Goal: Task Accomplishment & Management: Use online tool/utility

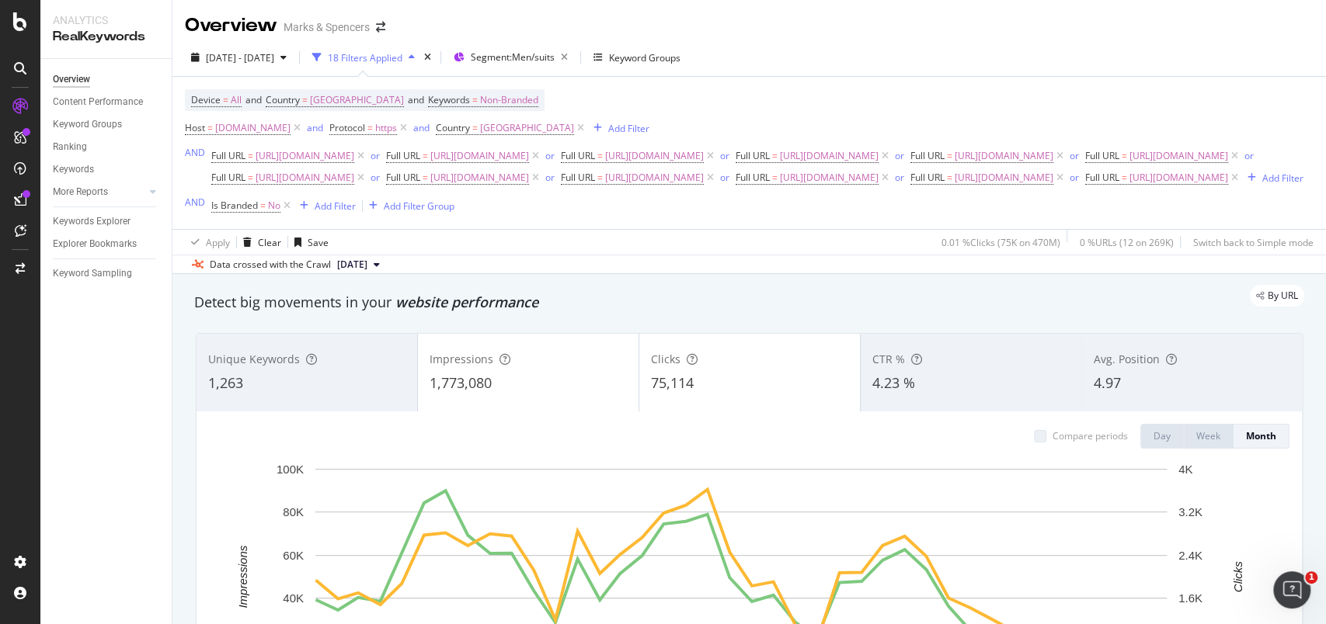
scroll to position [523, 0]
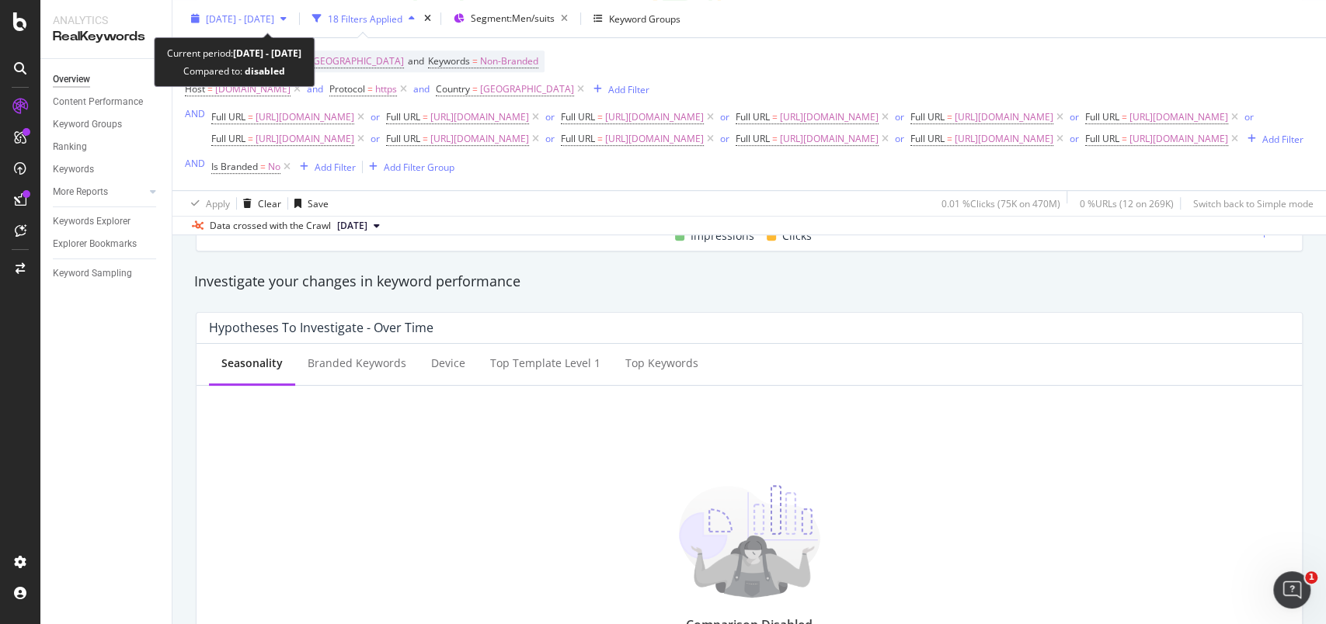
click at [200, 28] on div "2022 Jan. 1st - 2025 Apr. 12th" at bounding box center [239, 18] width 108 height 23
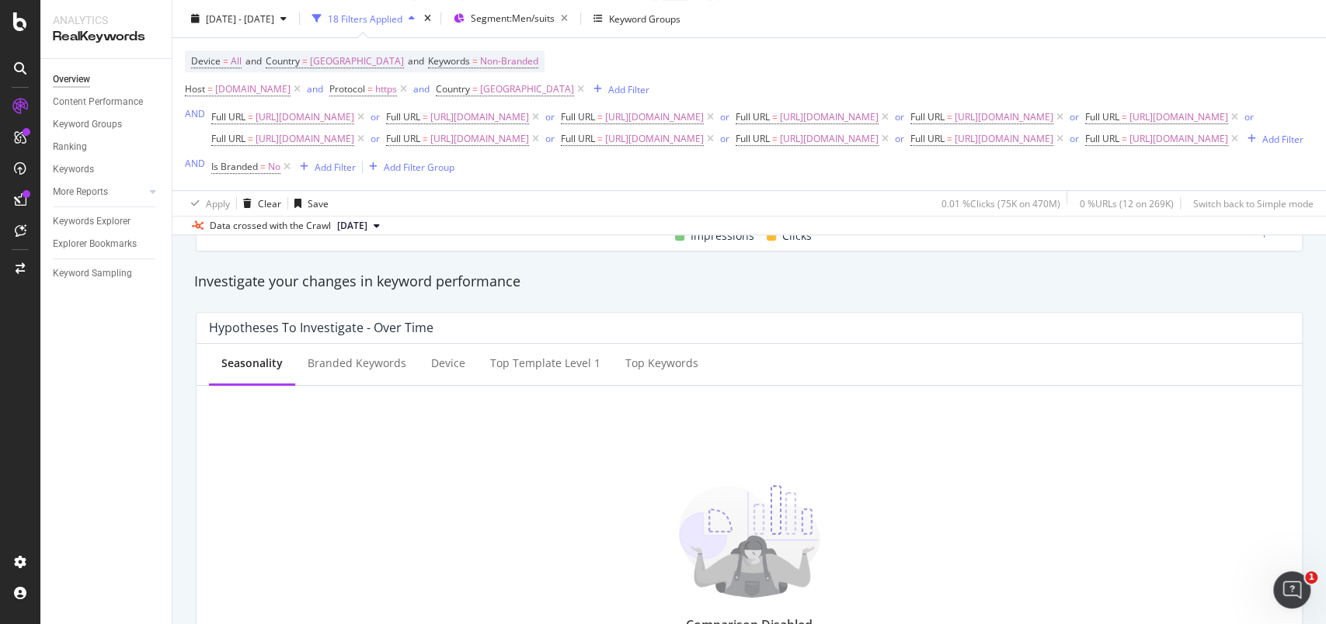
click at [131, 472] on div "Overview Content Performance Keyword Groups Ranking Keywords More Reports Count…" at bounding box center [105, 341] width 131 height 565
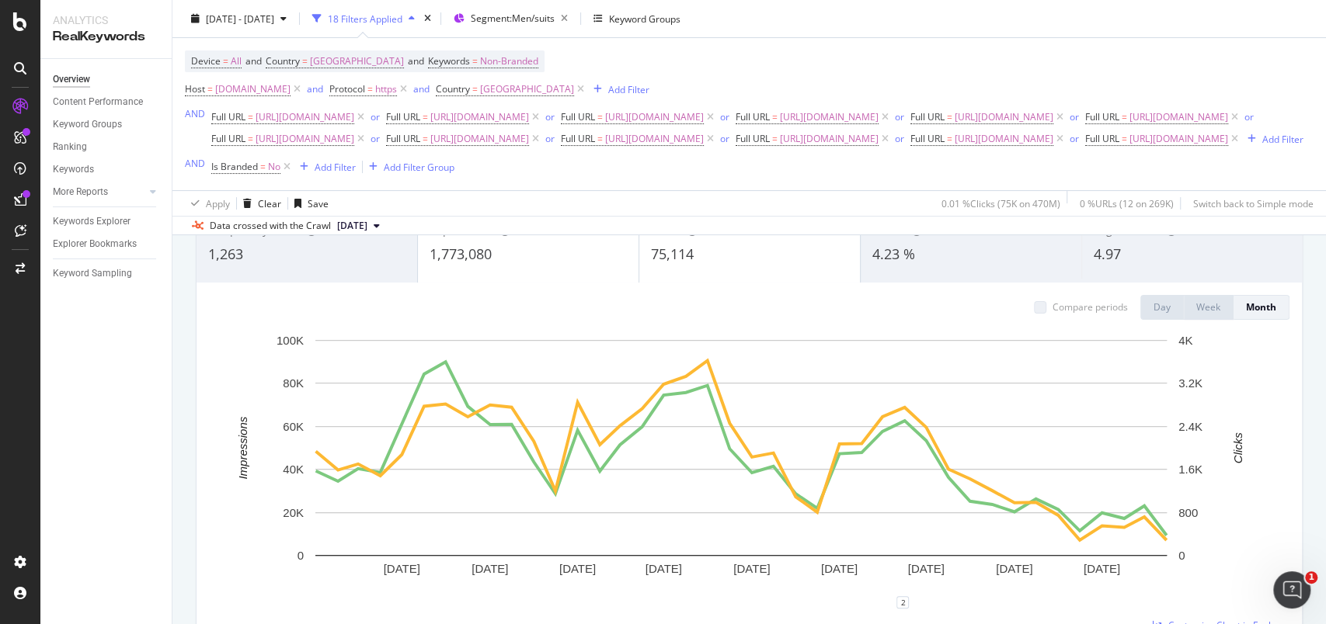
scroll to position [109, 0]
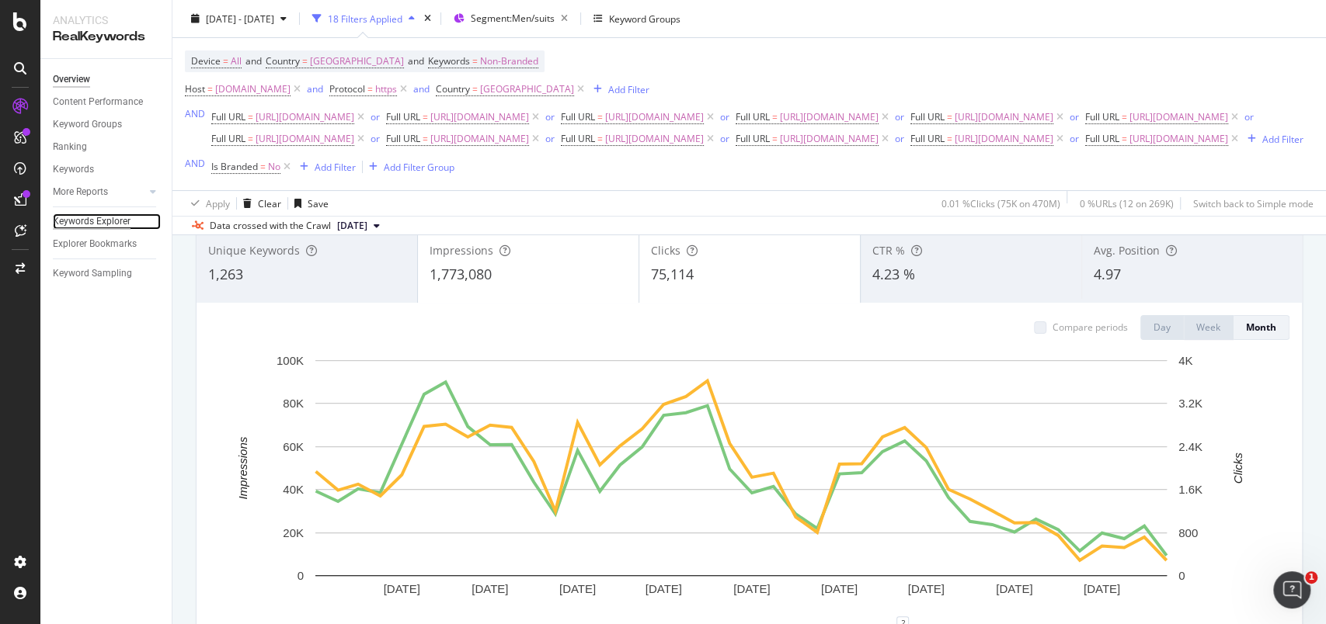
drag, startPoint x: 110, startPoint y: 221, endPoint x: 123, endPoint y: 219, distance: 14.1
click at [112, 221] on div "Keywords Explorer" at bounding box center [92, 222] width 78 height 16
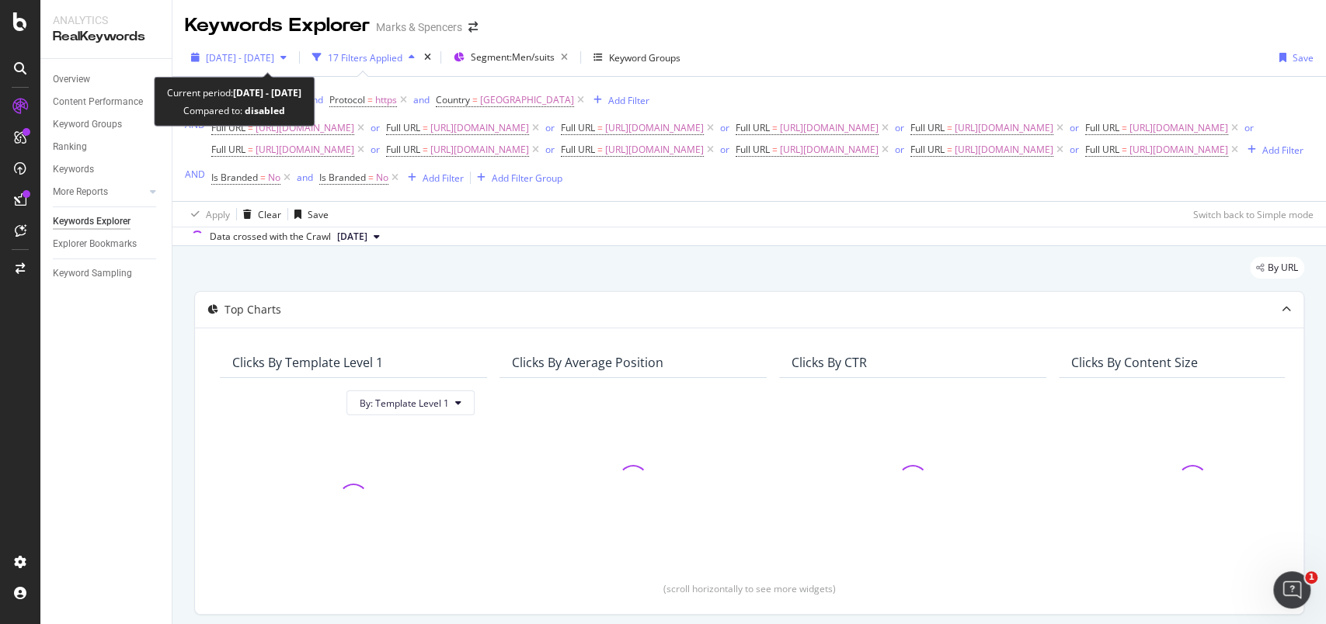
click at [195, 60] on icon "button" at bounding box center [195, 57] width 9 height 9
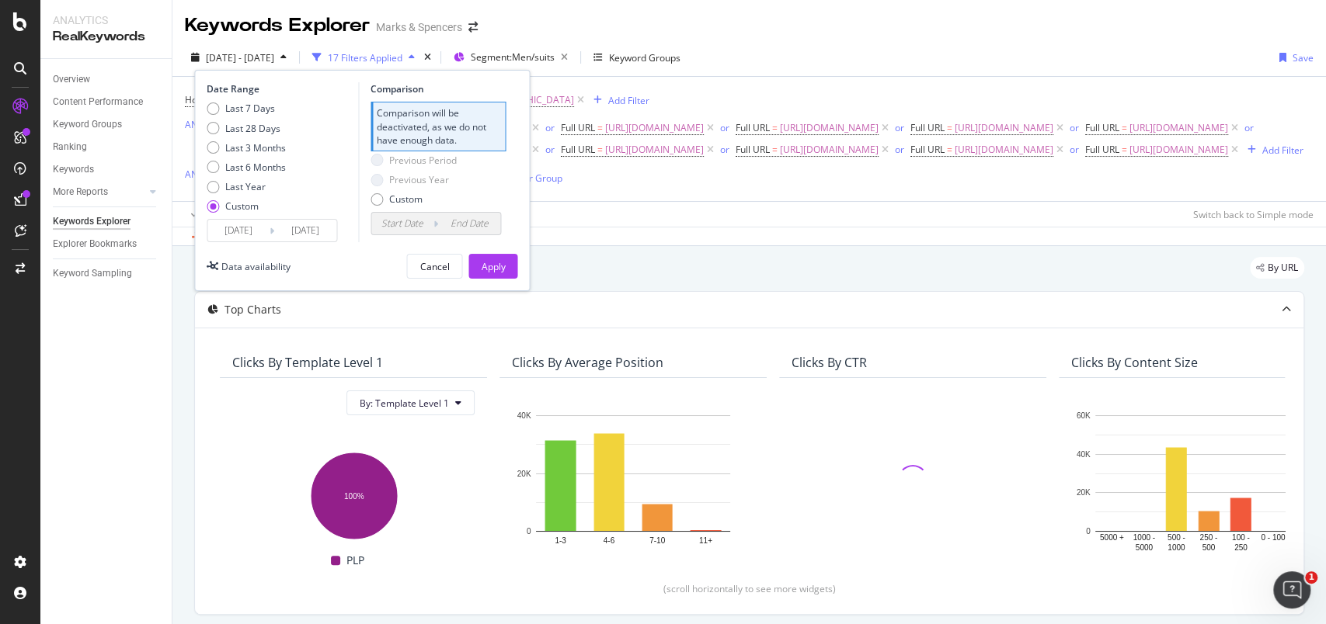
click at [236, 223] on input "2022/01/01" at bounding box center [238, 231] width 62 height 22
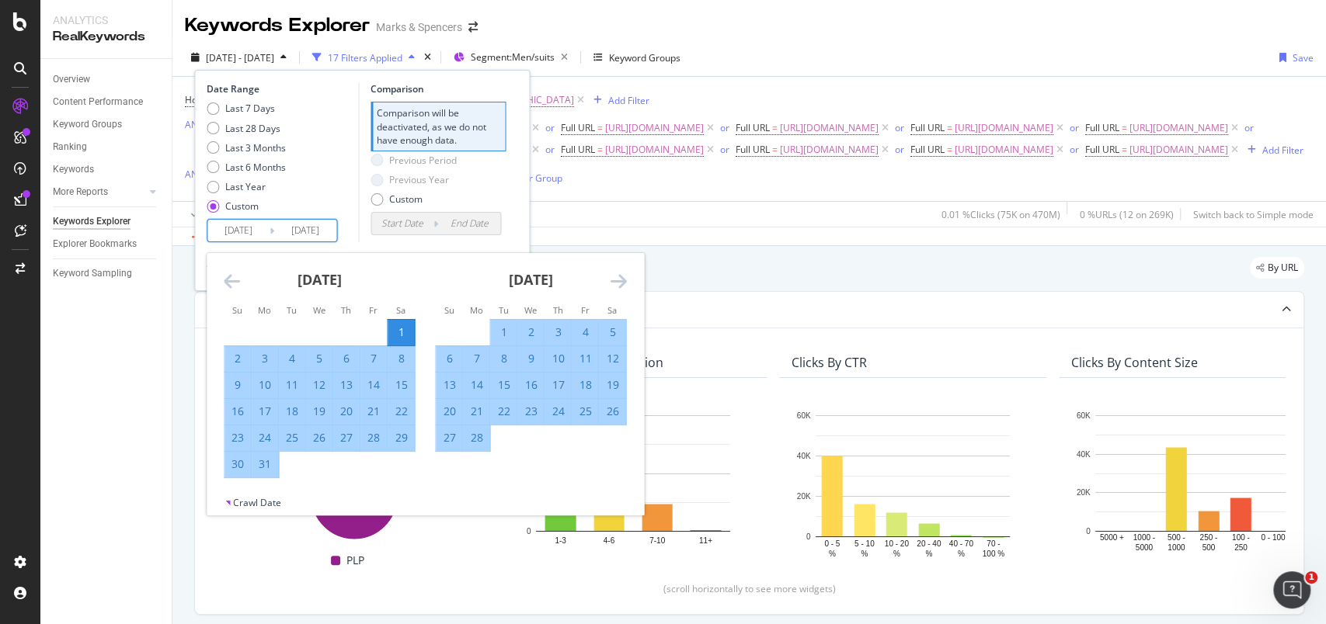
click at [337, 276] on strong "January 2022" at bounding box center [319, 279] width 44 height 19
drag, startPoint x: 607, startPoint y: 278, endPoint x: 614, endPoint y: 283, distance: 9.1
click at [607, 279] on div "February 2022" at bounding box center [530, 286] width 191 height 66
click at [615, 283] on icon "Move forward to switch to the next month." at bounding box center [618, 281] width 16 height 19
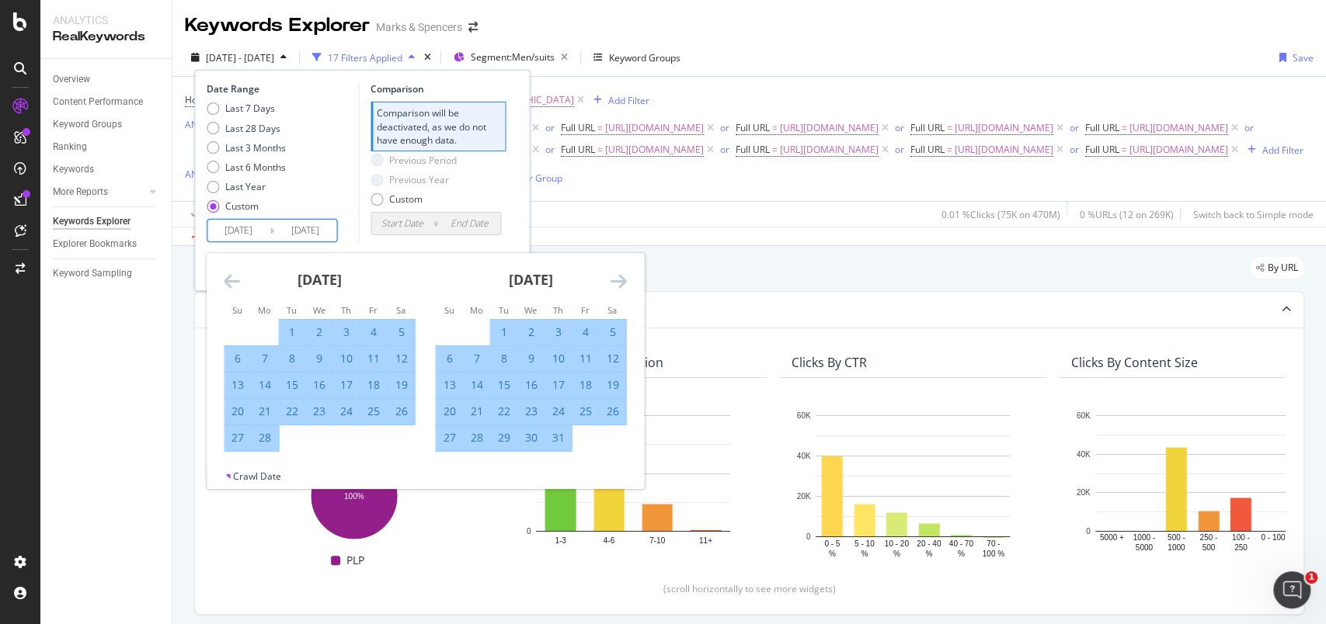
click at [615, 283] on icon "Move forward to switch to the next month." at bounding box center [618, 281] width 16 height 19
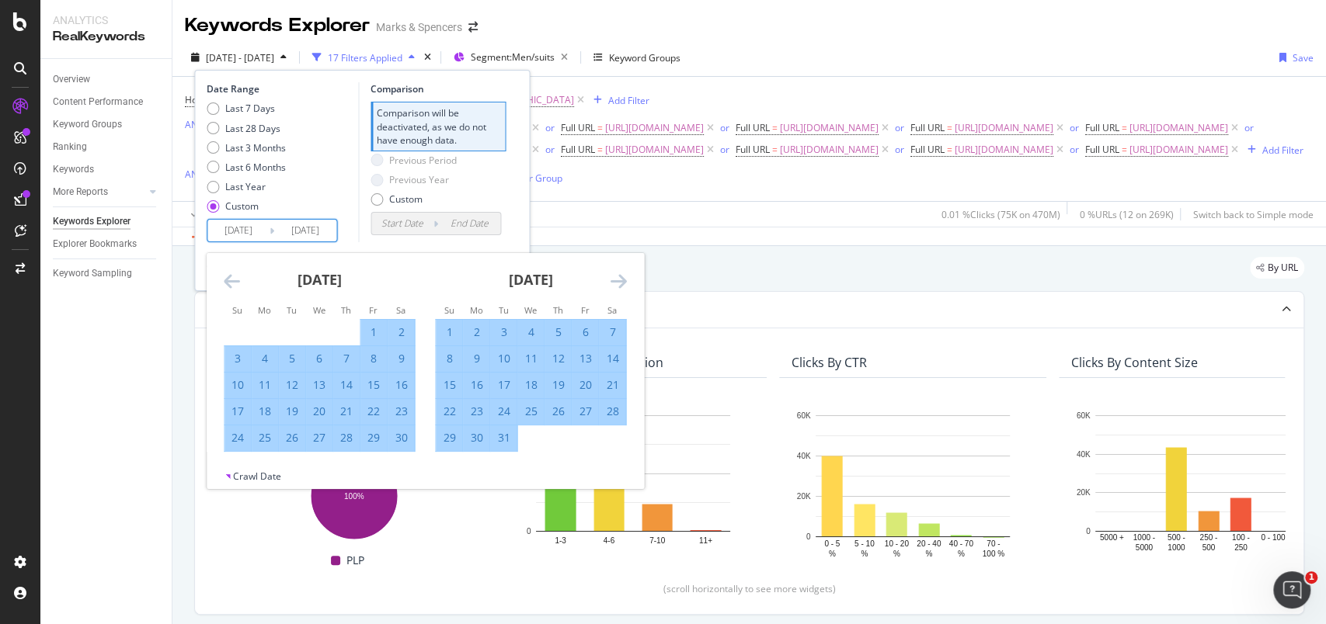
click at [615, 283] on icon "Move forward to switch to the next month." at bounding box center [618, 281] width 16 height 19
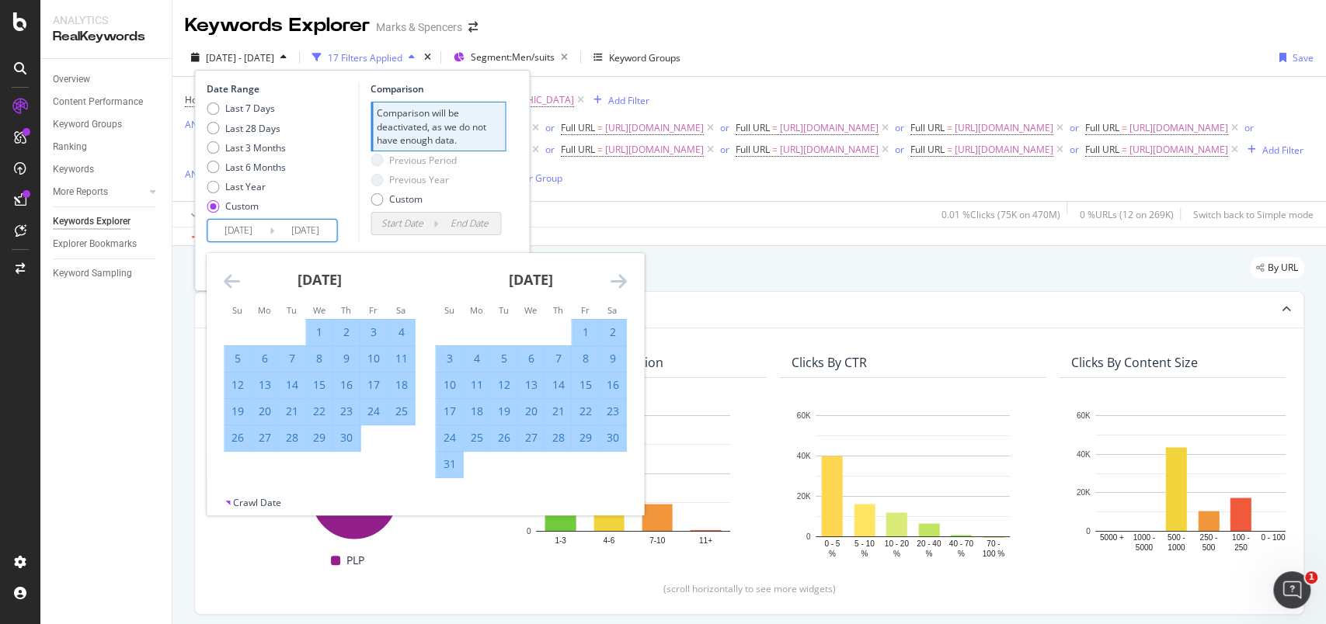
click at [615, 283] on icon "Move forward to switch to the next month." at bounding box center [618, 281] width 16 height 19
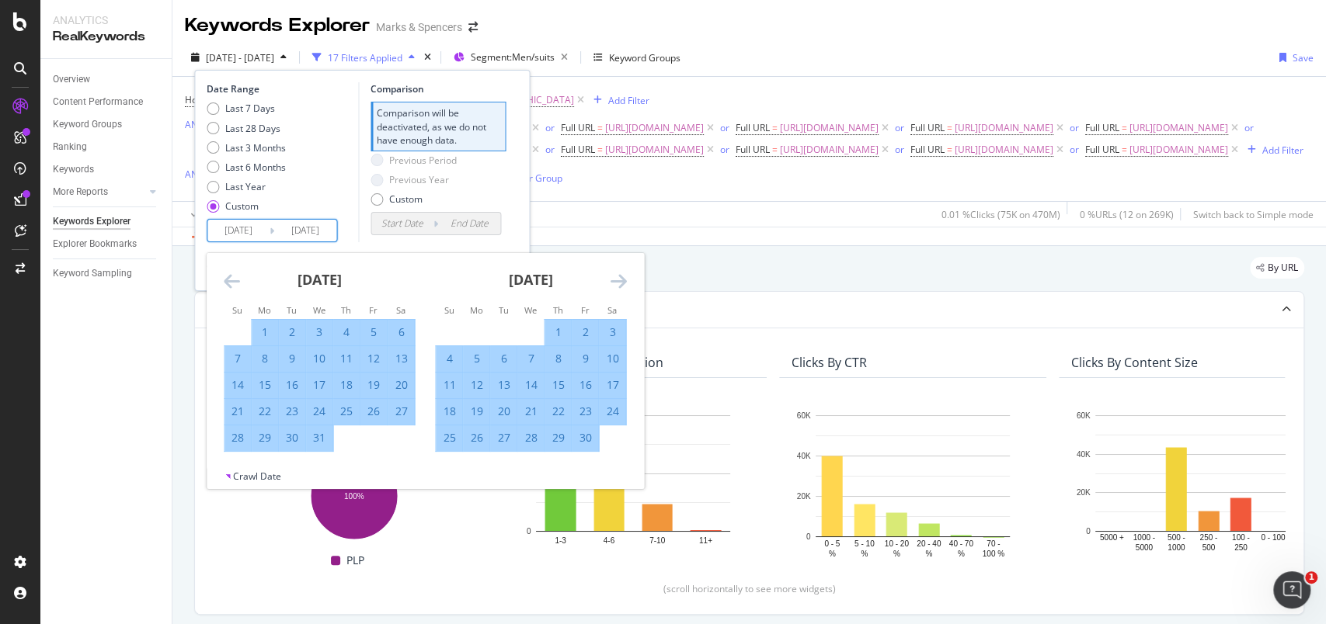
click at [615, 283] on icon "Move forward to switch to the next month." at bounding box center [618, 281] width 16 height 19
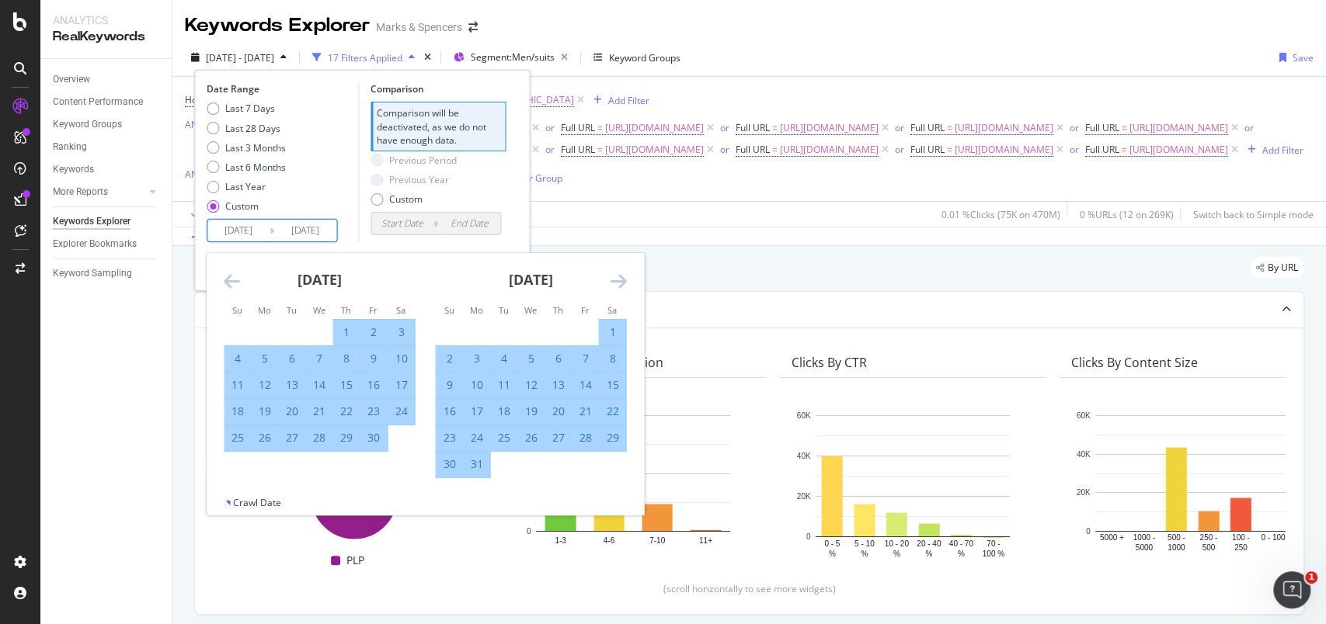
click at [615, 283] on icon "Move forward to switch to the next month." at bounding box center [618, 281] width 16 height 19
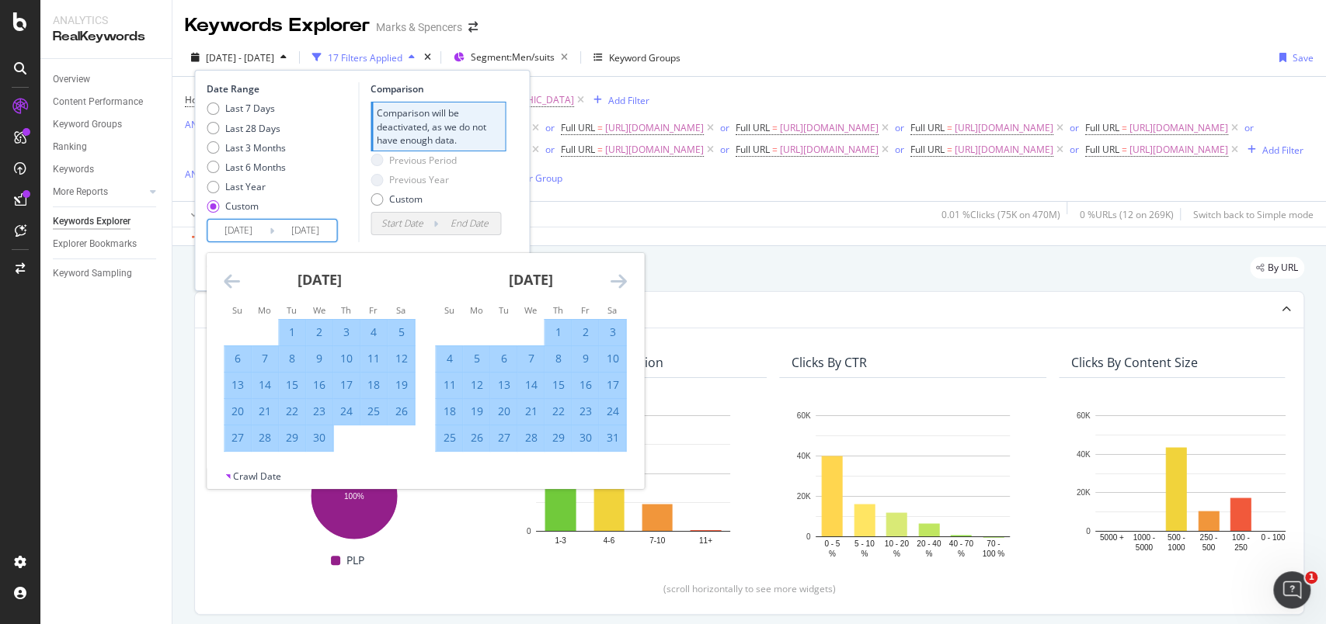
click at [615, 283] on icon "Move forward to switch to the next month." at bounding box center [618, 281] width 16 height 19
click at [614, 283] on icon "Move forward to switch to the next month." at bounding box center [618, 281] width 16 height 19
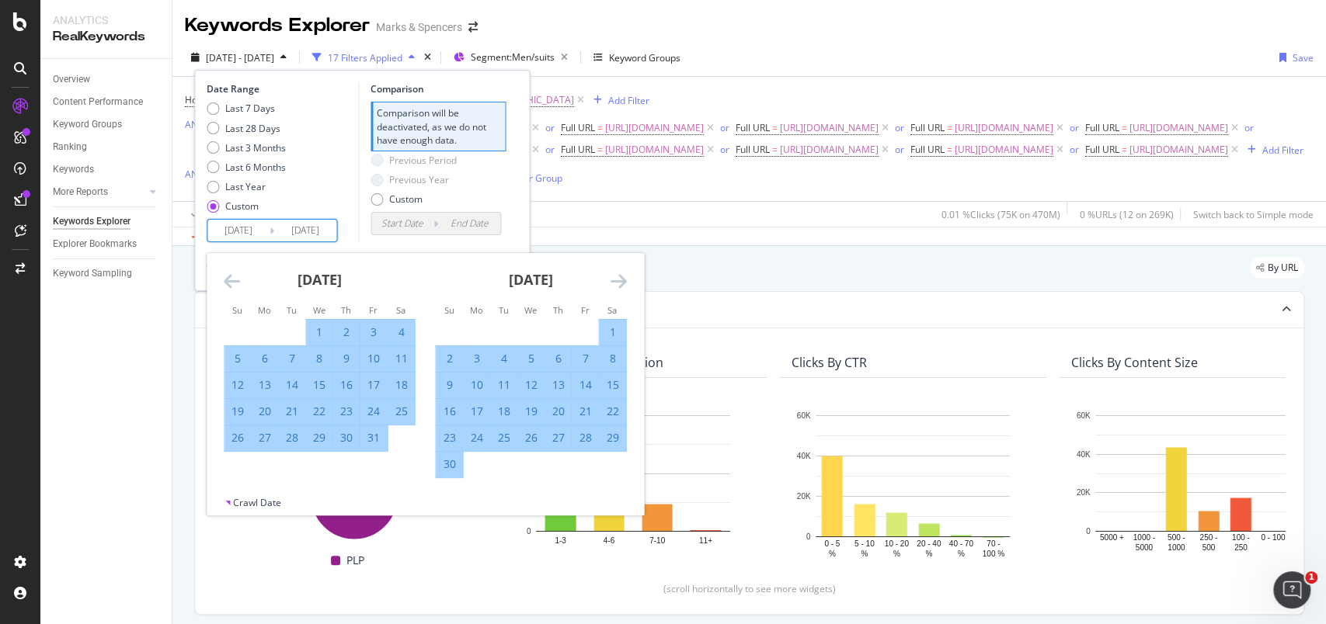
click at [614, 283] on icon "Move forward to switch to the next month." at bounding box center [618, 281] width 16 height 19
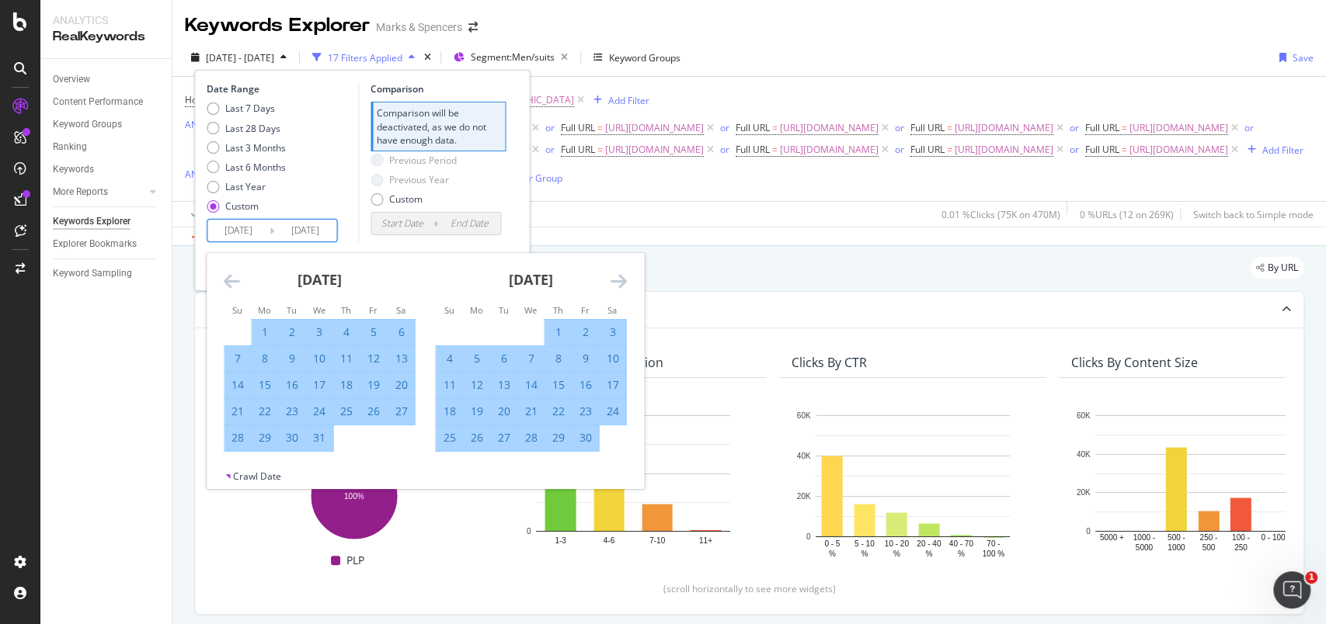
click at [614, 283] on icon "Move forward to switch to the next month." at bounding box center [618, 281] width 16 height 19
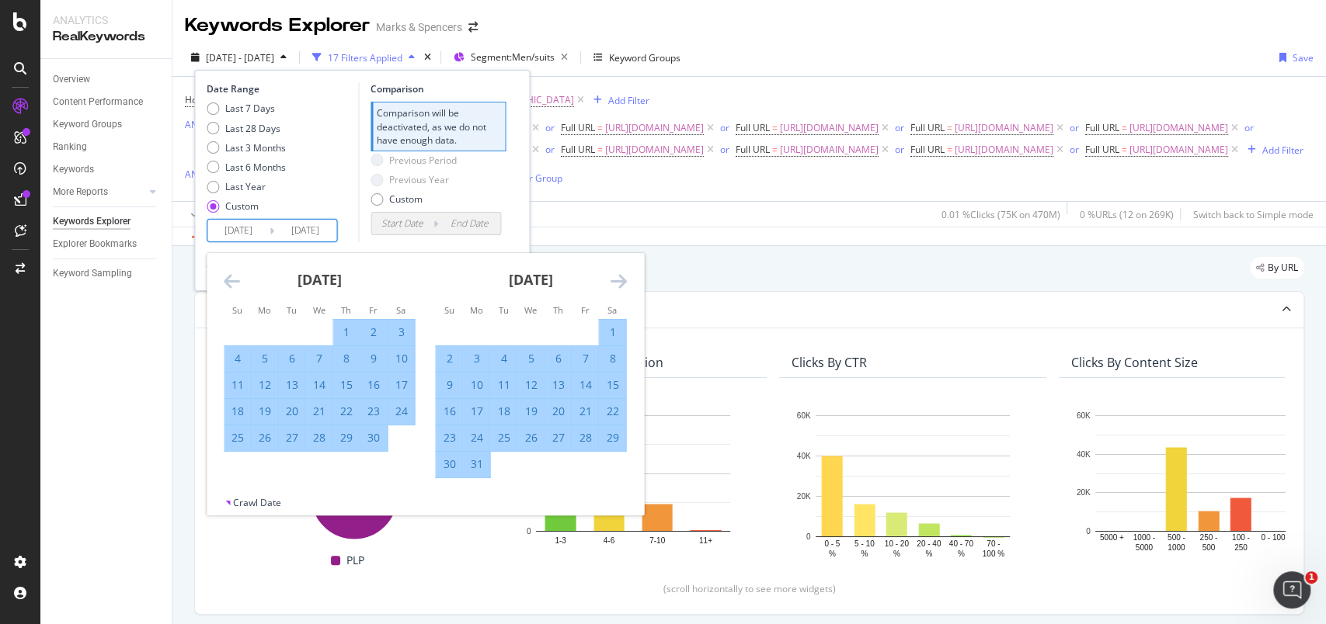
click at [614, 283] on icon "Move forward to switch to the next month." at bounding box center [618, 281] width 16 height 19
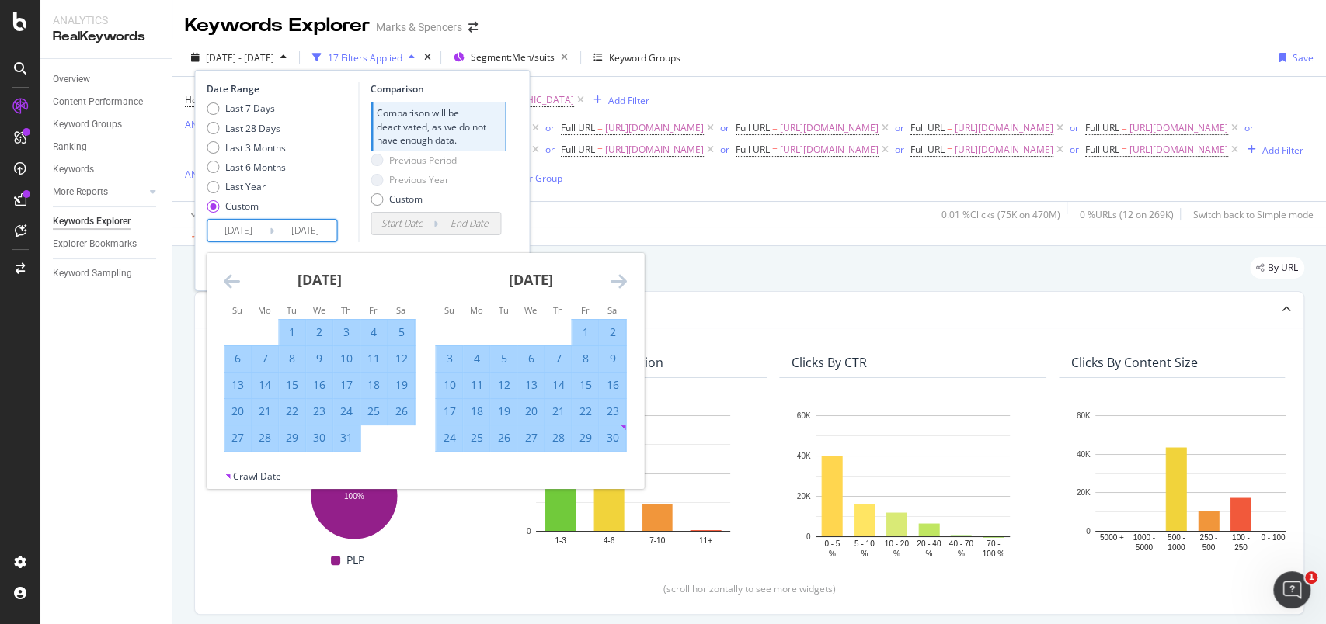
click at [614, 283] on icon "Move forward to switch to the next month." at bounding box center [618, 281] width 16 height 19
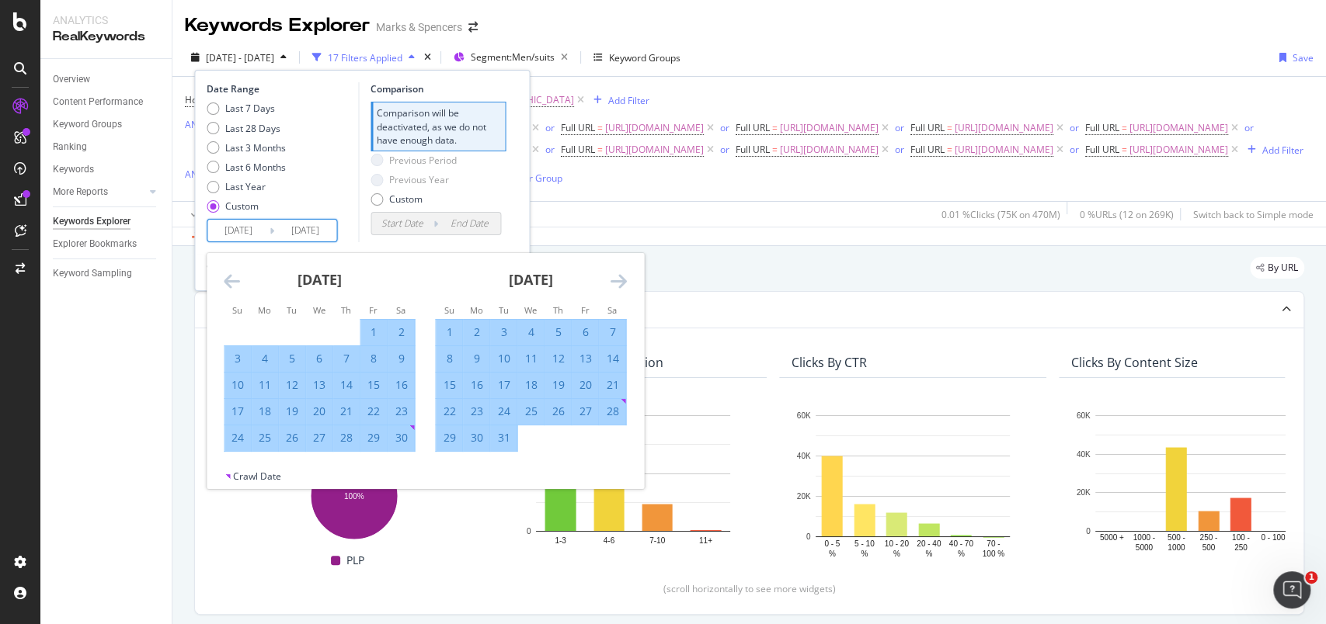
click at [614, 283] on icon "Move forward to switch to the next month." at bounding box center [618, 281] width 16 height 19
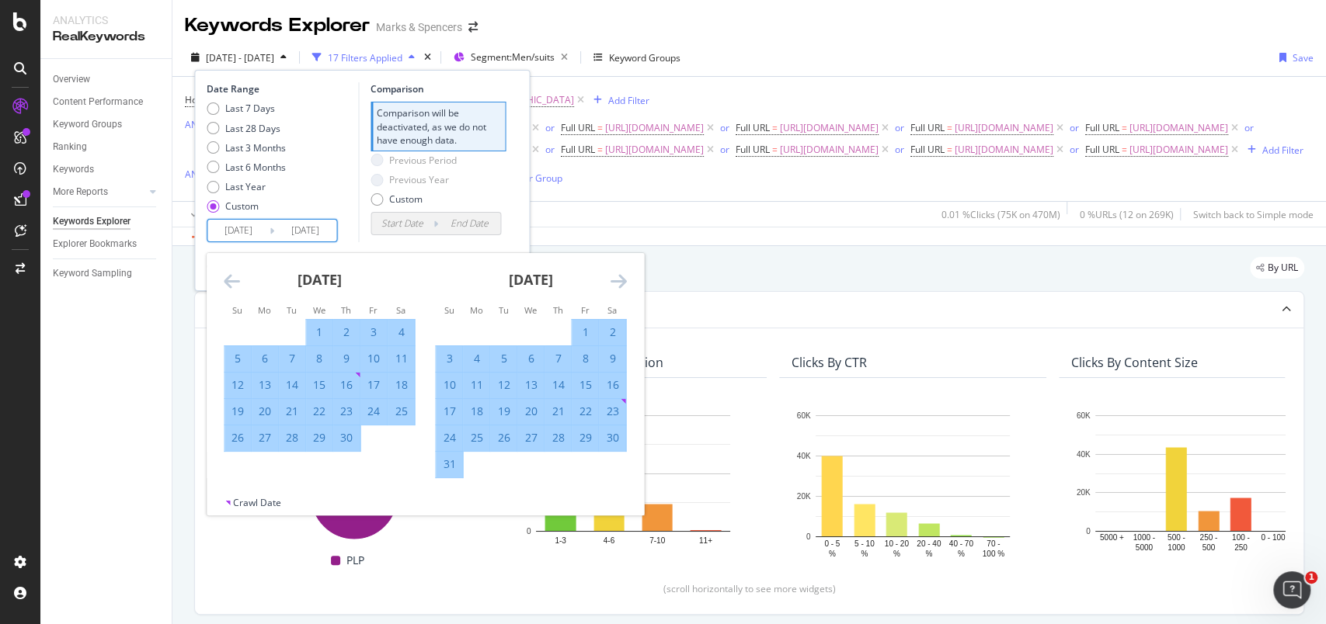
click at [614, 283] on icon "Move forward to switch to the next month." at bounding box center [618, 281] width 16 height 19
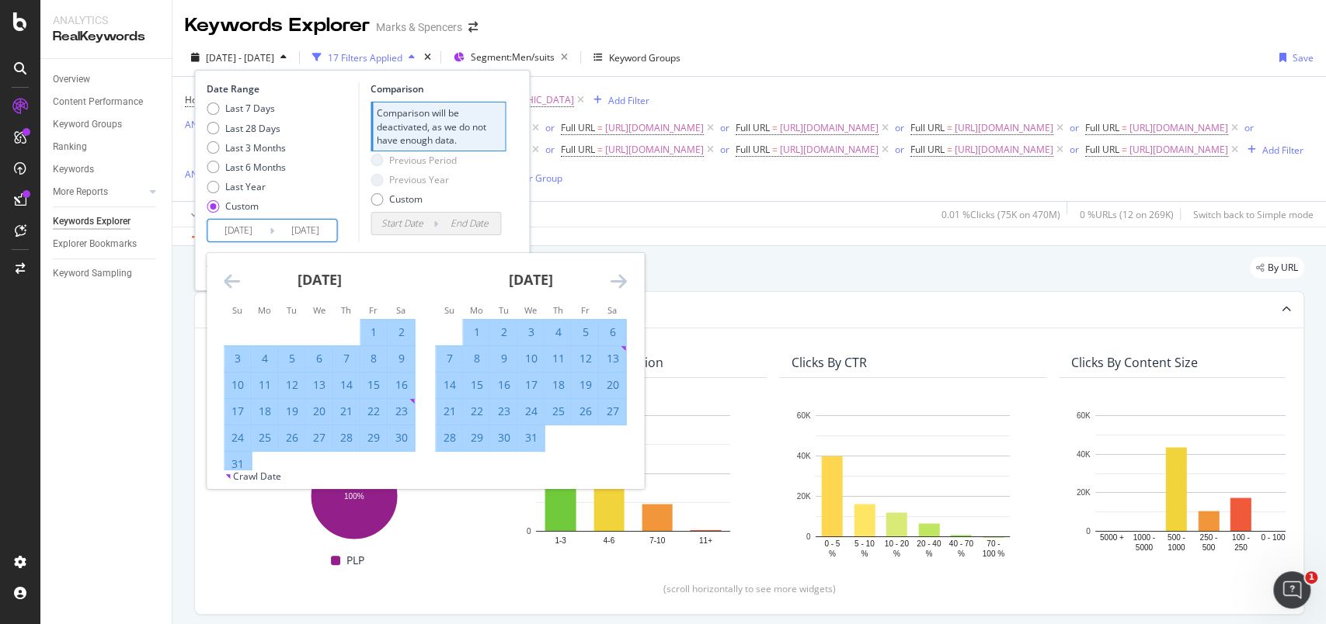
click at [614, 283] on icon "Move forward to switch to the next month." at bounding box center [618, 281] width 16 height 19
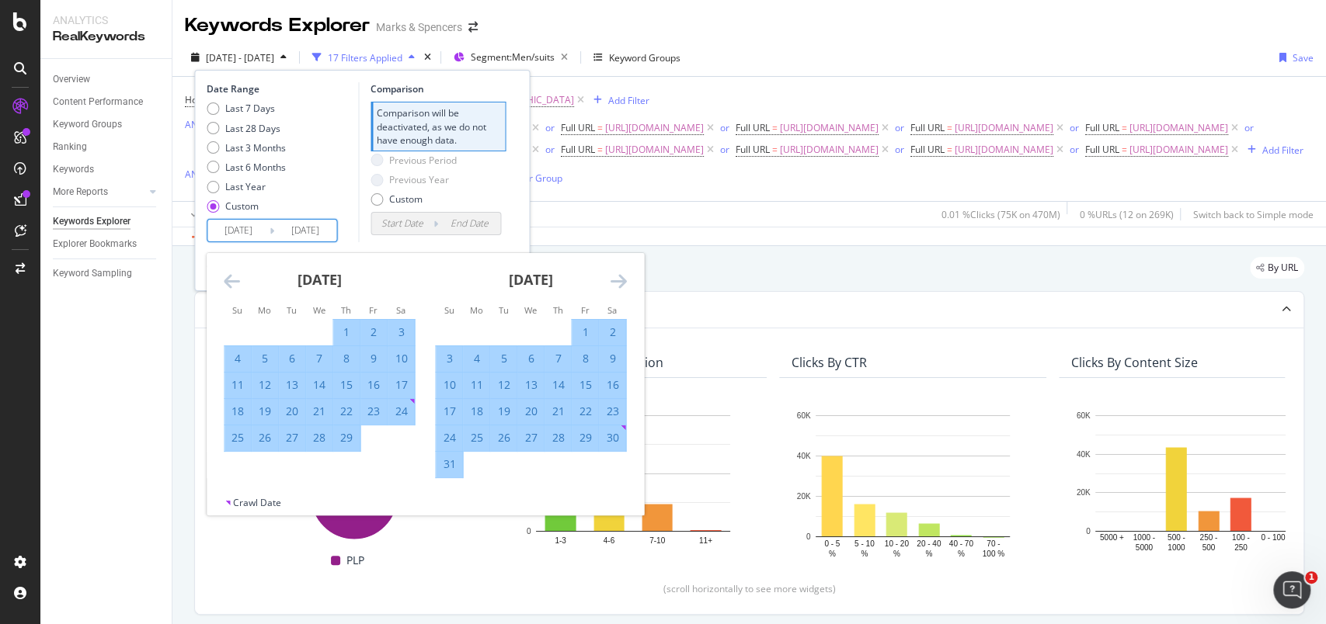
click at [614, 283] on icon "Move forward to switch to the next month." at bounding box center [618, 281] width 16 height 19
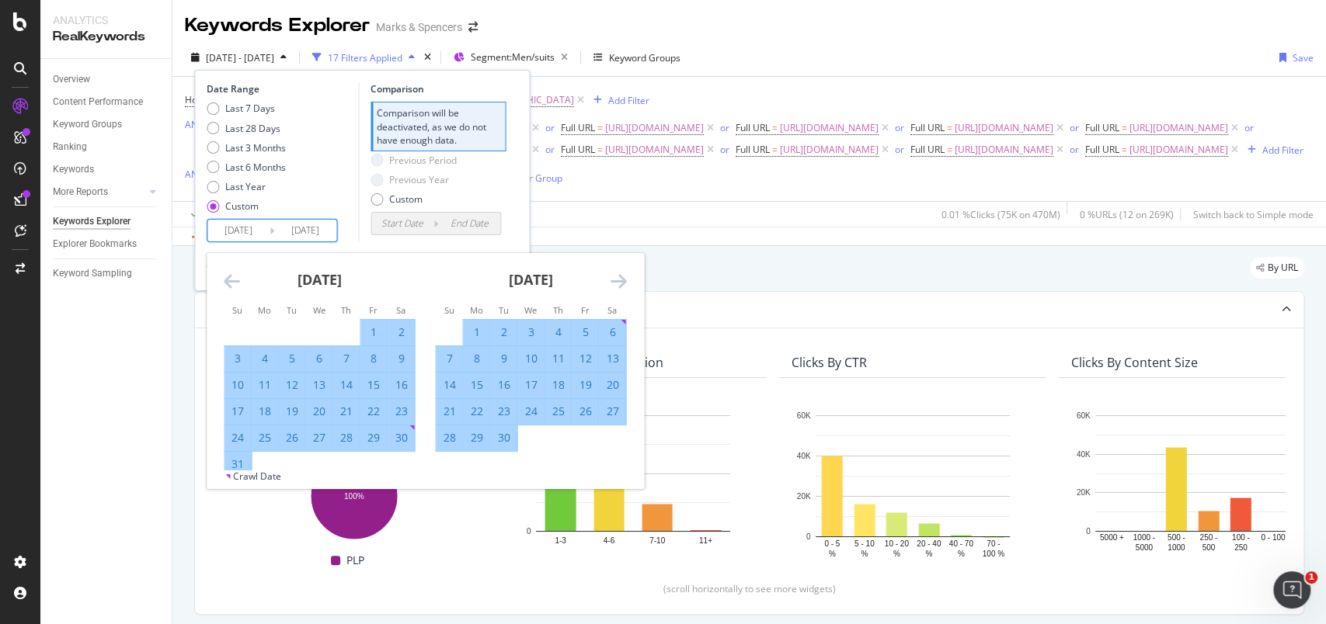
click at [614, 283] on icon "Move forward to switch to the next month." at bounding box center [618, 281] width 16 height 19
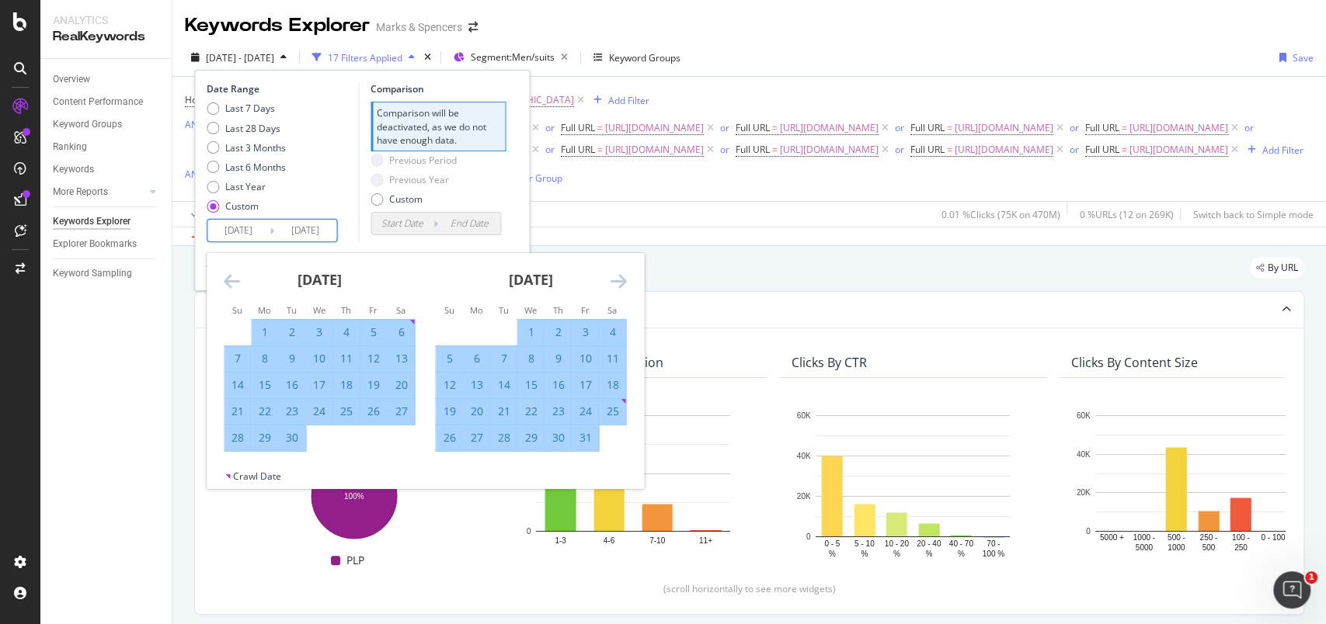
click at [261, 333] on div "1" at bounding box center [265, 333] width 26 height 16
type input "2024/04/01"
type input "2023/03/21"
type input "2024/03/31"
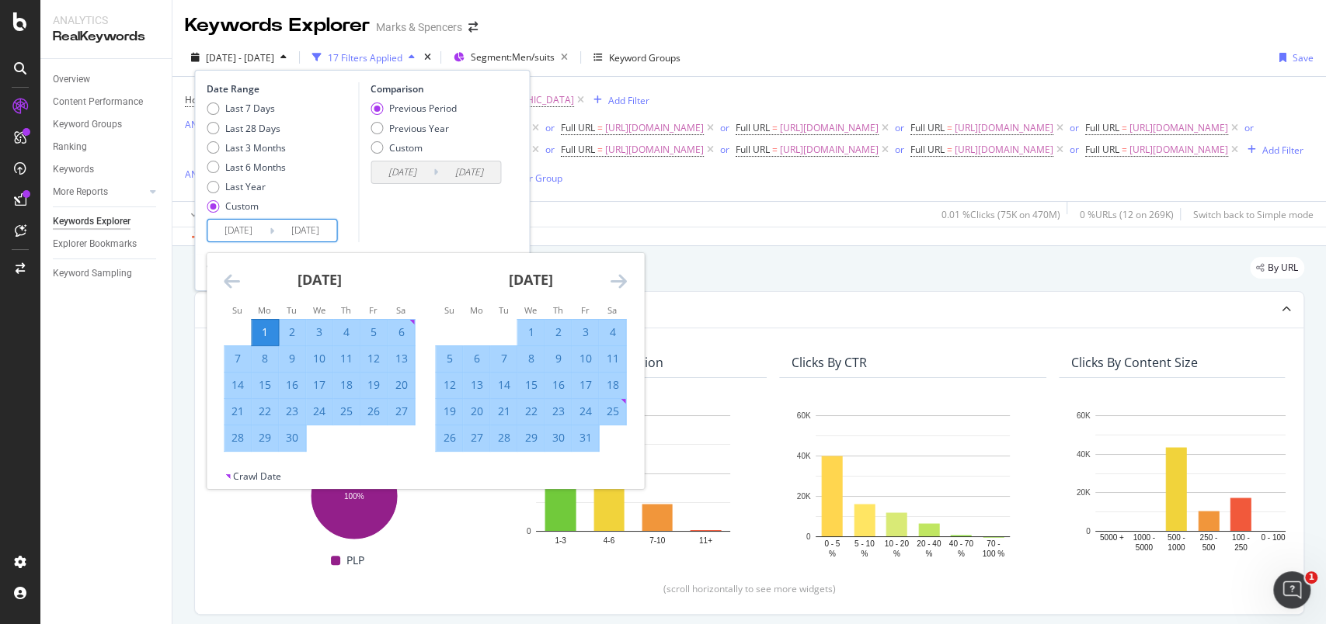
click at [603, 285] on div "May 2024" at bounding box center [530, 286] width 191 height 66
drag, startPoint x: 610, startPoint y: 280, endPoint x: 323, endPoint y: 255, distance: 288.5
click at [607, 280] on div "March 2024 1 2 3 4 5 6 7 8 9 10 11 12 13 14 15 16 17 18 19 20 21 22 23 24 25 26…" at bounding box center [425, 361] width 436 height 217
click at [222, 234] on input "2024/04/01" at bounding box center [238, 231] width 62 height 22
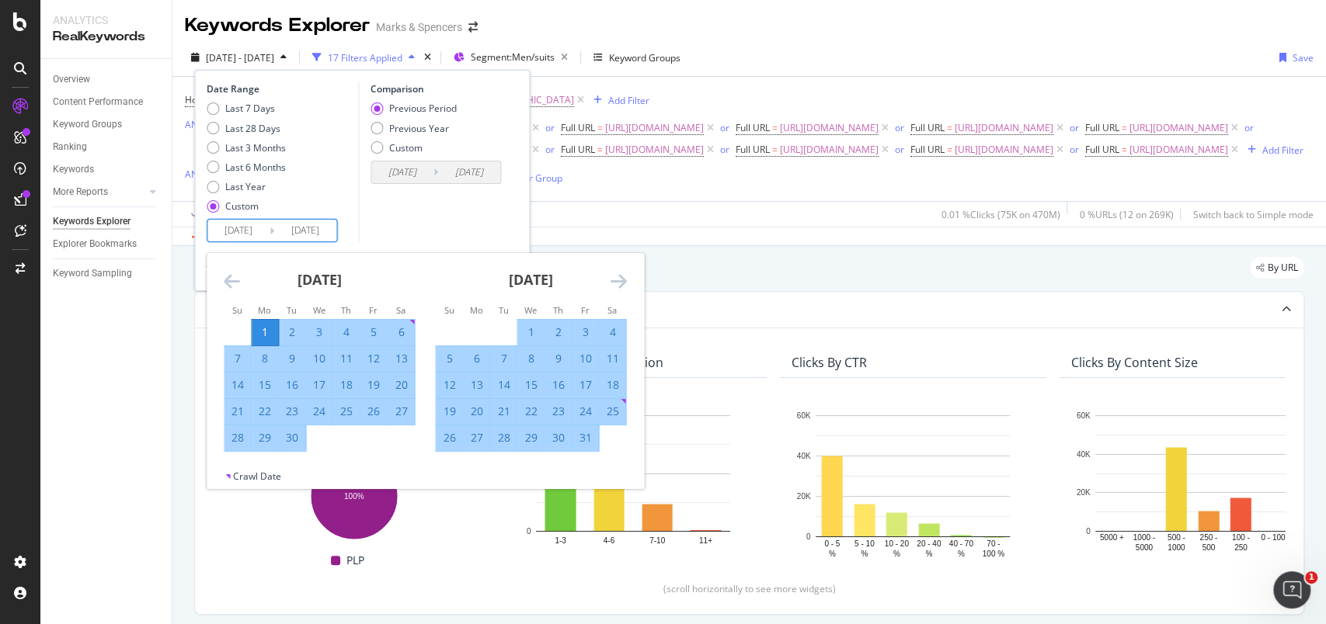
click at [613, 278] on icon "Move forward to switch to the next month." at bounding box center [618, 281] width 16 height 19
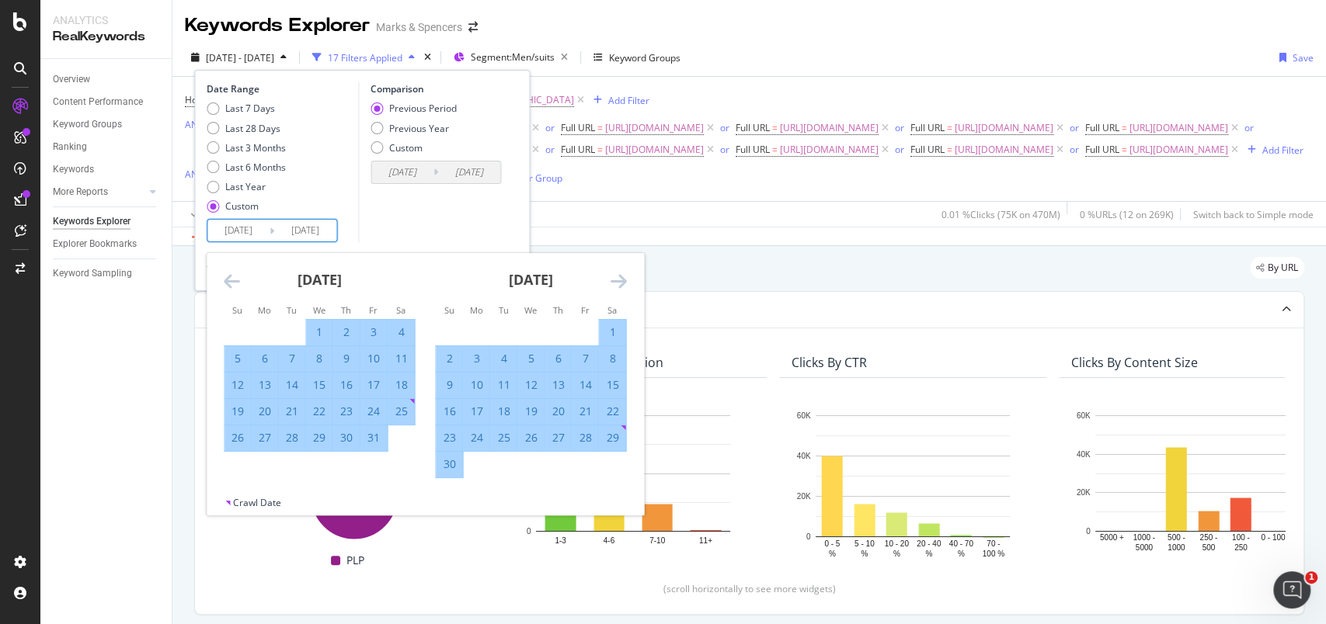
click at [613, 278] on icon "Move forward to switch to the next month." at bounding box center [618, 281] width 16 height 19
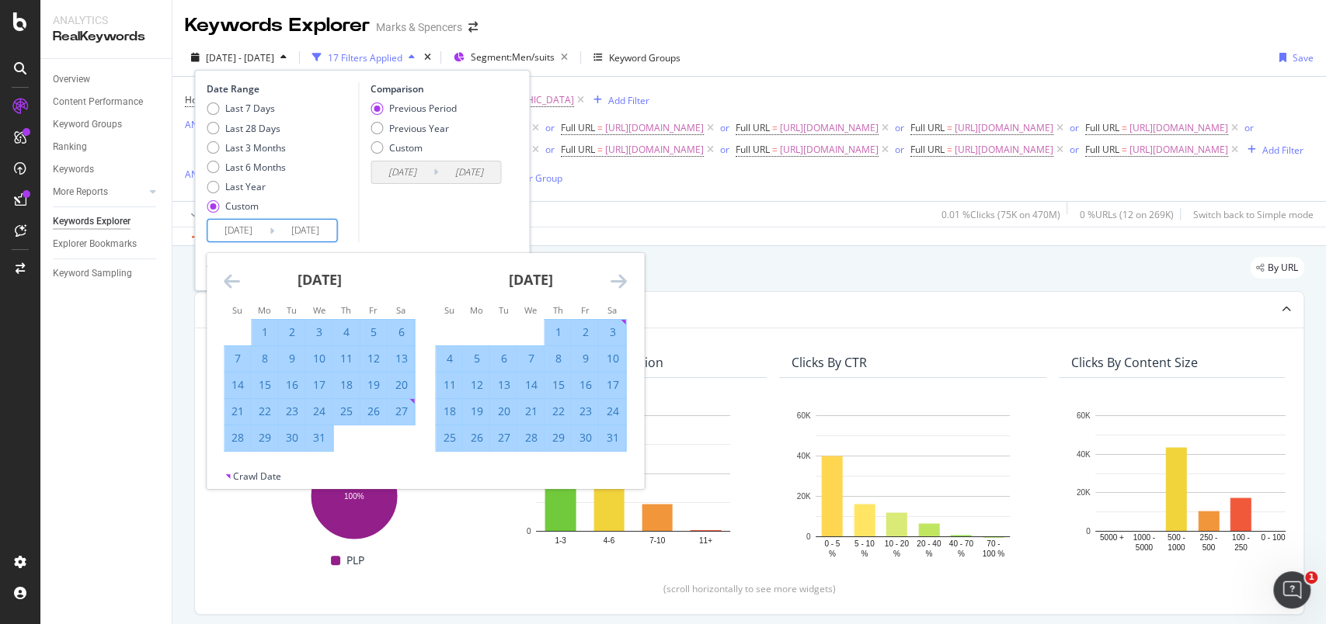
click at [613, 278] on icon "Move forward to switch to the next month." at bounding box center [618, 281] width 16 height 19
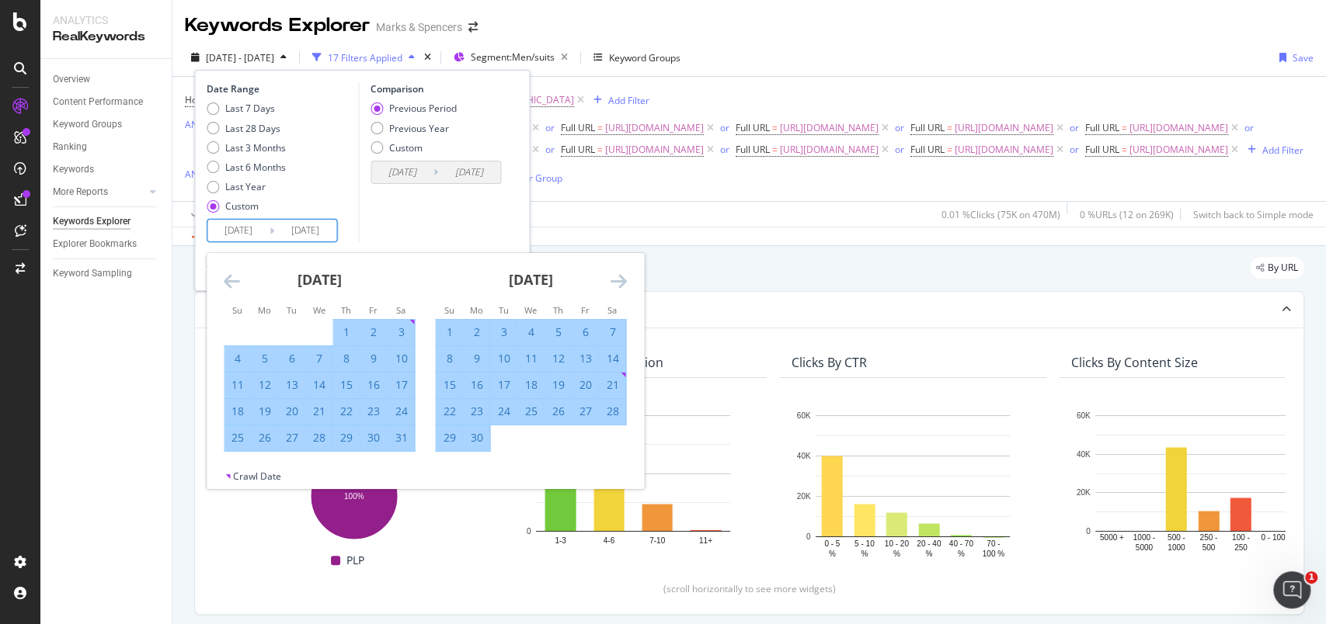
click at [613, 278] on icon "Move forward to switch to the next month." at bounding box center [618, 281] width 16 height 19
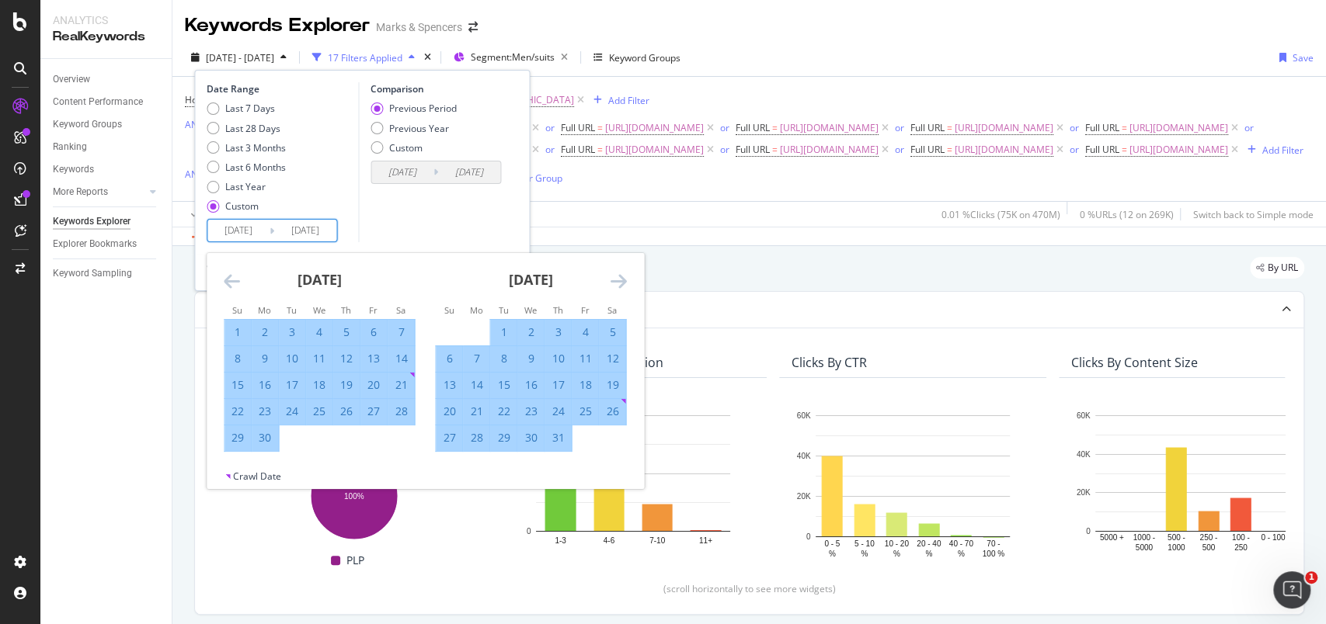
click at [238, 336] on div "1" at bounding box center [237, 333] width 26 height 16
type input "2024/09/01"
type input "2024/01/21"
type input "2024/08/31"
click at [621, 281] on icon "Move forward to switch to the next month." at bounding box center [618, 281] width 16 height 19
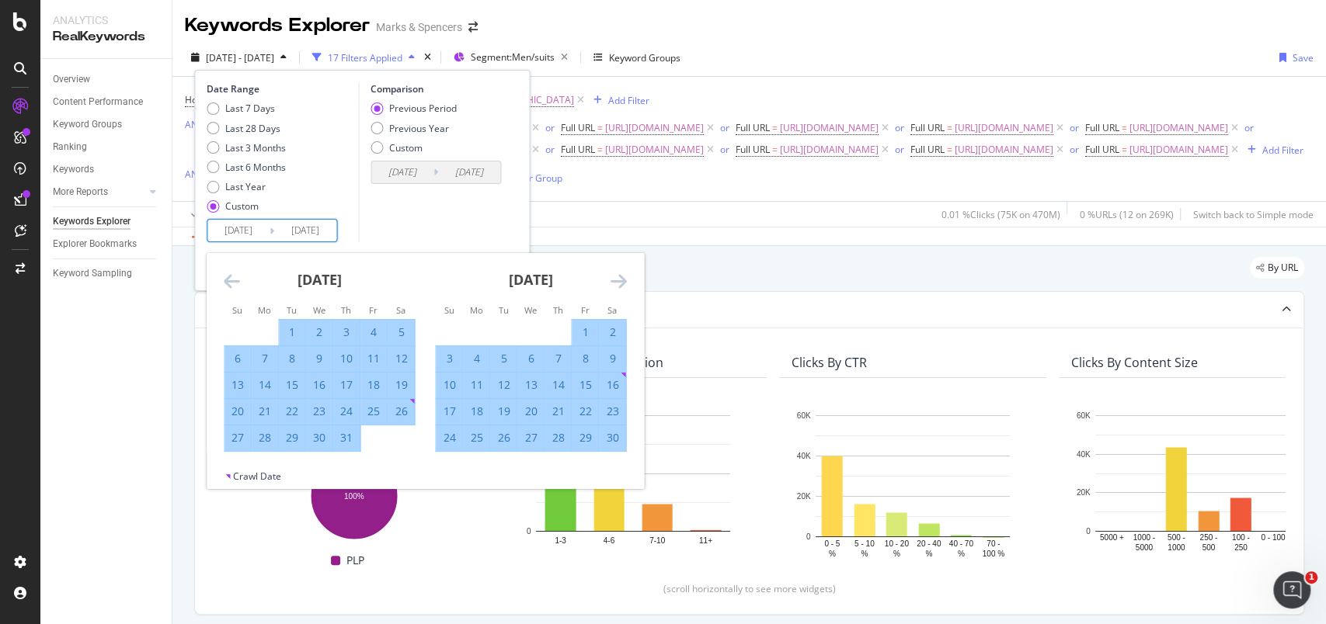
click at [621, 281] on icon "Move forward to switch to the next month." at bounding box center [618, 281] width 16 height 19
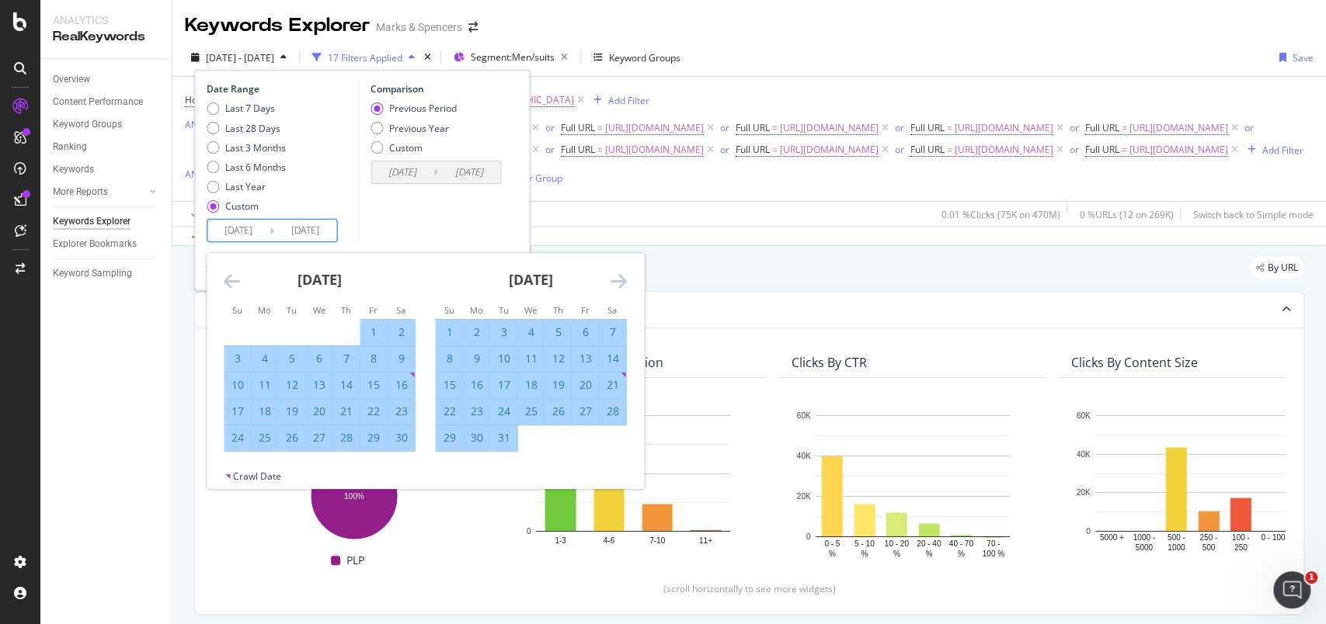
click at [621, 281] on icon "Move forward to switch to the next month." at bounding box center [618, 281] width 16 height 19
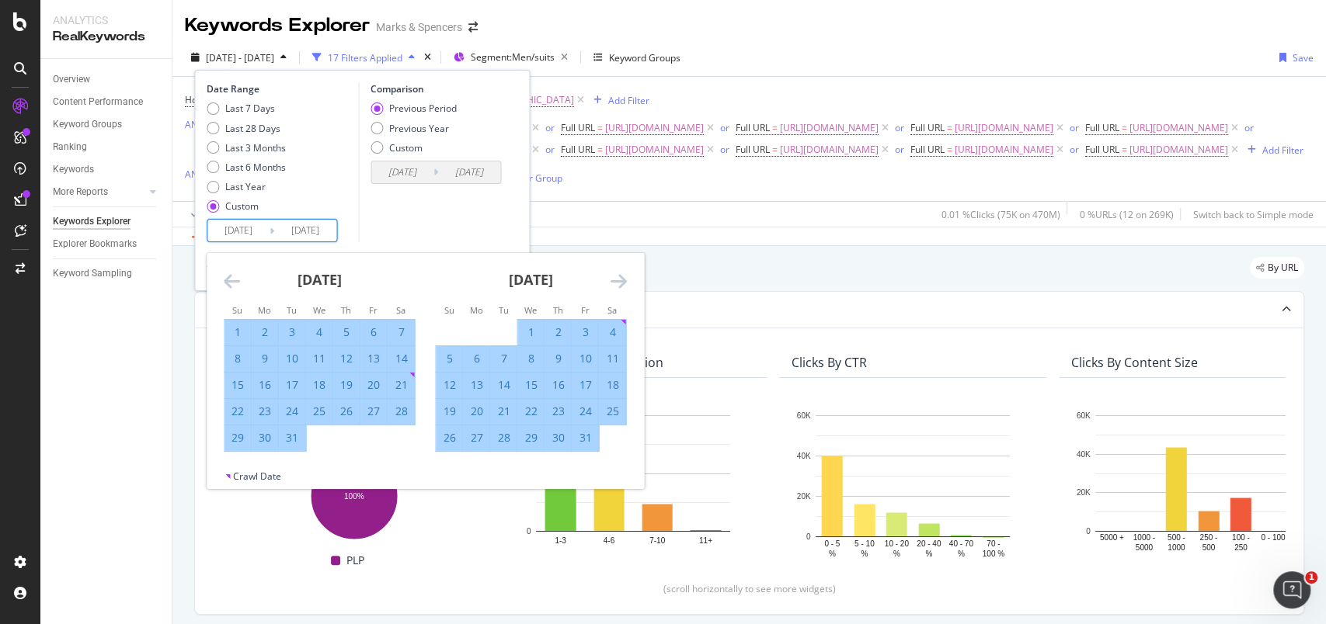
click at [621, 281] on icon "Move forward to switch to the next month." at bounding box center [618, 281] width 16 height 19
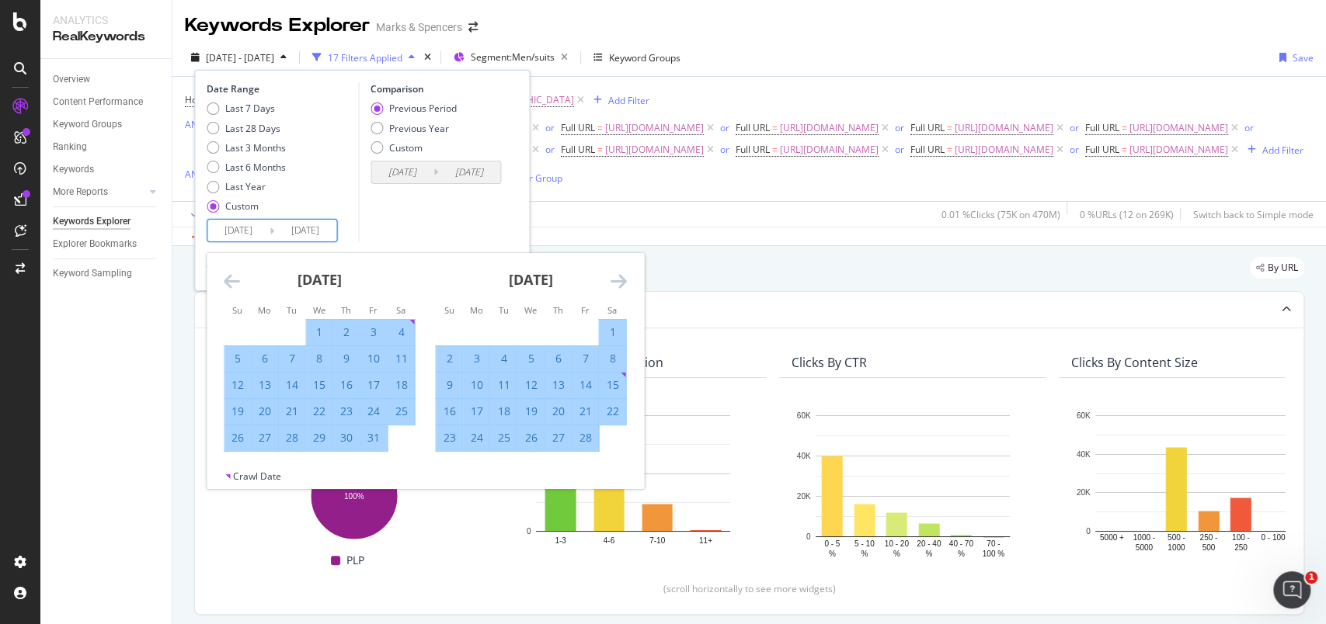
click at [621, 281] on icon "Move forward to switch to the next month." at bounding box center [618, 281] width 16 height 19
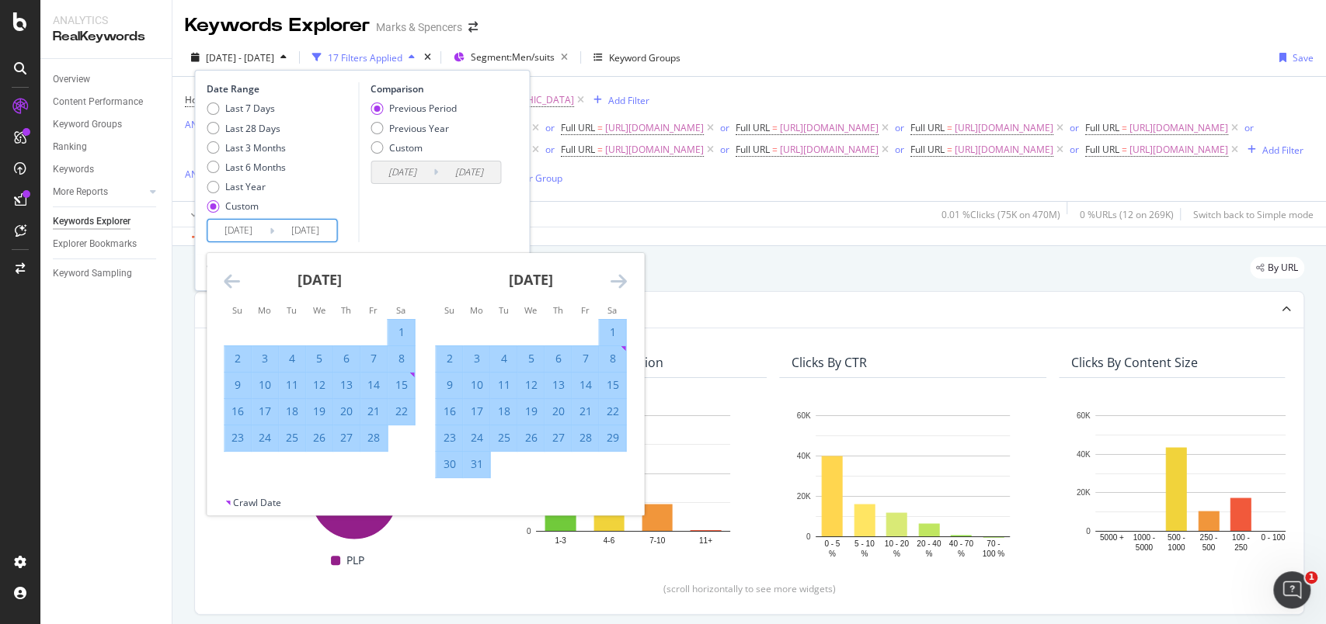
click at [621, 281] on icon "Move forward to switch to the next month." at bounding box center [618, 281] width 16 height 19
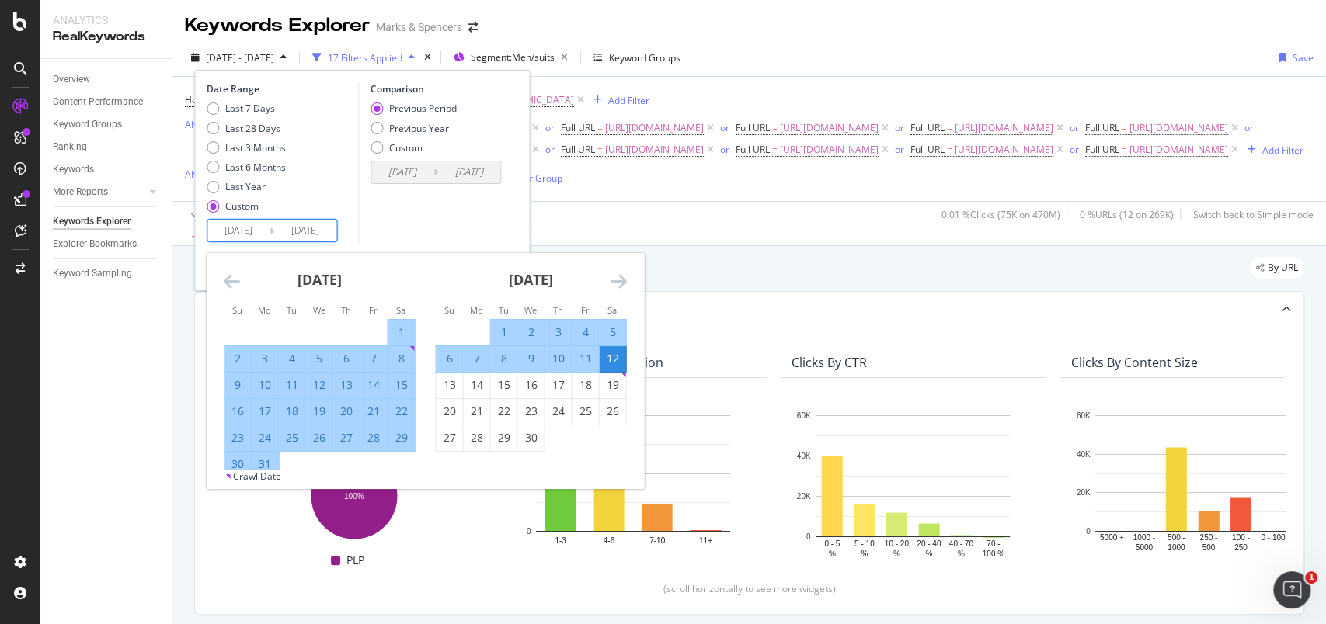
click at [610, 353] on div "12" at bounding box center [612, 359] width 26 height 16
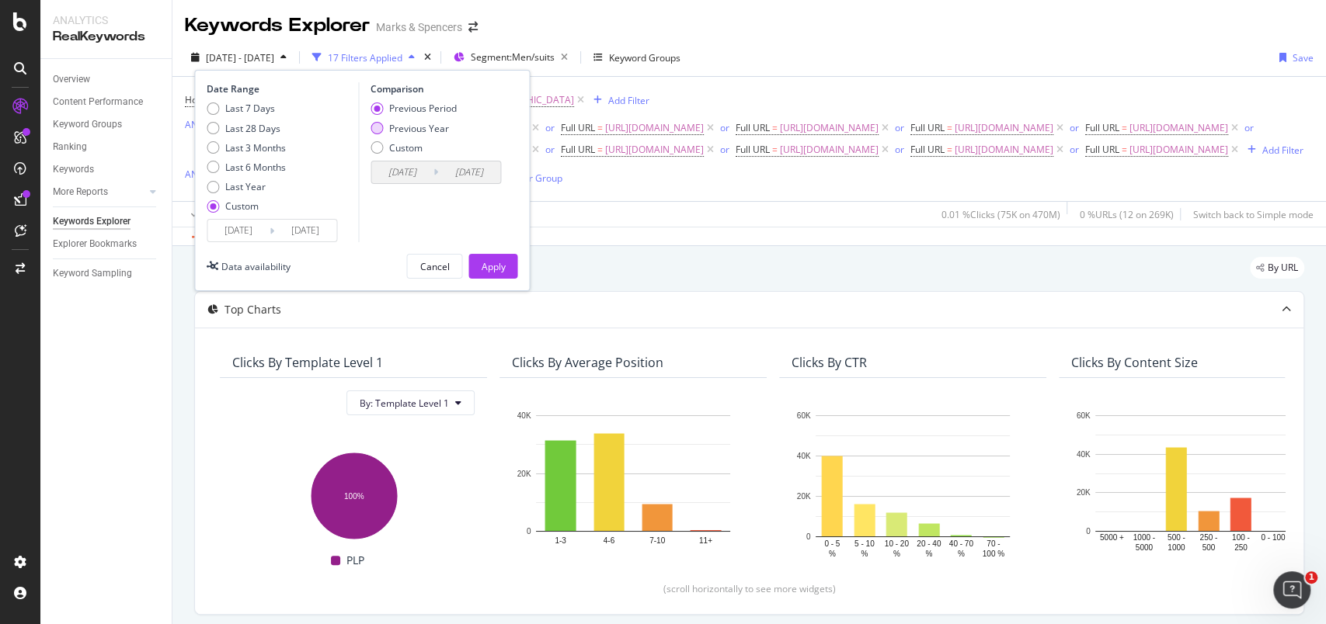
click at [440, 131] on div "Previous Year" at bounding box center [419, 128] width 60 height 13
type input "2023/09/03"
type input "2024/04/13"
drag, startPoint x: 492, startPoint y: 266, endPoint x: 530, endPoint y: 258, distance: 38.8
click at [492, 266] on div "Apply" at bounding box center [493, 266] width 24 height 13
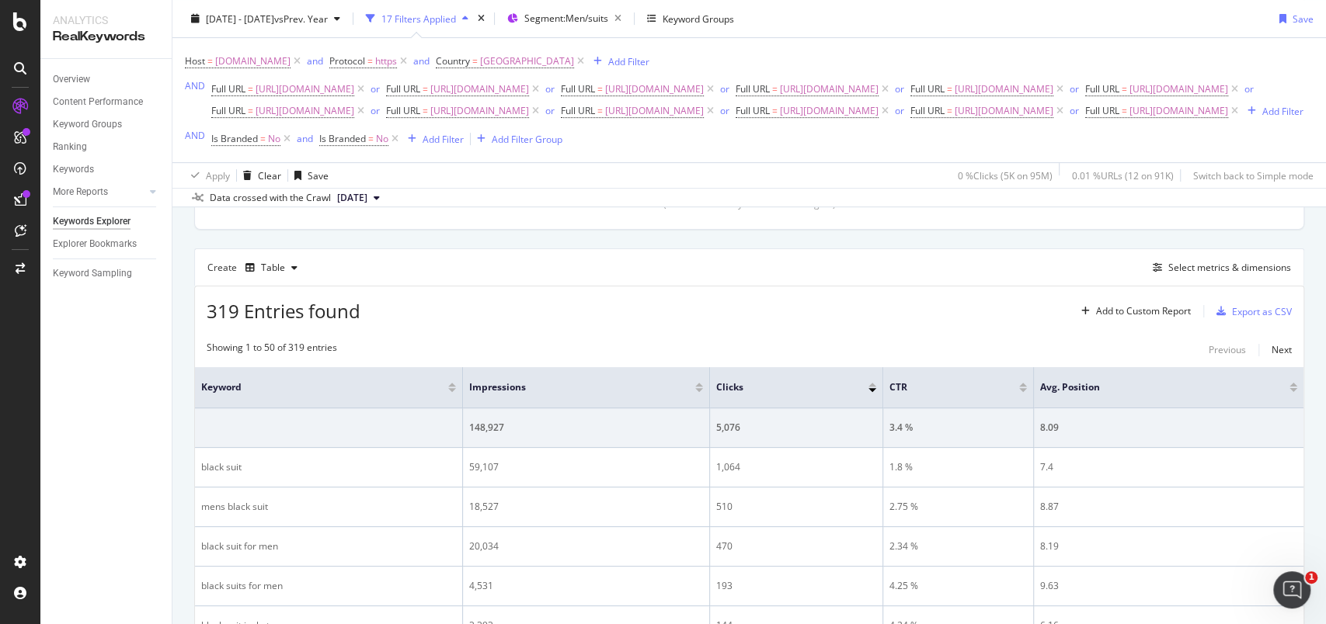
scroll to position [414, 0]
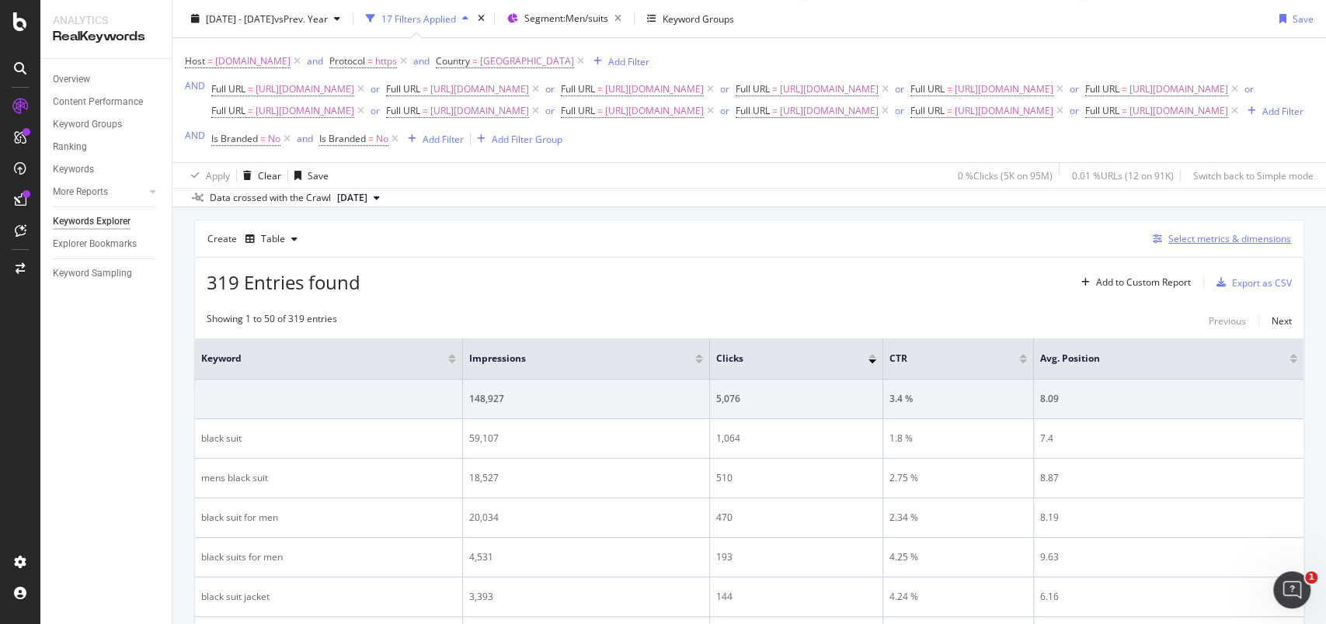
click at [1201, 245] on div "Select metrics & dimensions" at bounding box center [1229, 238] width 123 height 13
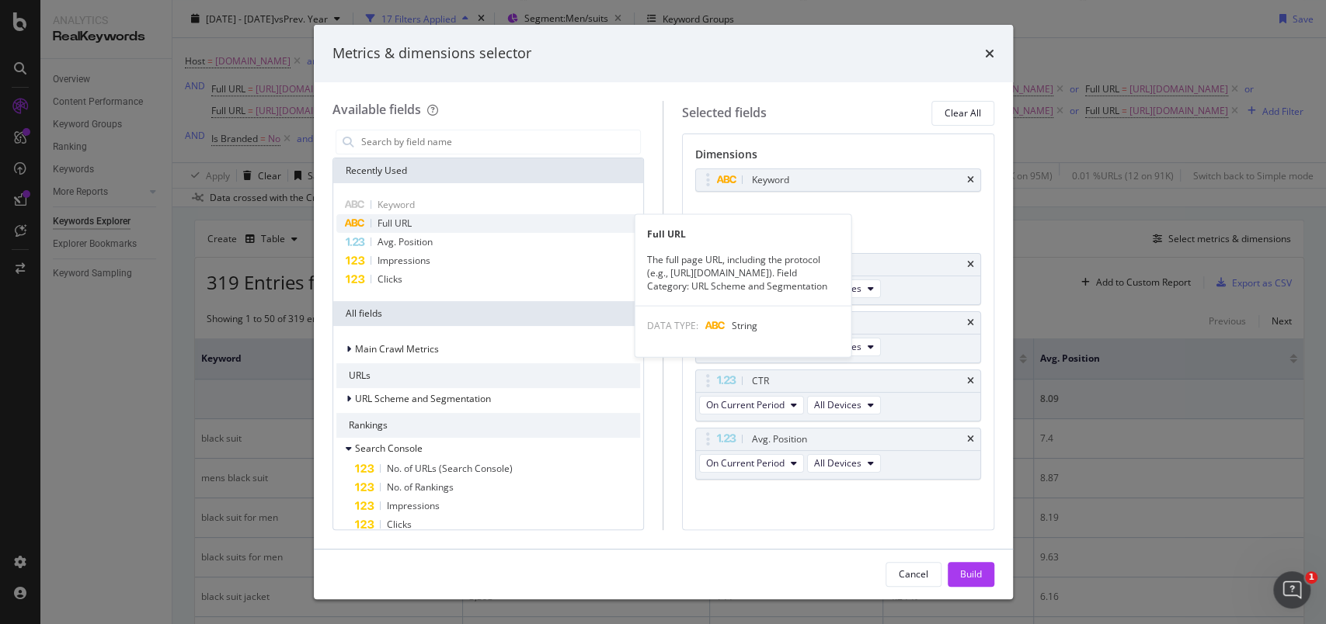
click at [405, 229] on div "Full URL" at bounding box center [488, 223] width 304 height 19
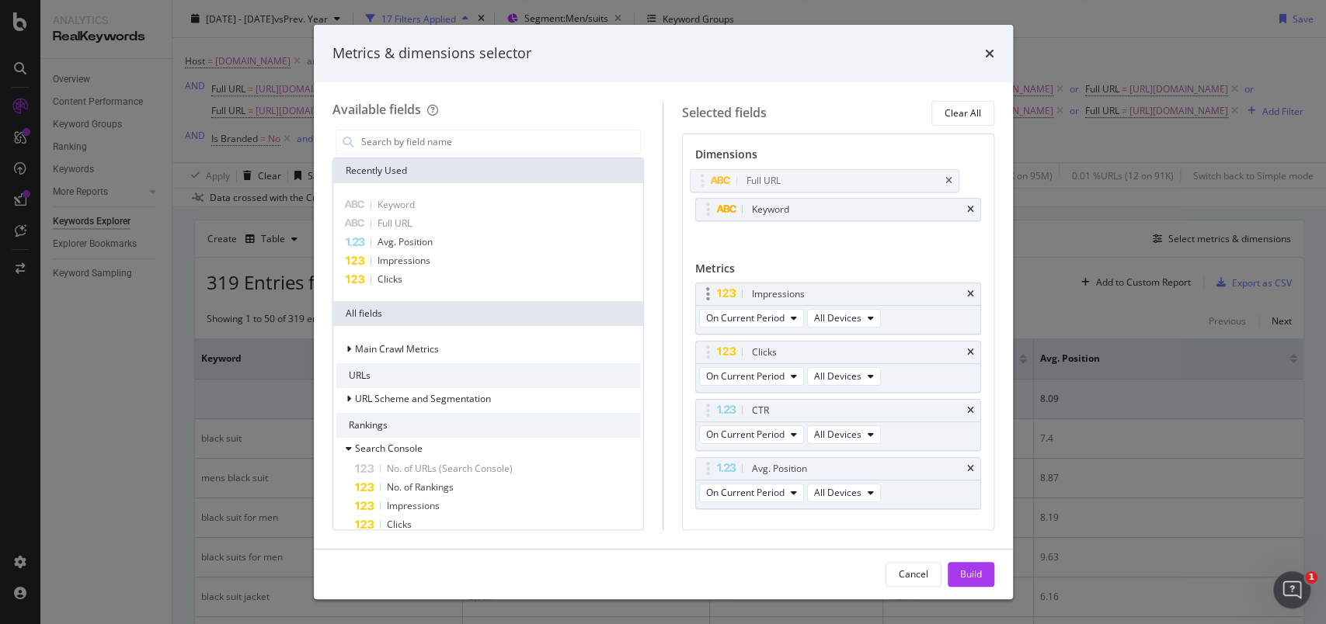
drag, startPoint x: 714, startPoint y: 208, endPoint x: 709, endPoint y: 283, distance: 75.5
click at [708, 179] on body "Analytics RealKeywords Overview Content Performance Keyword Groups Ranking Keyw…" at bounding box center [663, 312] width 1326 height 624
drag, startPoint x: 708, startPoint y: 355, endPoint x: 702, endPoint y: 307, distance: 48.6
click at [702, 307] on body "Analytics RealKeywords Overview Content Performance Keyword Groups Ranking Keyw…" at bounding box center [663, 312] width 1326 height 624
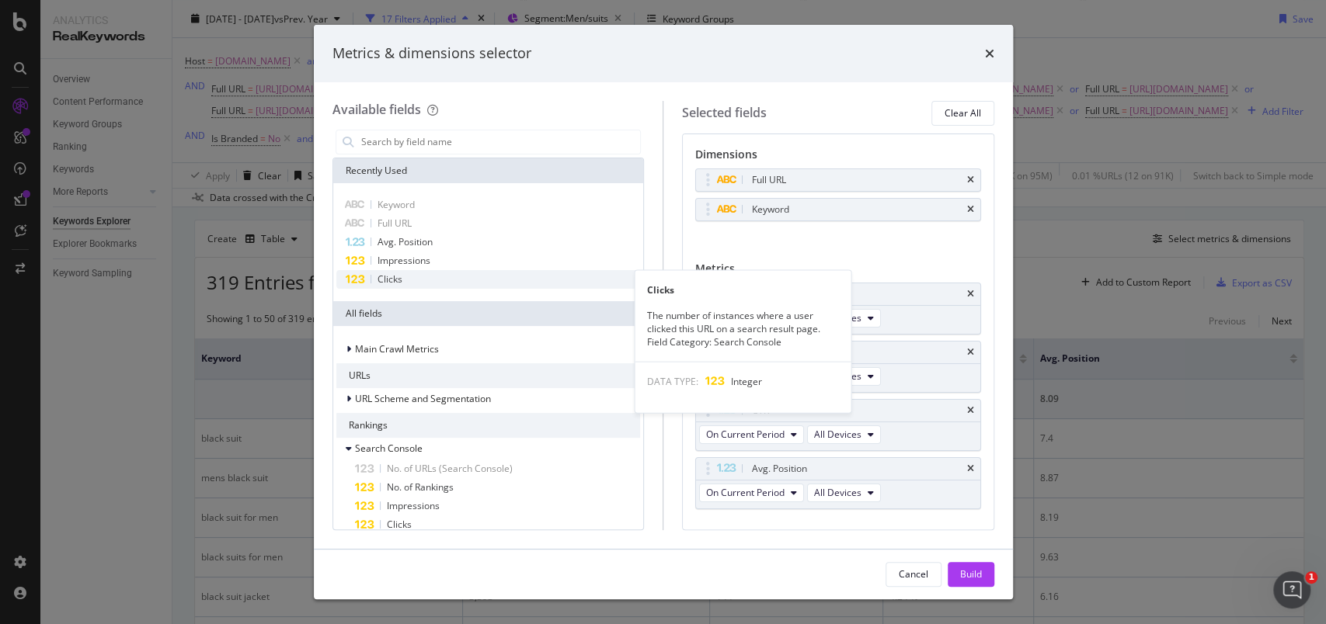
click at [397, 283] on span "Clicks" at bounding box center [389, 279] width 25 height 13
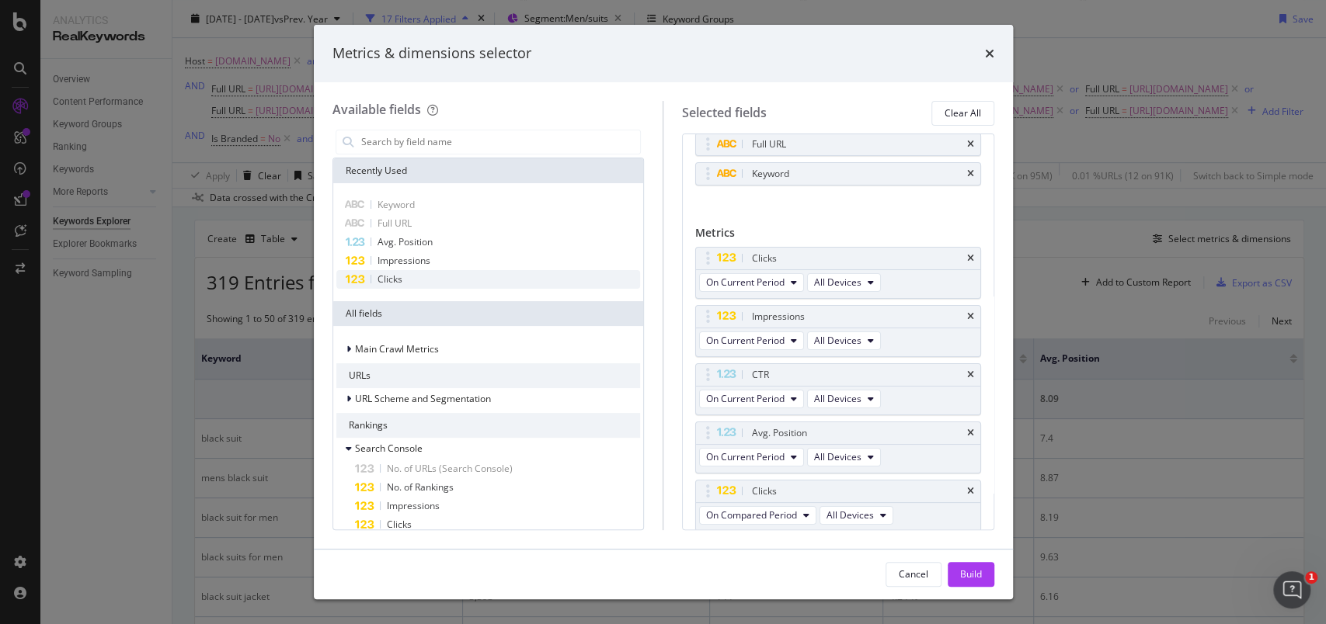
click at [397, 283] on span "Clicks" at bounding box center [389, 279] width 25 height 13
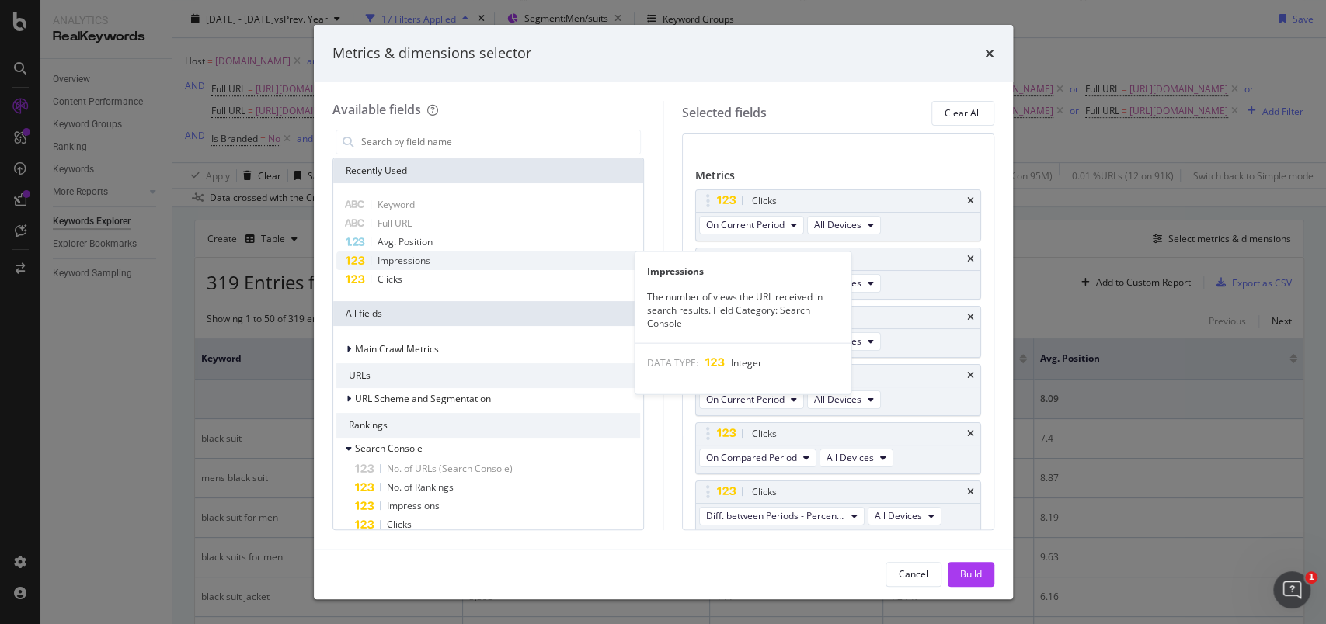
click at [410, 264] on span "Impressions" at bounding box center [403, 260] width 53 height 13
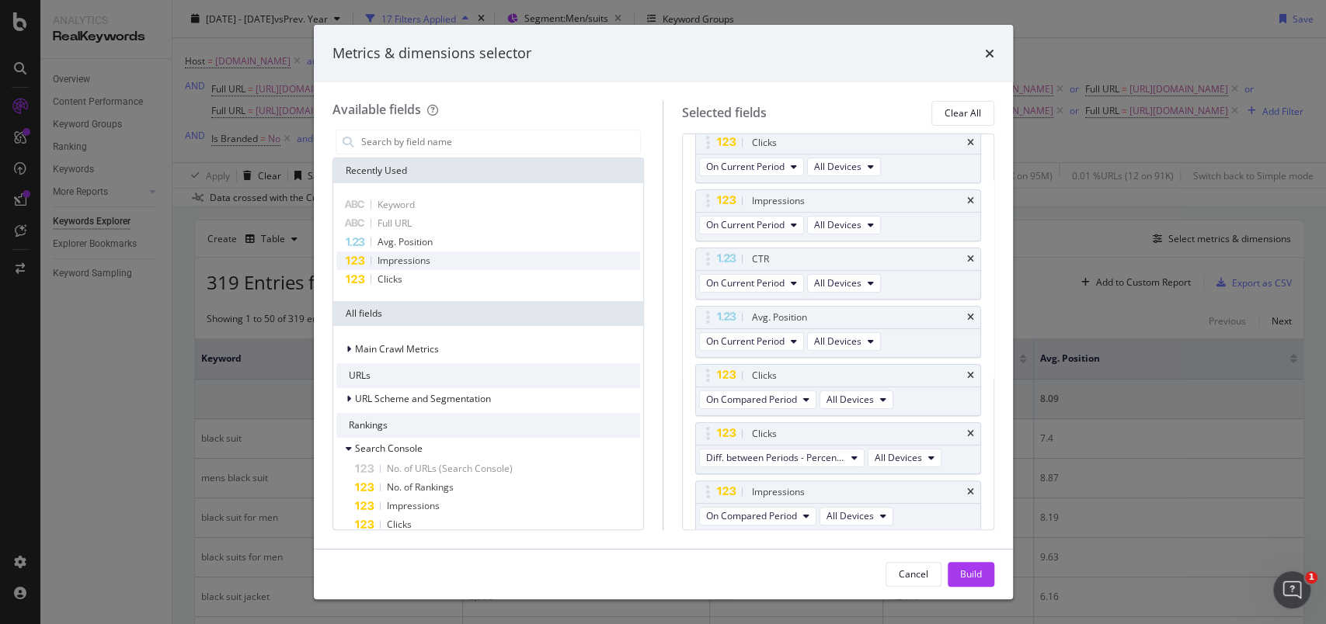
click at [410, 264] on span "Impressions" at bounding box center [403, 260] width 53 height 13
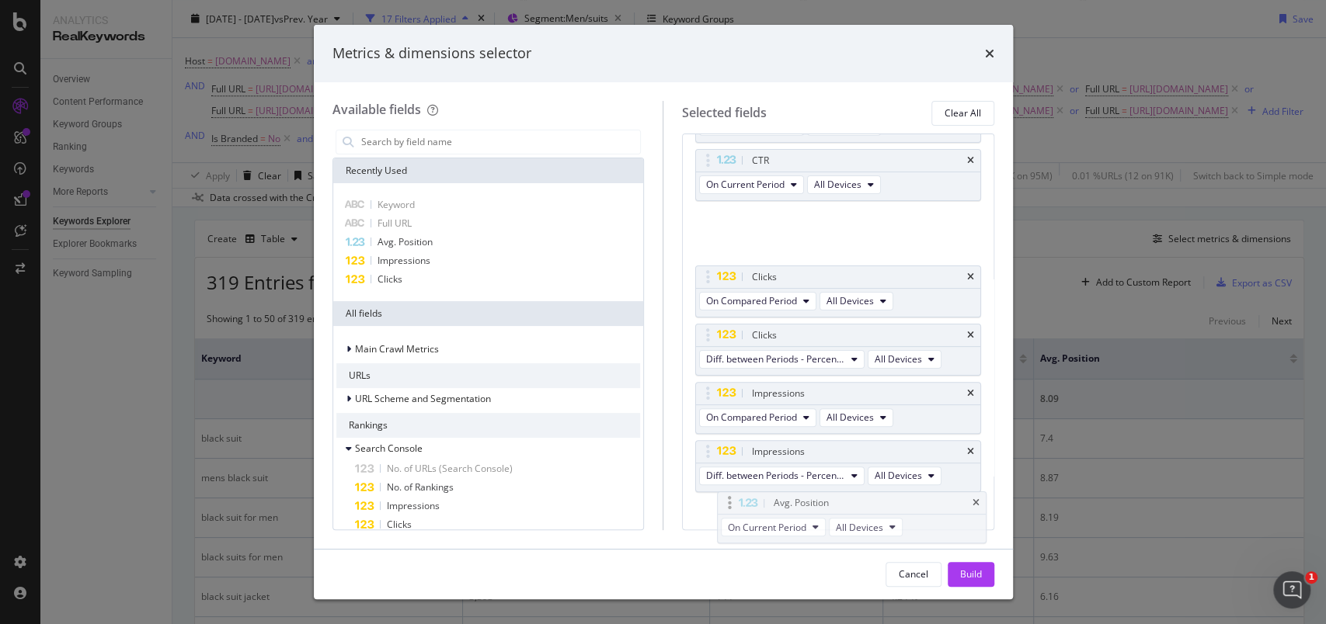
scroll to position [262, 0]
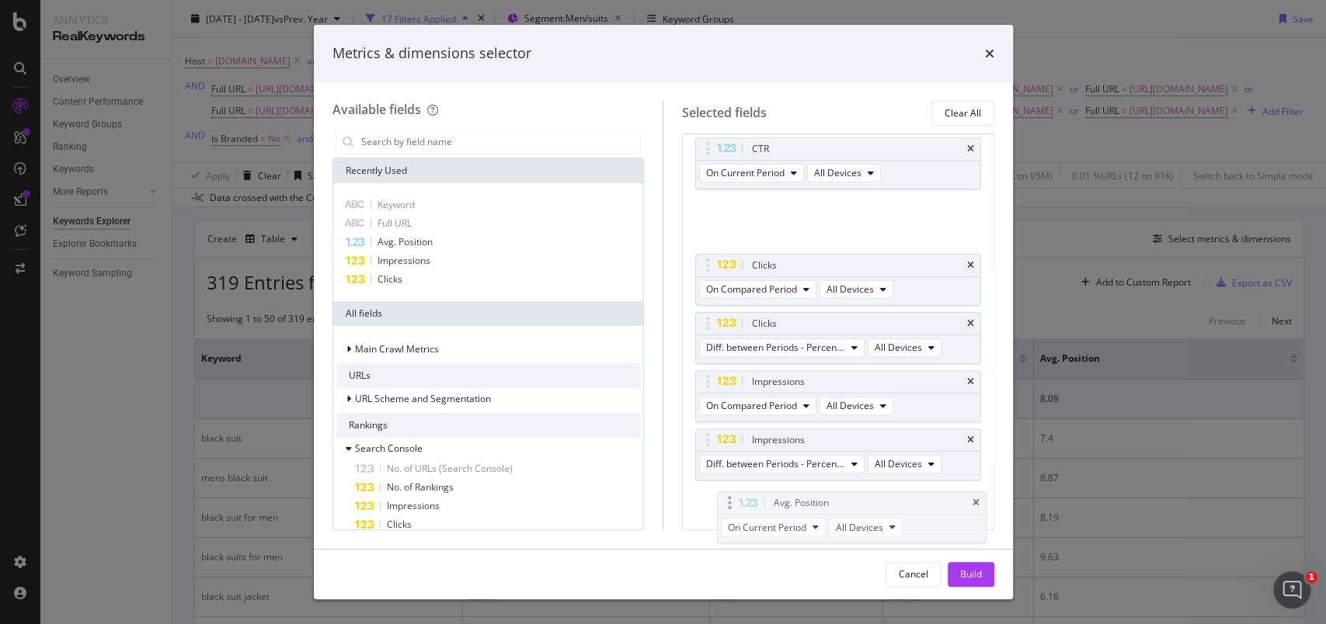
drag, startPoint x: 705, startPoint y: 263, endPoint x: 723, endPoint y: 496, distance: 233.7
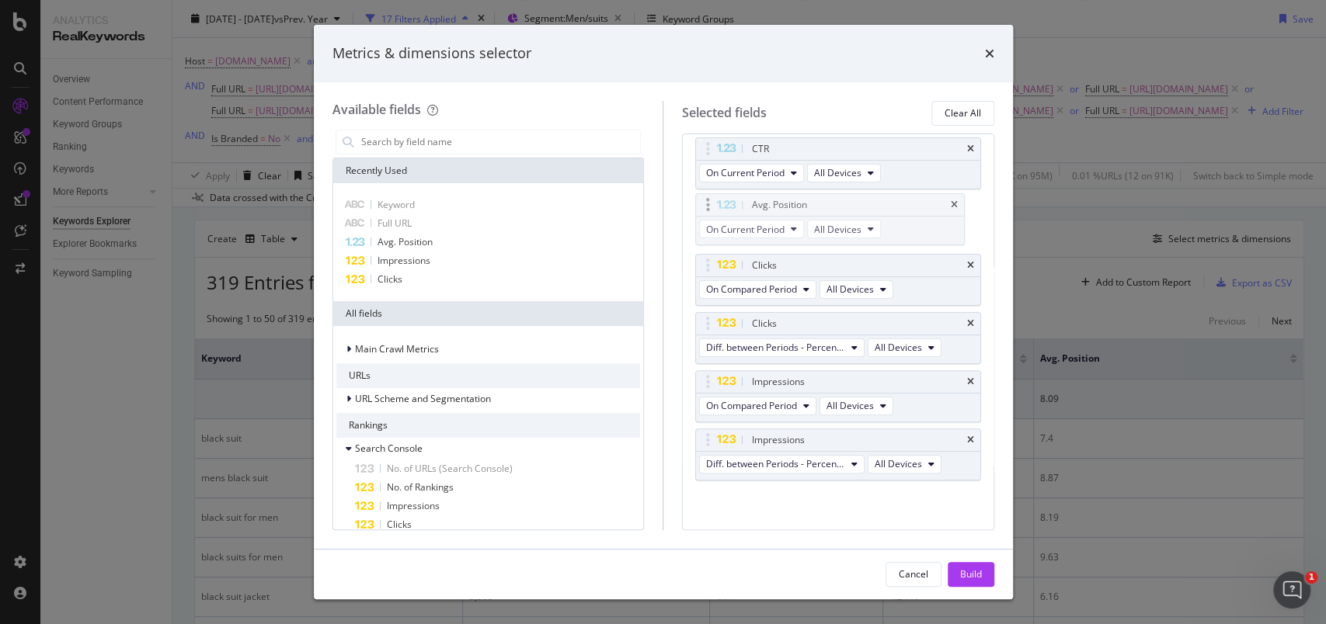
click at [723, 496] on body "Analytics RealKeywords Overview Content Performance Keyword Groups Ranking Keyw…" at bounding box center [663, 312] width 1326 height 624
click at [967, 148] on icon "times" at bounding box center [970, 148] width 7 height 9
click at [851, 346] on icon "modal" at bounding box center [854, 347] width 6 height 9
click at [814, 367] on span "On Current Period" at bounding box center [789, 374] width 155 height 14
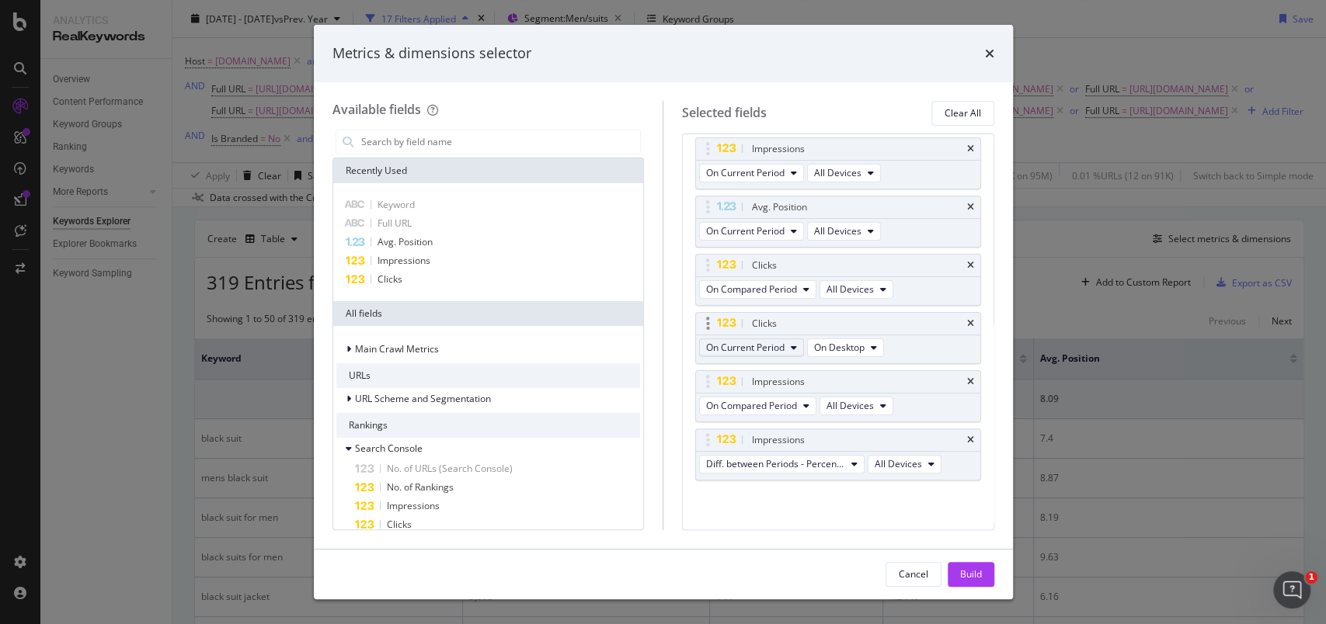
click at [789, 346] on button "On Current Period" at bounding box center [751, 348] width 105 height 19
click at [790, 393] on div "On Compared Period" at bounding box center [787, 402] width 175 height 23
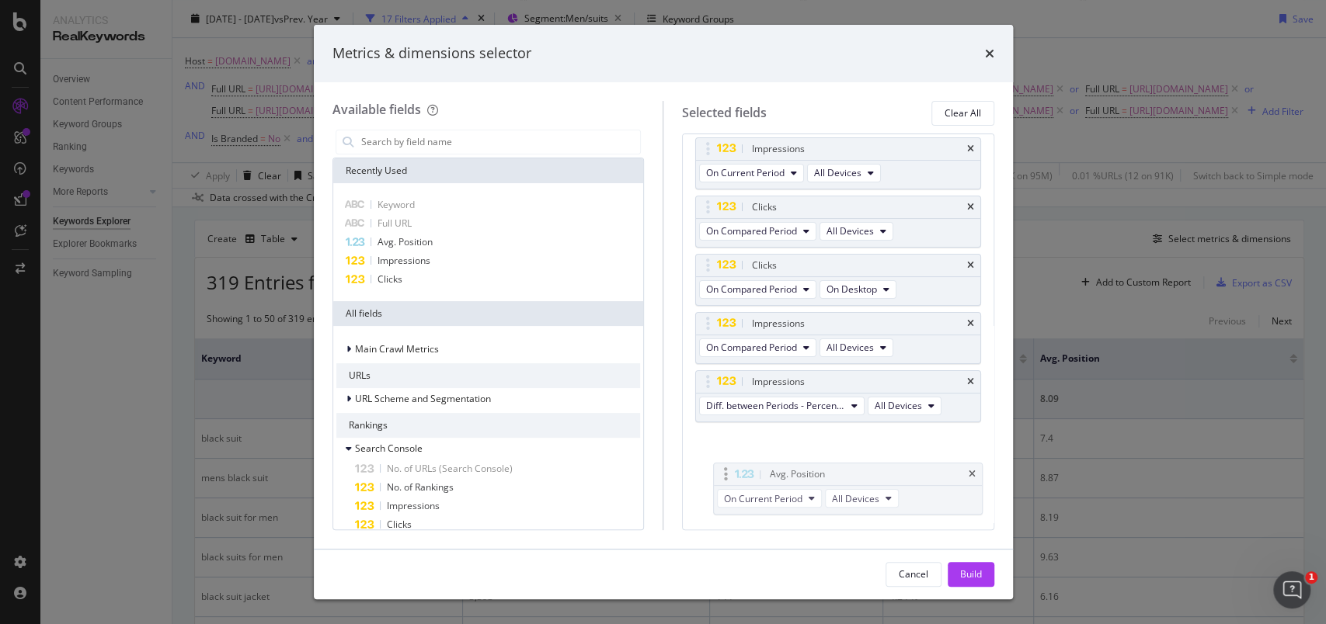
drag, startPoint x: 711, startPoint y: 210, endPoint x: 728, endPoint y: 479, distance: 269.3
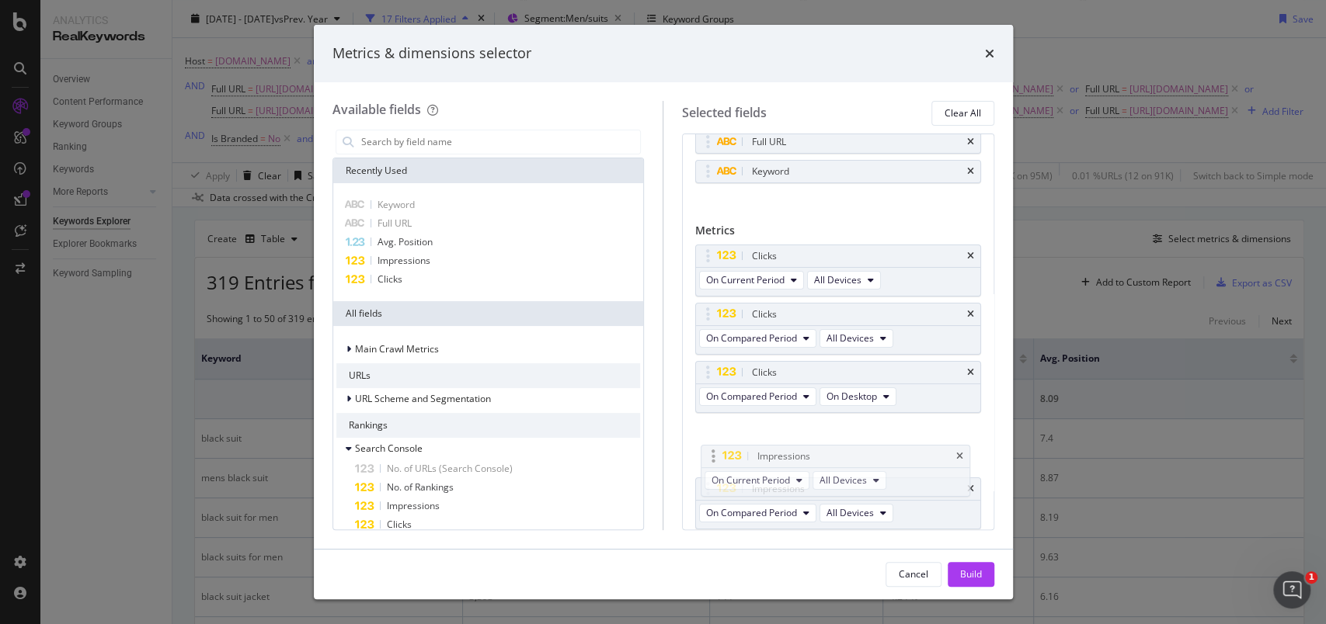
scroll to position [41, 0]
drag, startPoint x: 709, startPoint y: 345, endPoint x: 716, endPoint y: 430, distance: 85.7
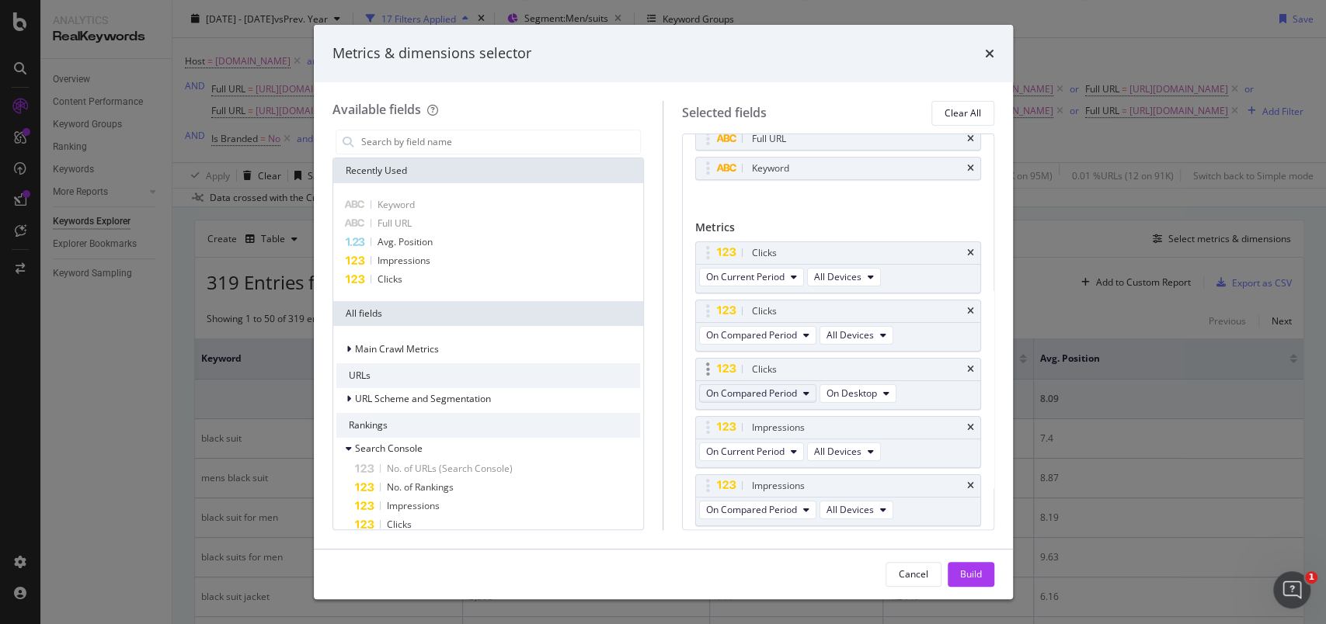
click at [798, 389] on button "On Compared Period" at bounding box center [757, 393] width 117 height 19
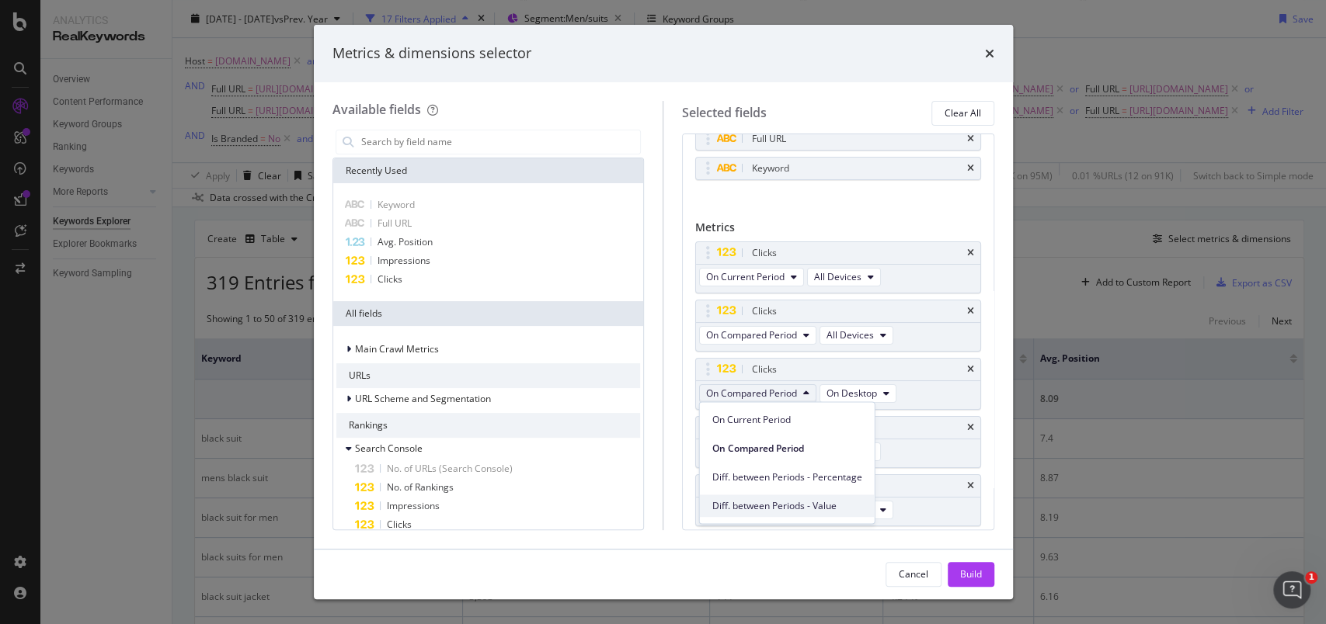
click at [799, 497] on div "Diff. between Periods - Value" at bounding box center [787, 506] width 175 height 23
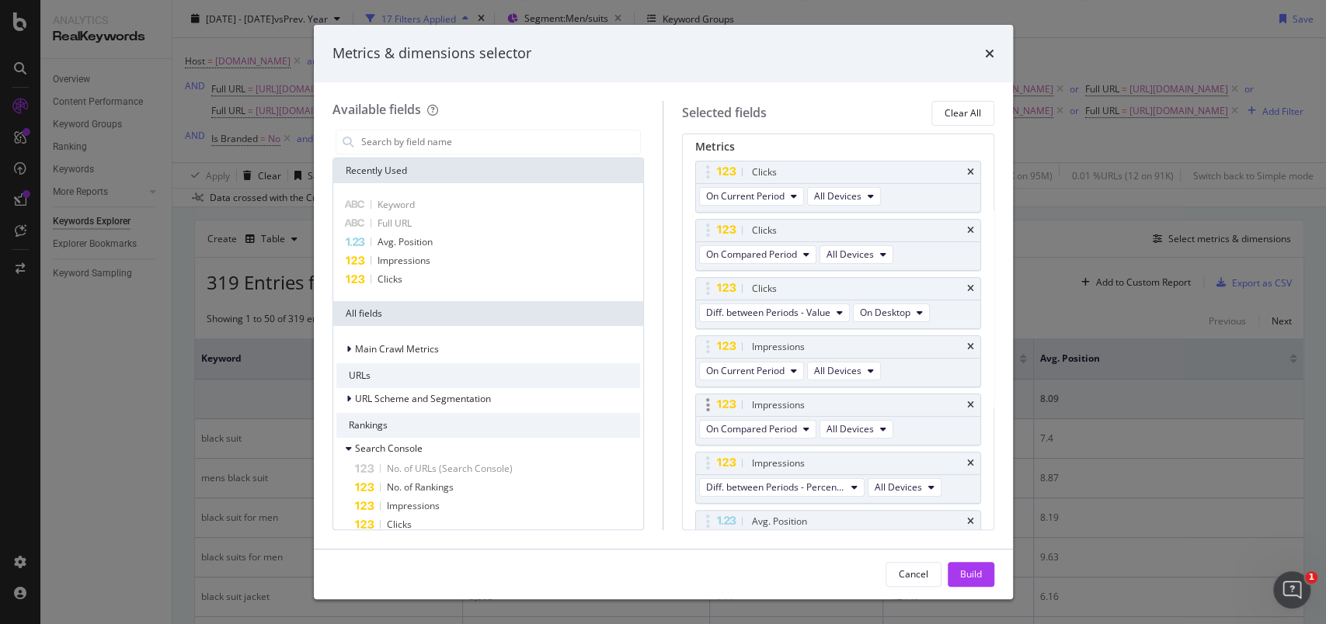
scroll to position [144, 0]
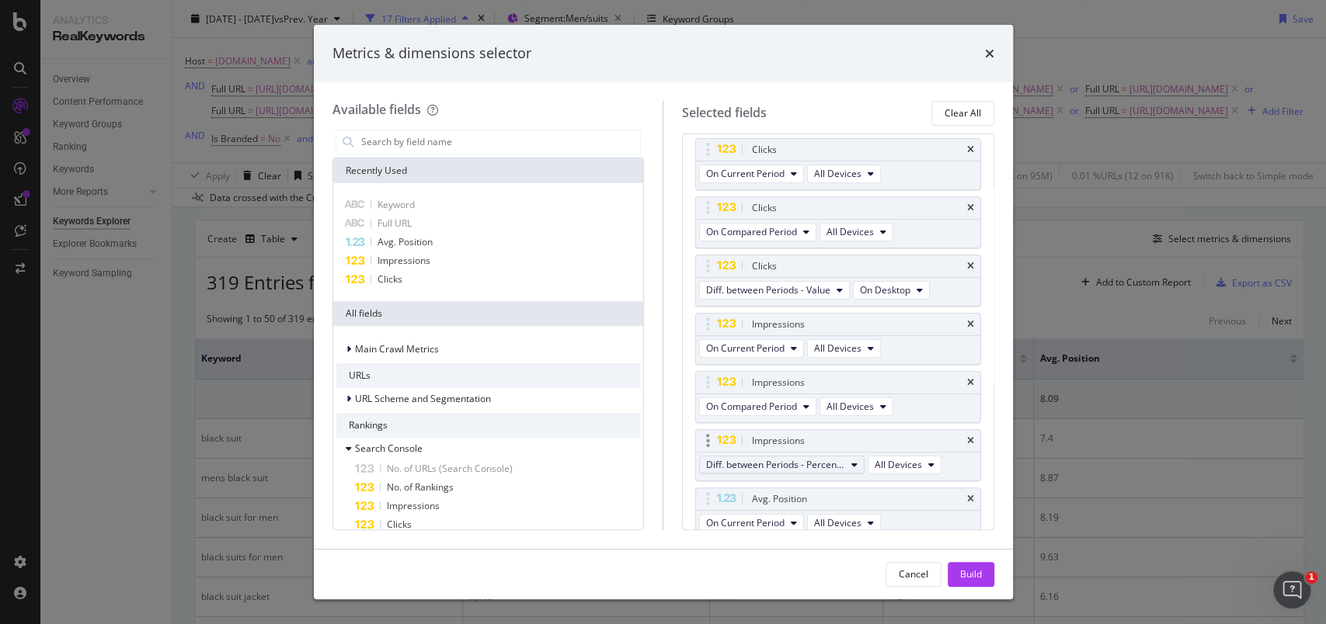
click at [812, 460] on span "Diff. between Periods - Percentage" at bounding box center [775, 464] width 139 height 13
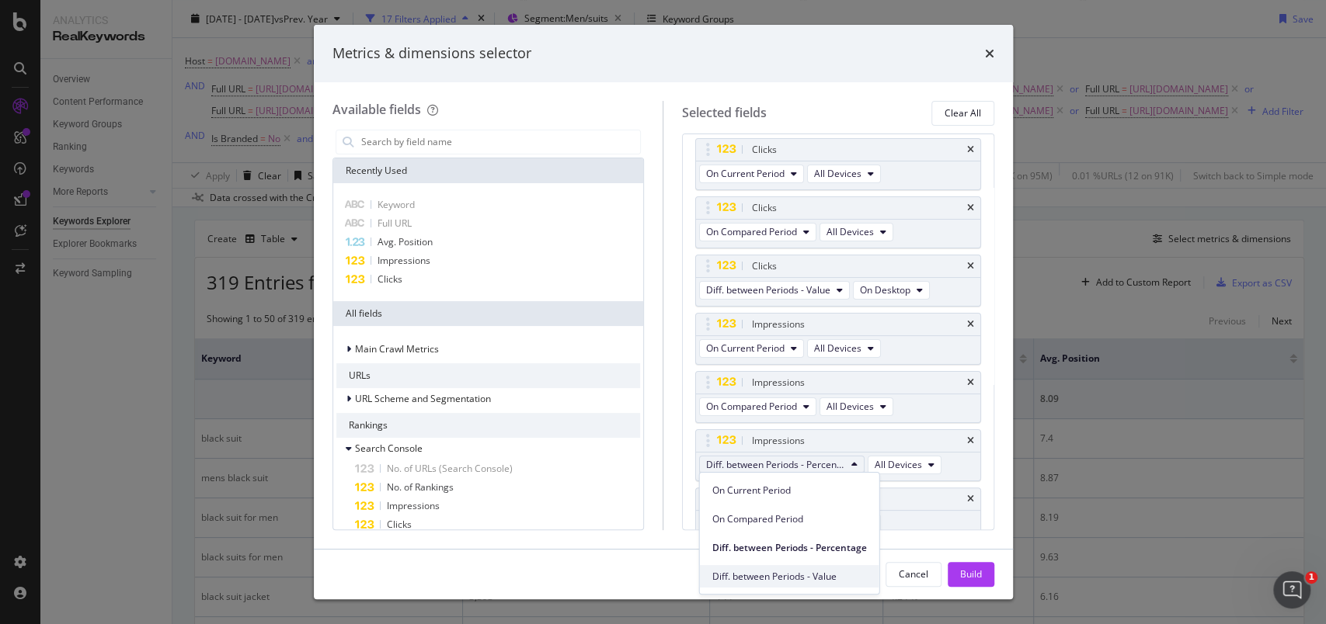
click at [790, 565] on div "Diff. between Periods - Value" at bounding box center [789, 576] width 179 height 23
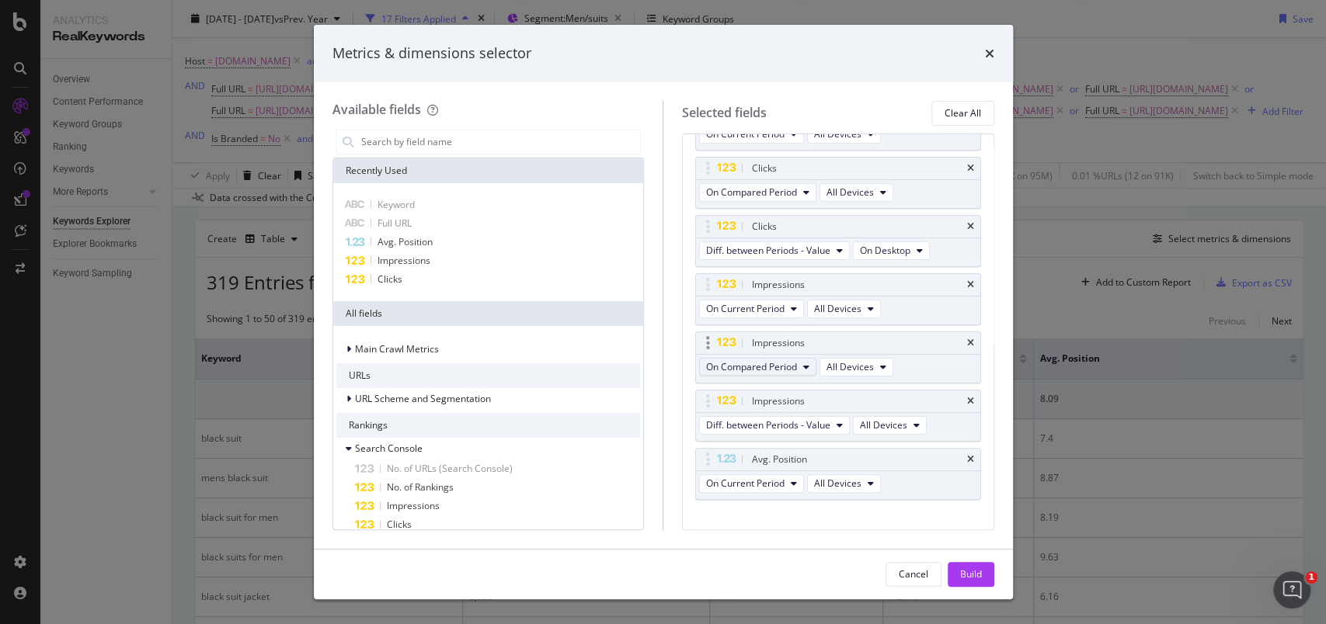
scroll to position [203, 0]
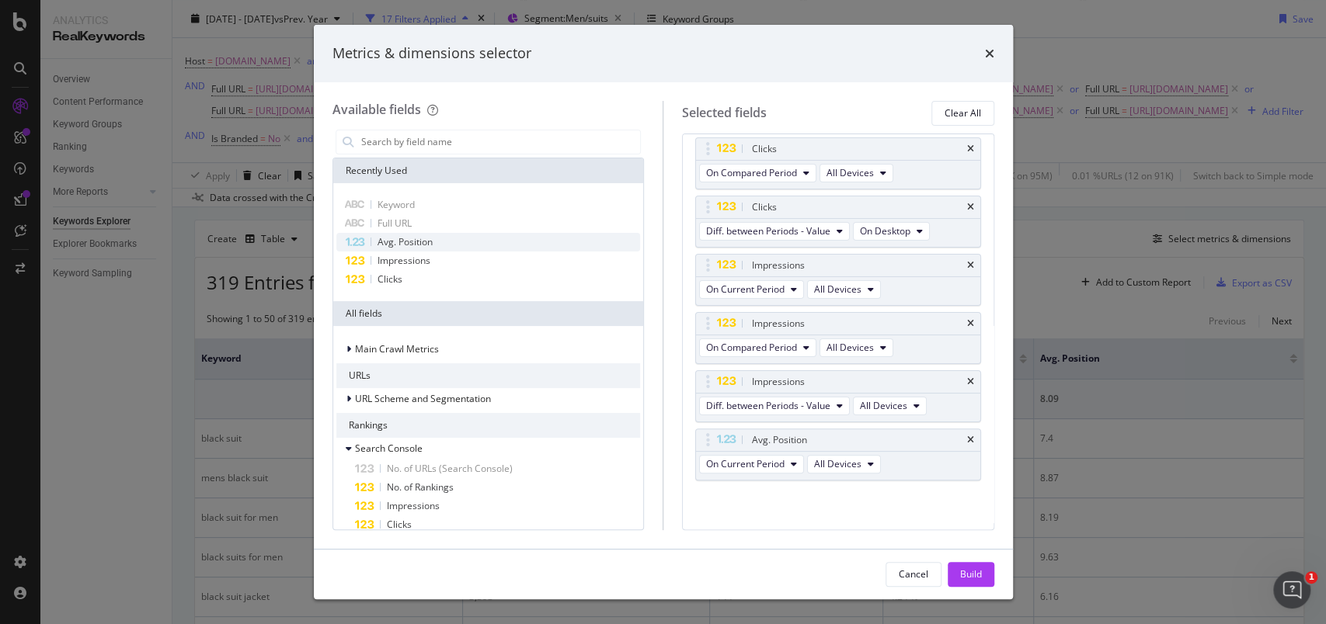
click at [416, 245] on span "Avg. Position" at bounding box center [404, 241] width 55 height 13
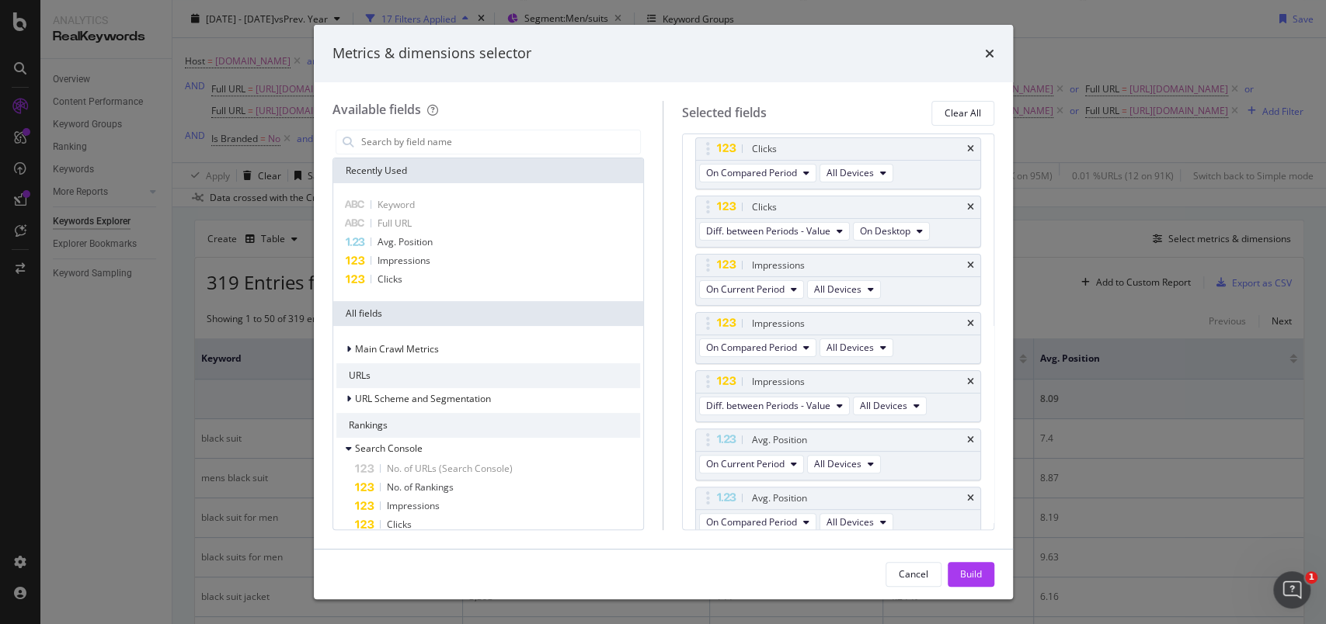
scroll to position [210, 0]
click at [882, 162] on icon "modal" at bounding box center [883, 166] width 6 height 9
click at [979, 581] on div "Build" at bounding box center [971, 574] width 22 height 13
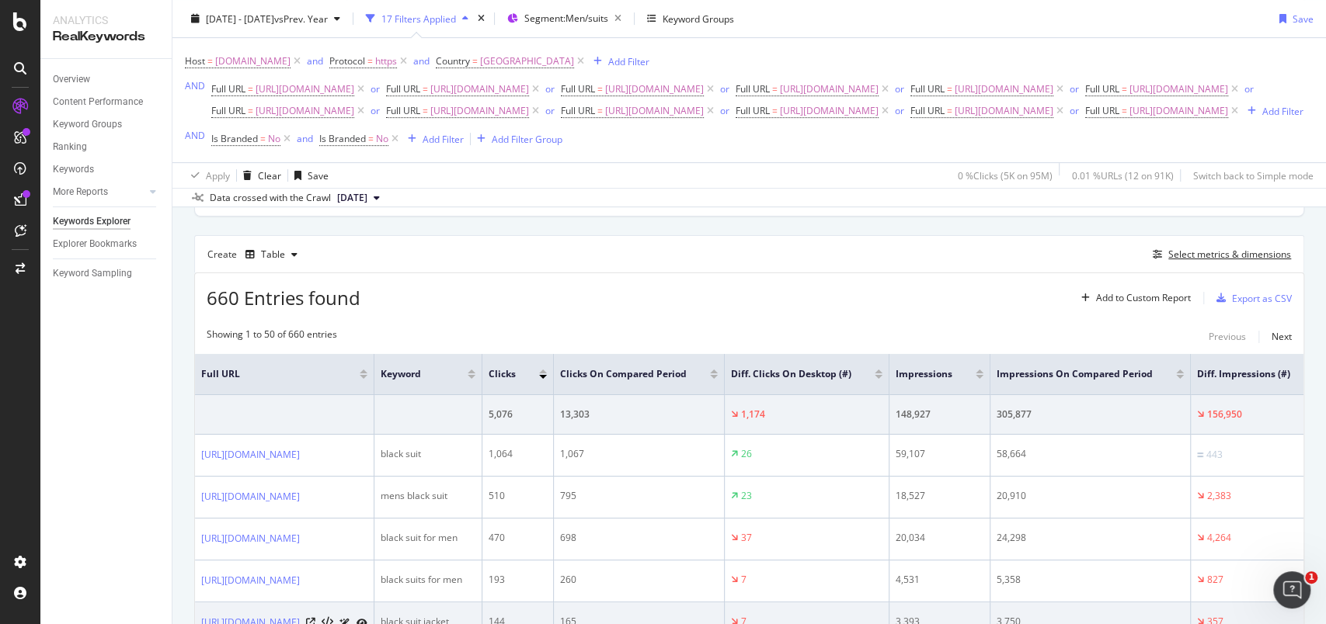
scroll to position [396, 0]
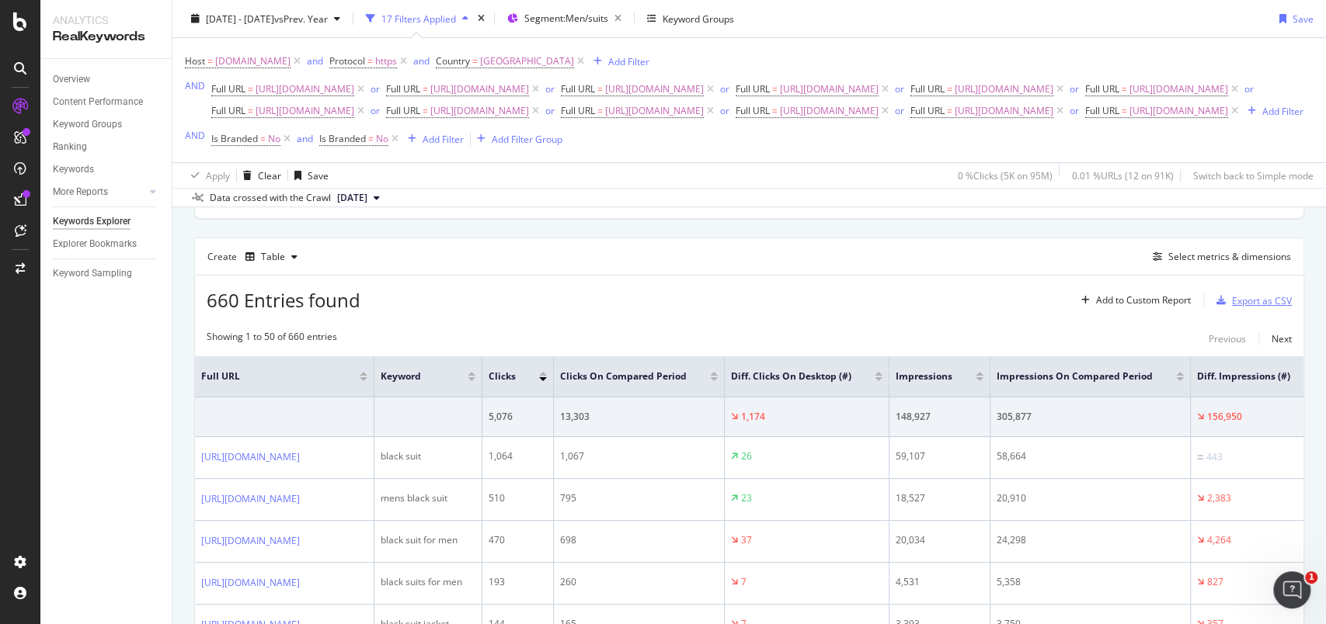
click at [1245, 312] on div "Export as CSV" at bounding box center [1251, 300] width 82 height 23
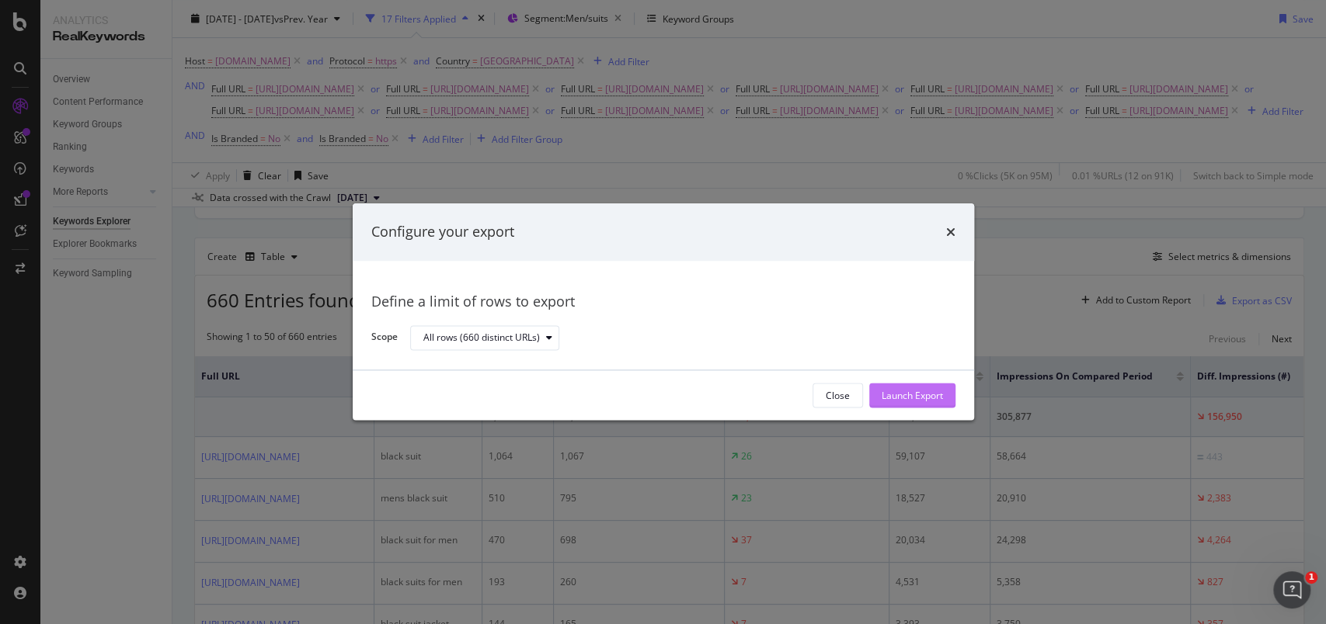
click at [941, 392] on div "Launch Export" at bounding box center [912, 395] width 61 height 13
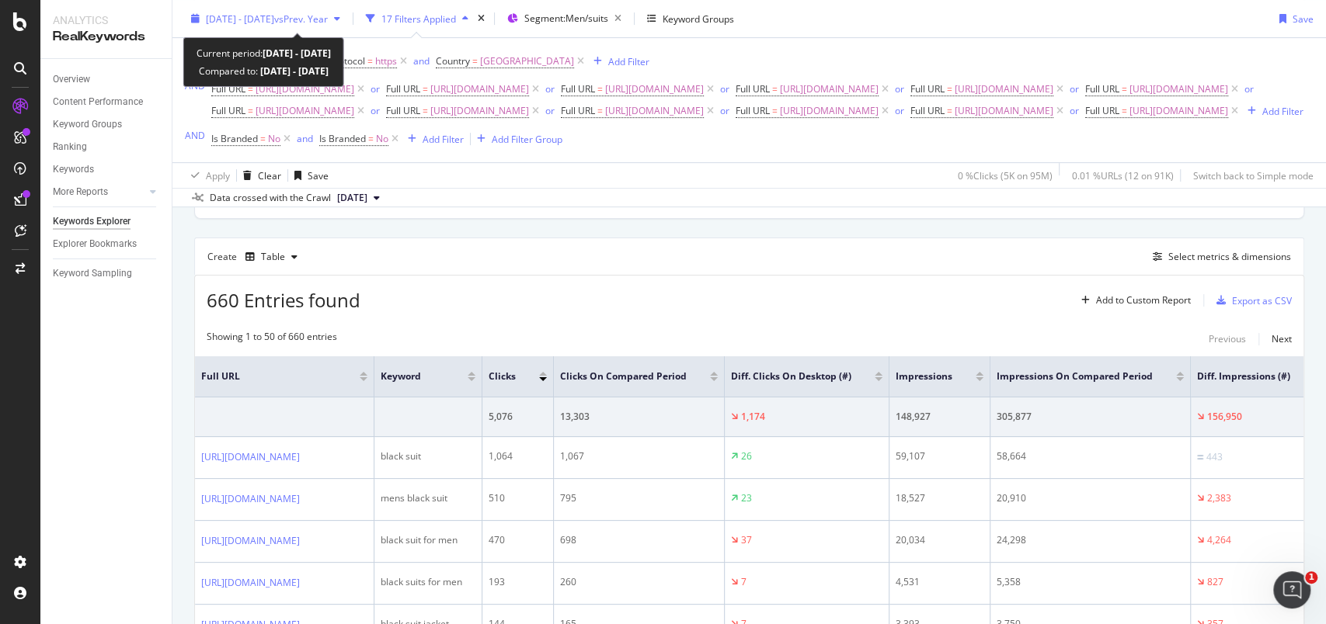
click at [194, 25] on div "2024 Sep. 1st - 2025 Apr. 12th vs Prev. Year" at bounding box center [266, 18] width 162 height 23
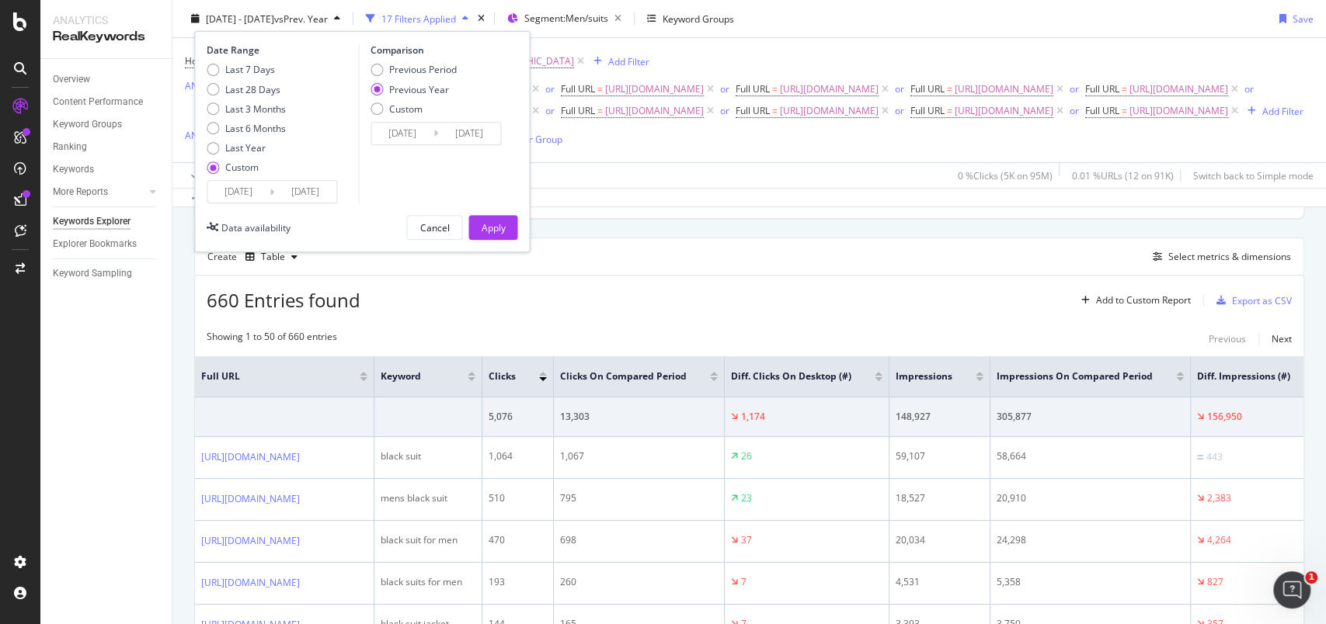
click at [257, 196] on input "2024/09/01" at bounding box center [238, 192] width 62 height 22
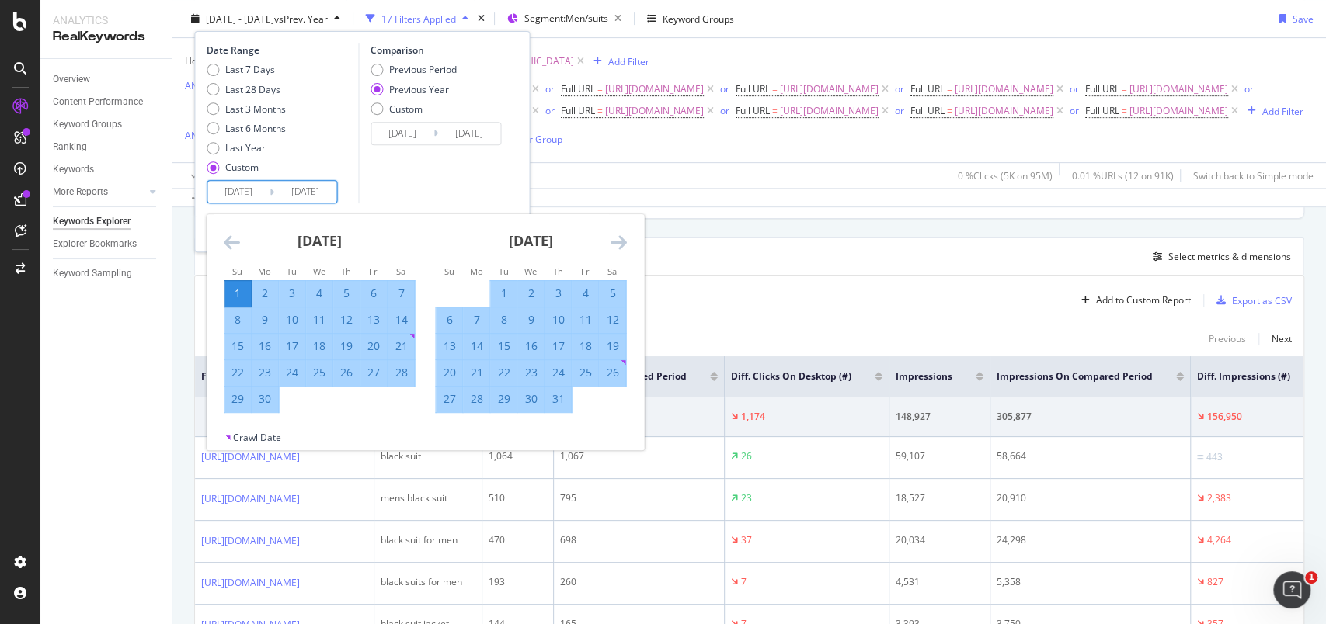
click at [224, 244] on div "August 2024 1 2 3 4 5 6 7 8 9 10 11 12 13 14 15 16 17 18 19 20 21 22 23 24 25 2…" at bounding box center [425, 322] width 436 height 217
click at [226, 244] on icon "Move backward to switch to the previous month." at bounding box center [232, 242] width 16 height 19
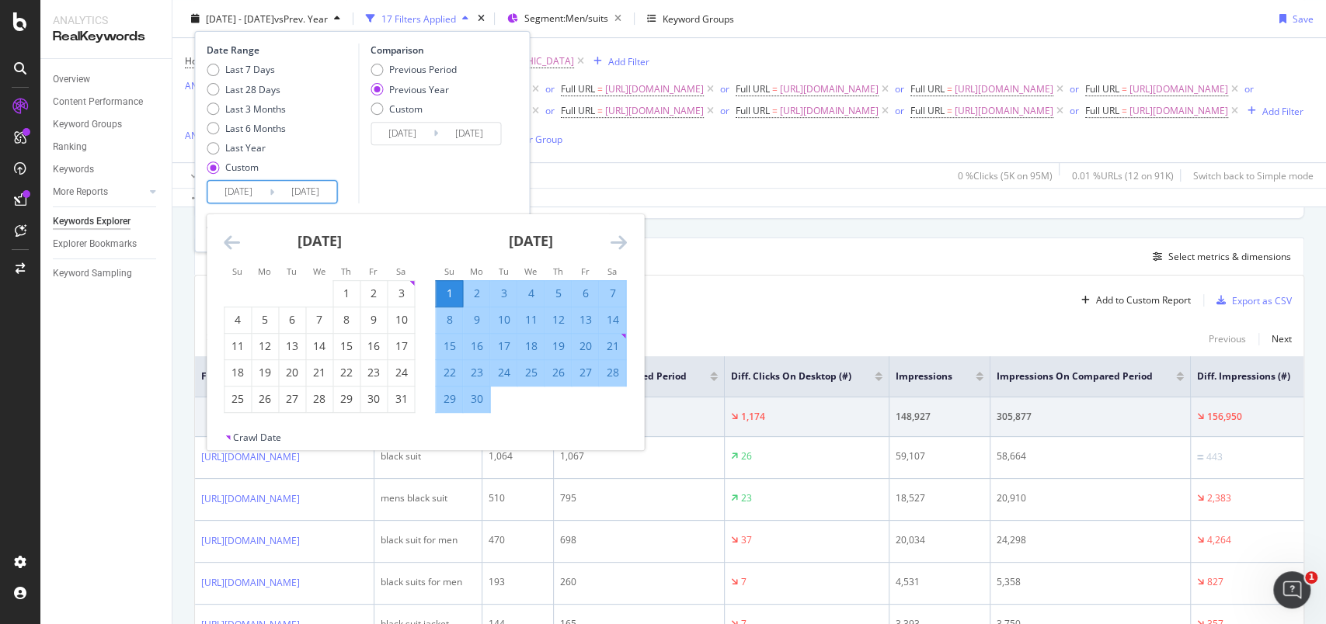
click at [227, 244] on icon "Move backward to switch to the previous month." at bounding box center [232, 242] width 16 height 19
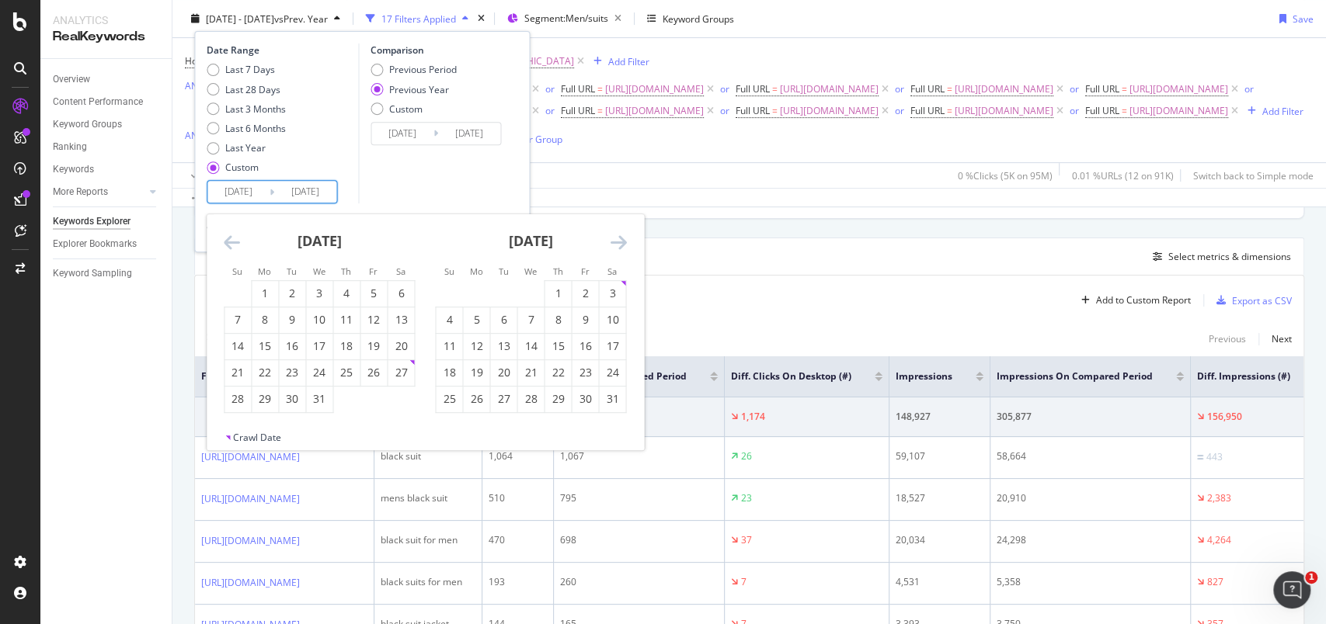
click at [227, 244] on icon "Move backward to switch to the previous month." at bounding box center [232, 242] width 16 height 19
click at [399, 320] on div "13" at bounding box center [401, 320] width 26 height 16
type input "2024/04/13"
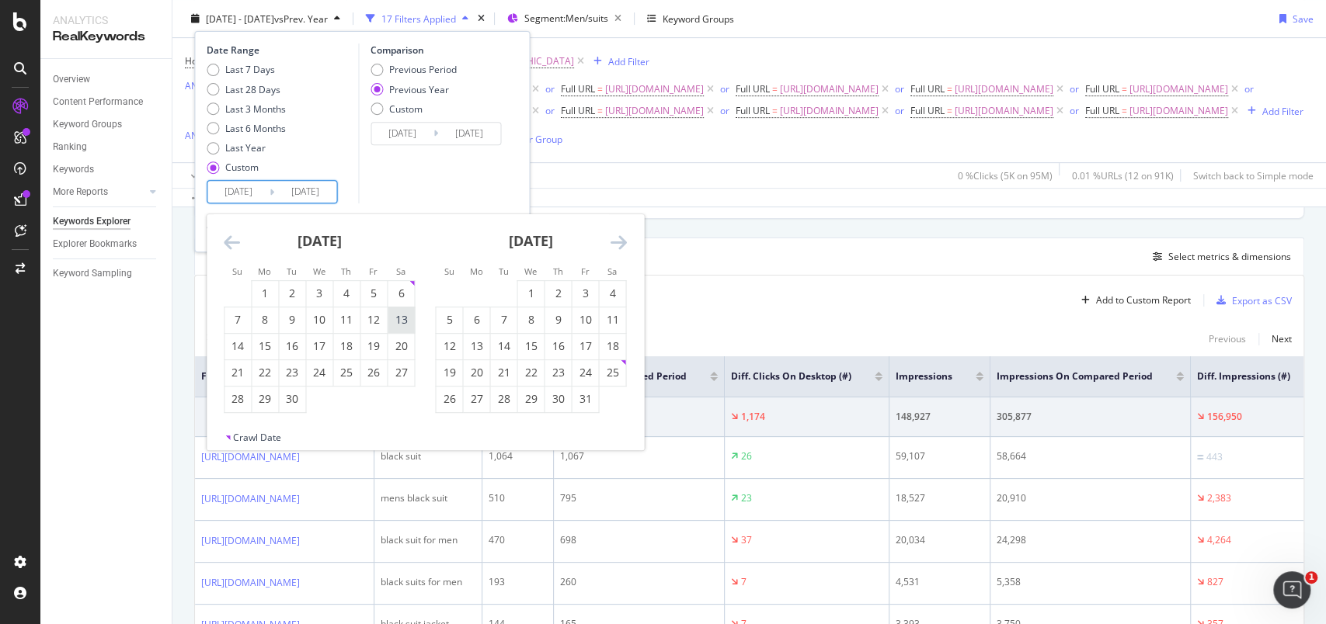
type input "2023/04/15"
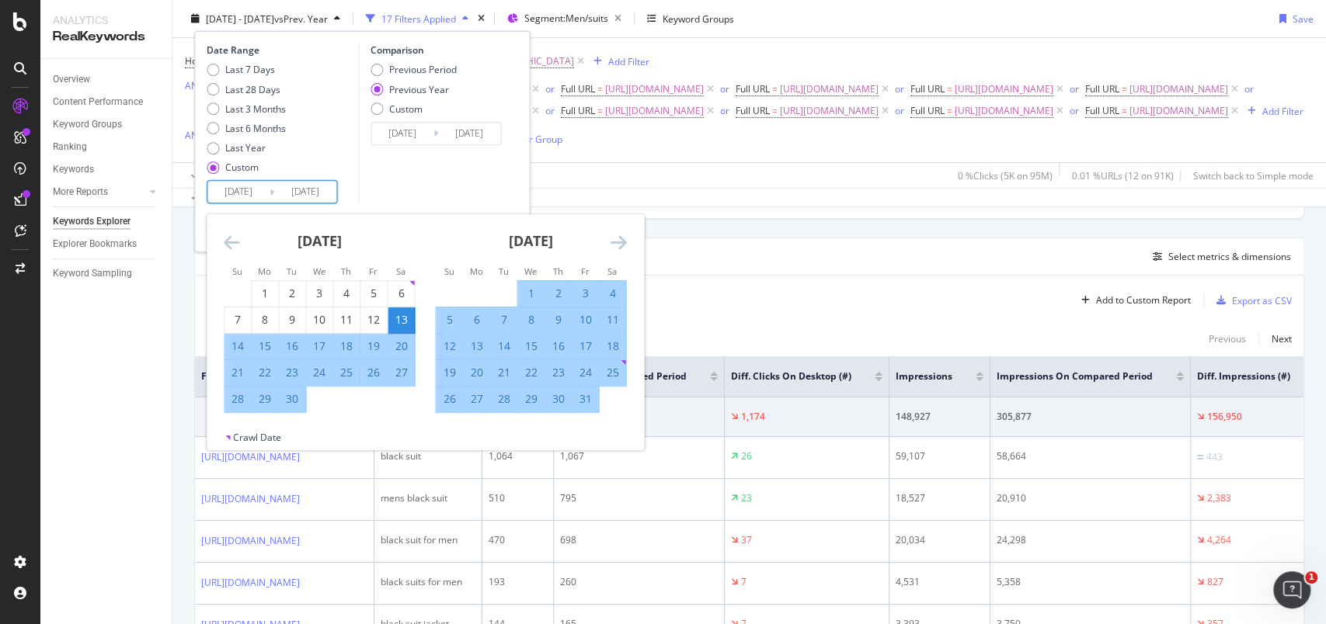
click at [617, 236] on icon "Move forward to switch to the next month." at bounding box center [618, 242] width 16 height 19
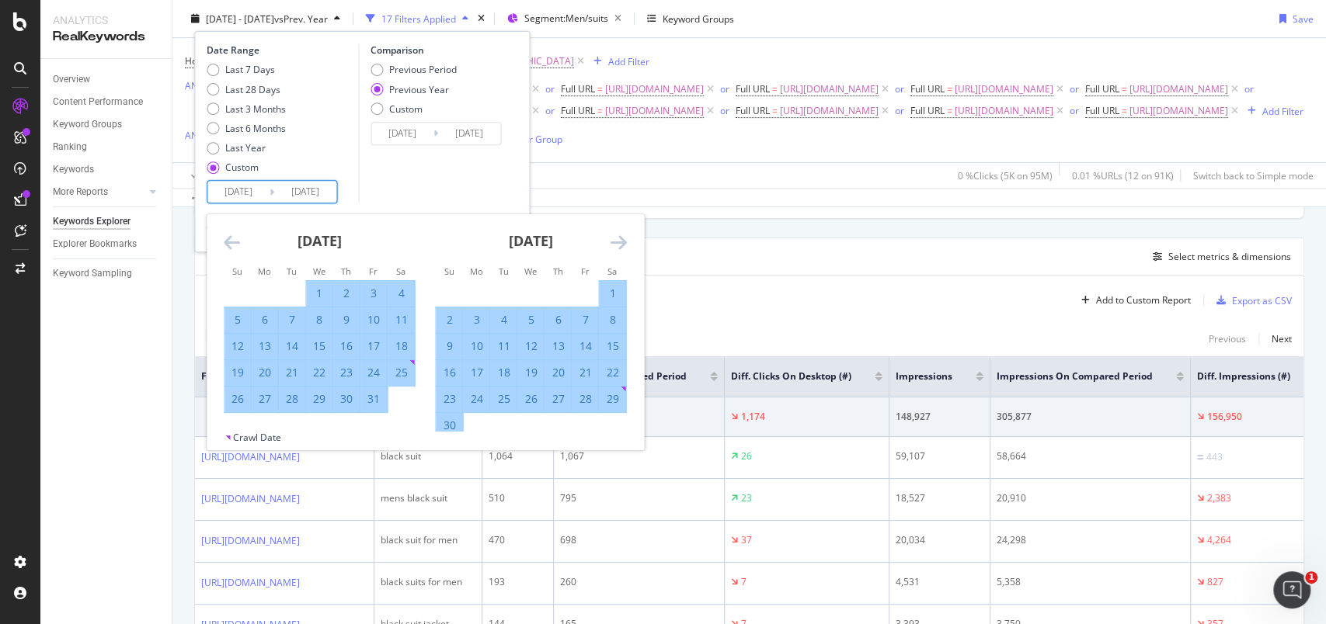
click at [617, 236] on icon "Move forward to switch to the next month." at bounding box center [618, 242] width 16 height 19
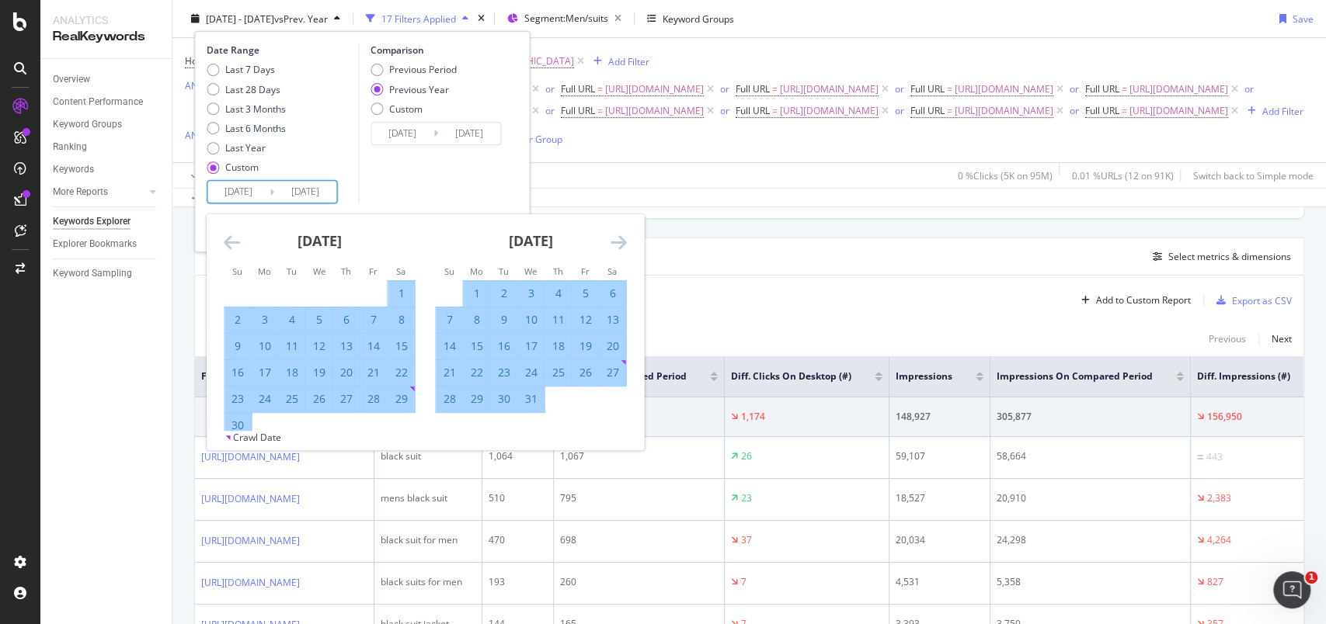
click at [617, 236] on icon "Move forward to switch to the next month." at bounding box center [618, 242] width 16 height 19
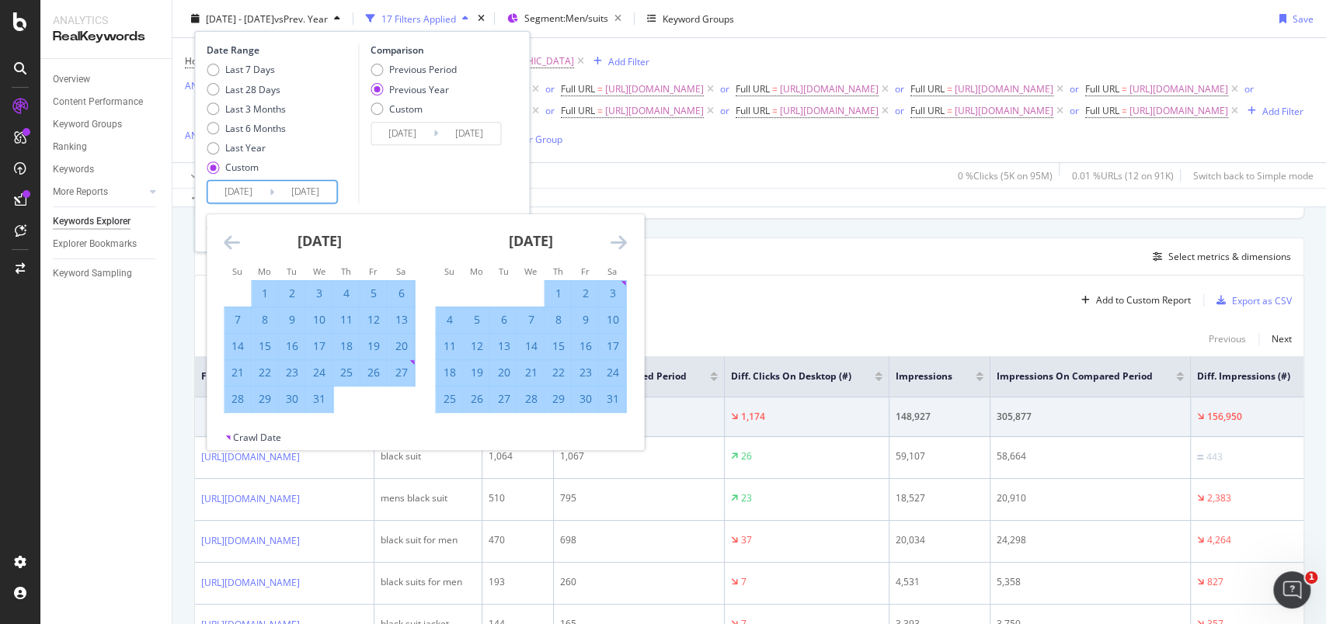
click at [617, 236] on icon "Move forward to switch to the next month." at bounding box center [618, 242] width 16 height 19
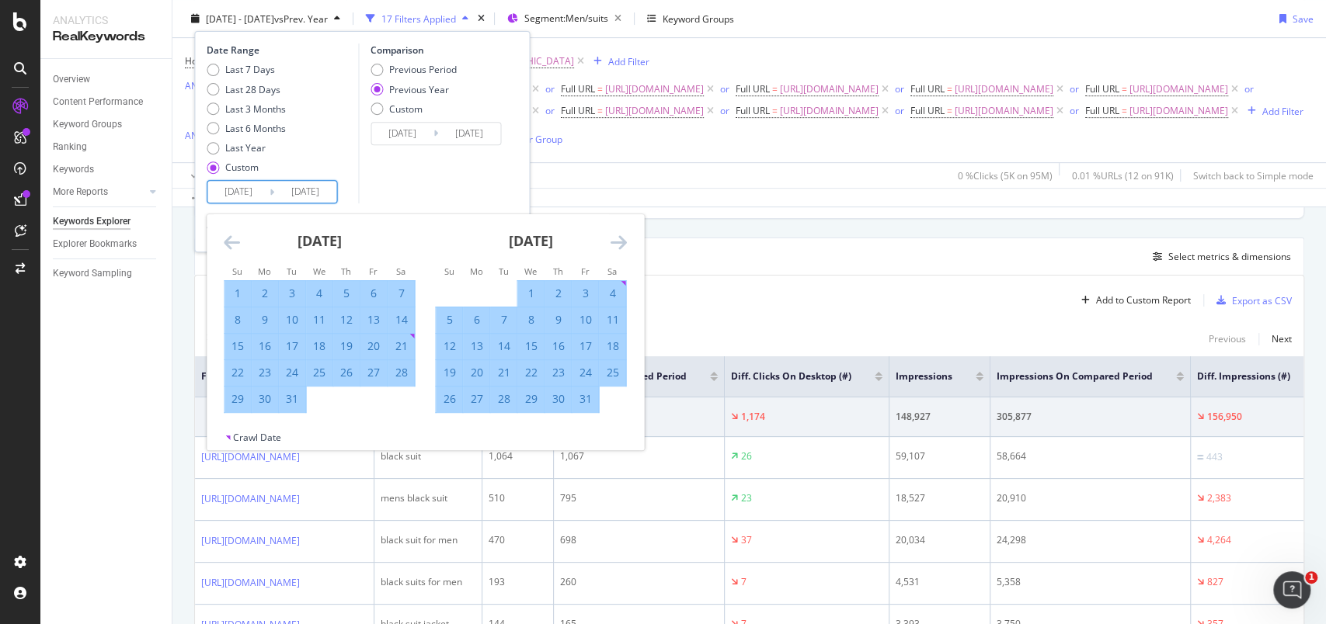
click at [617, 236] on icon "Move forward to switch to the next month." at bounding box center [618, 242] width 16 height 19
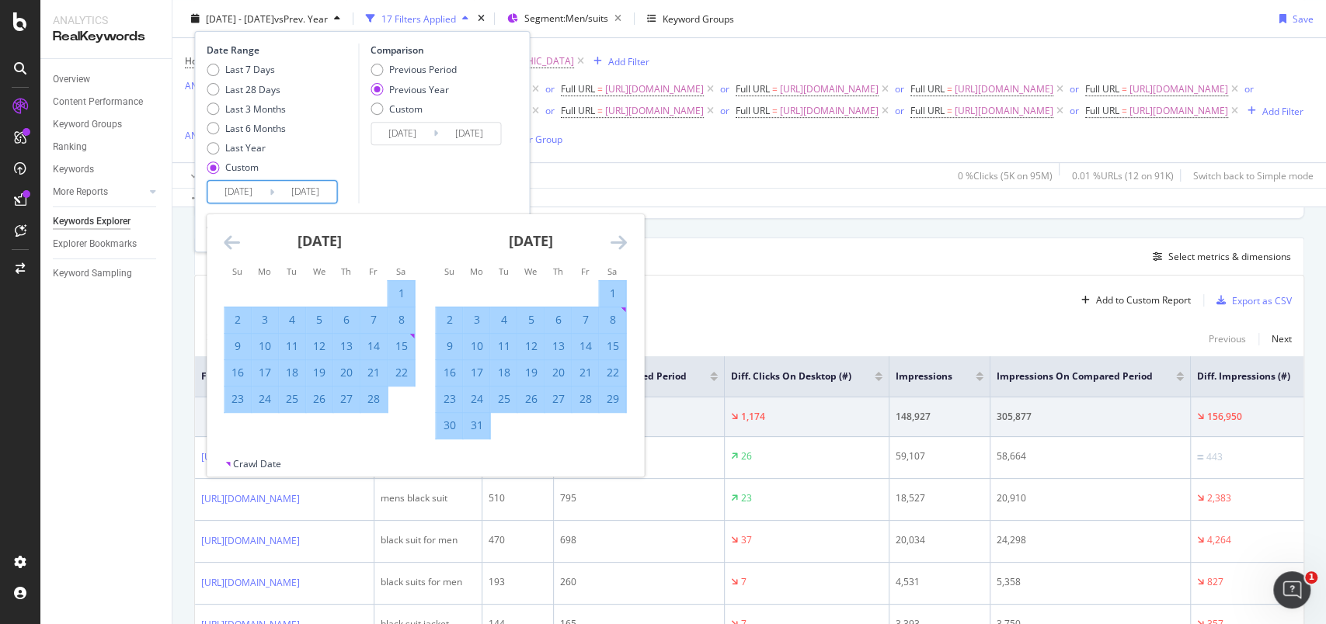
click at [617, 236] on icon "Move forward to switch to the next month." at bounding box center [618, 242] width 16 height 19
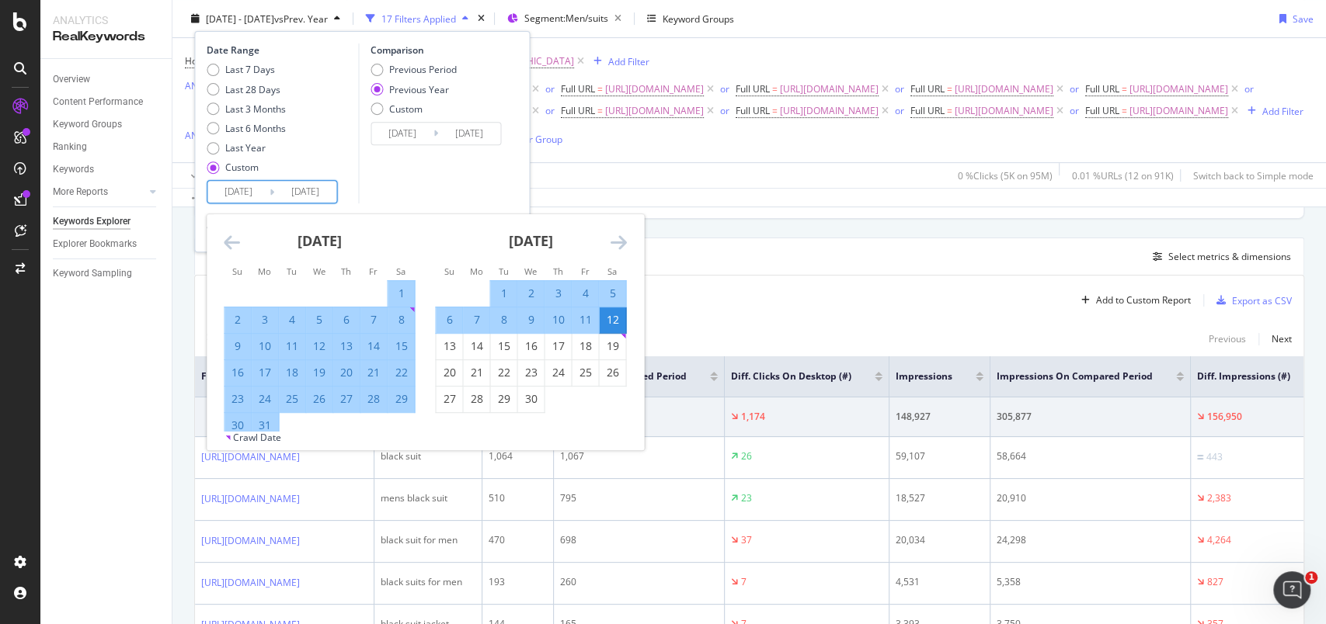
click at [607, 323] on div "12" at bounding box center [612, 320] width 26 height 16
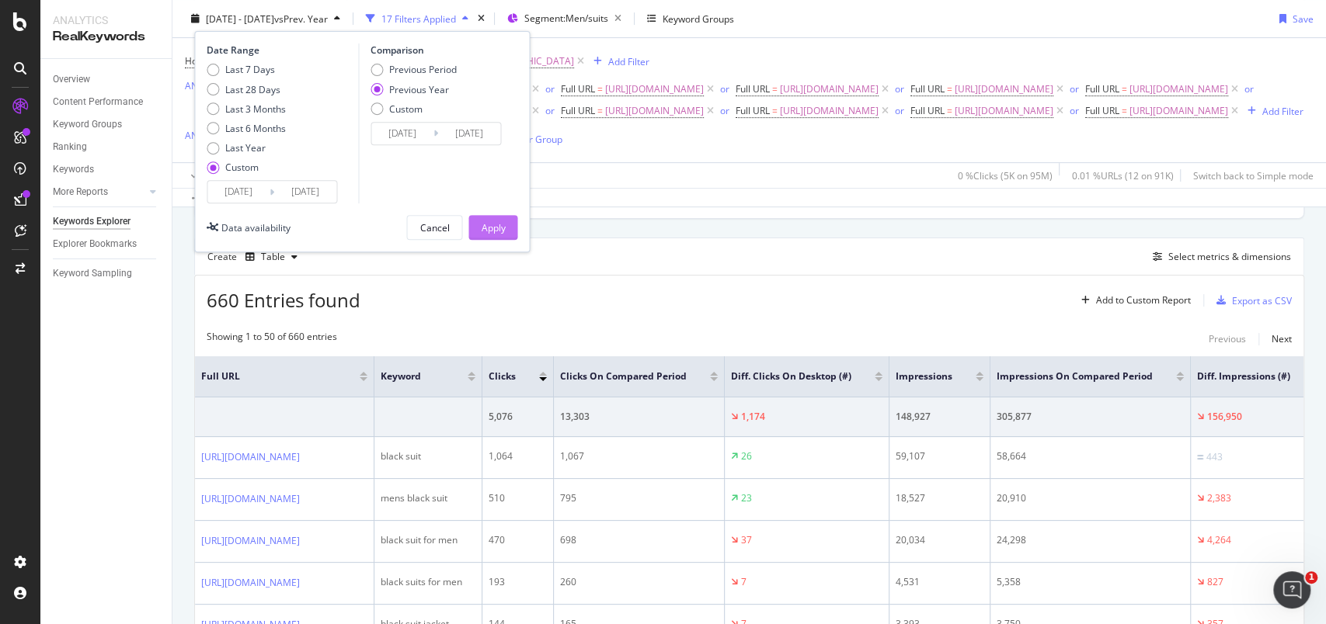
click at [485, 236] on div "Apply" at bounding box center [493, 227] width 24 height 23
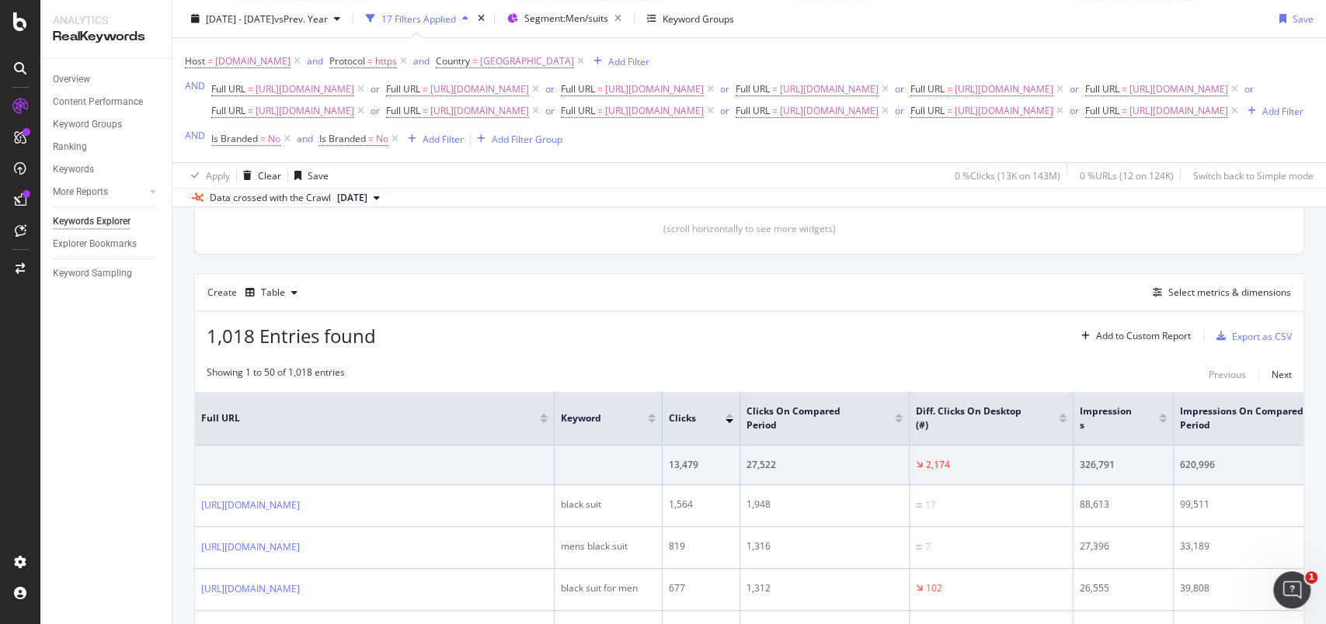
scroll to position [396, 0]
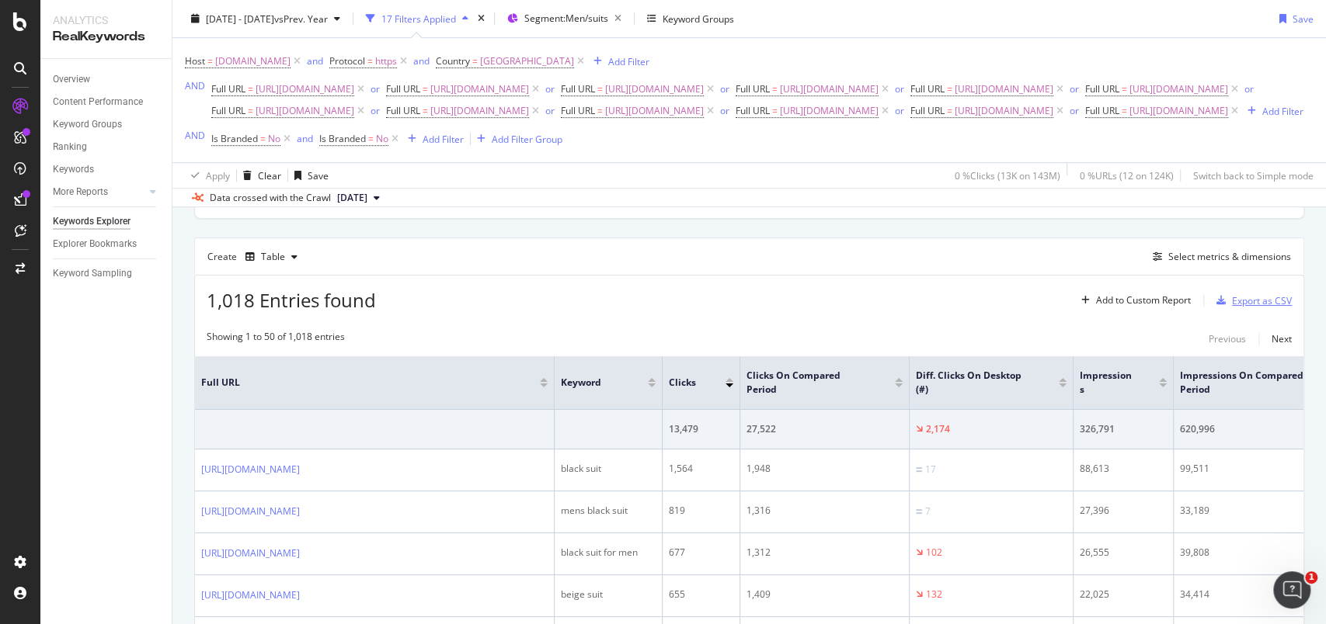
click at [1237, 308] on div "Export as CSV" at bounding box center [1262, 300] width 60 height 13
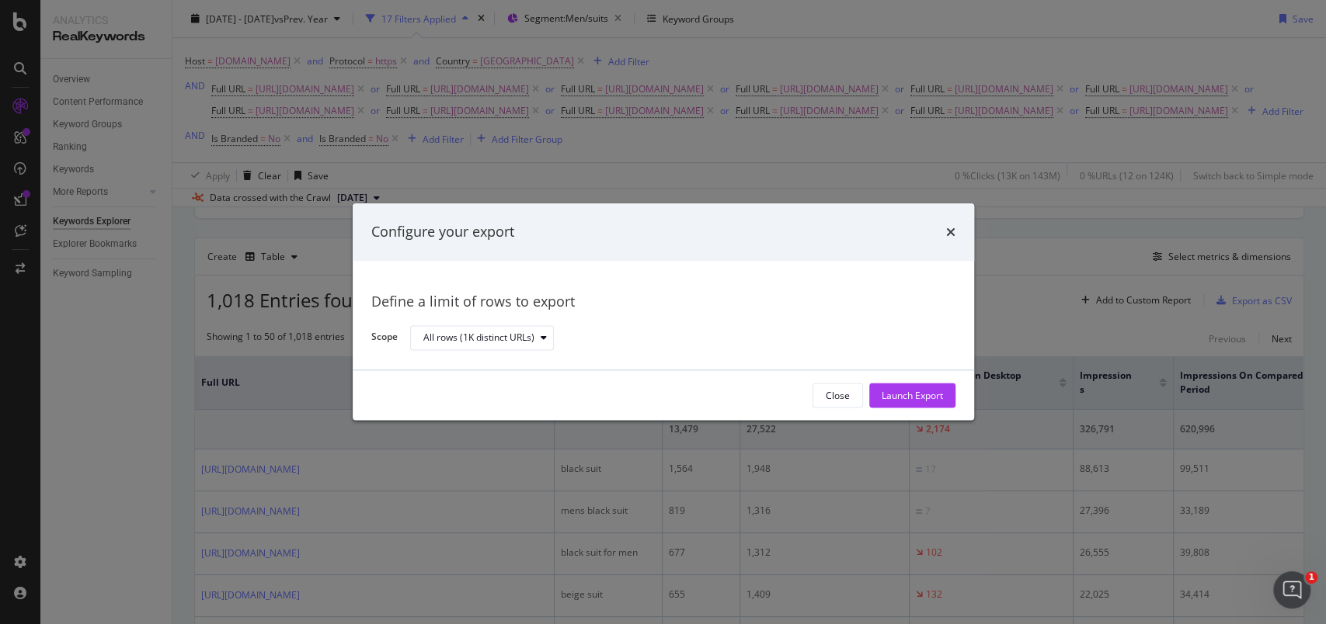
click at [896, 403] on div "Launch Export" at bounding box center [912, 395] width 61 height 23
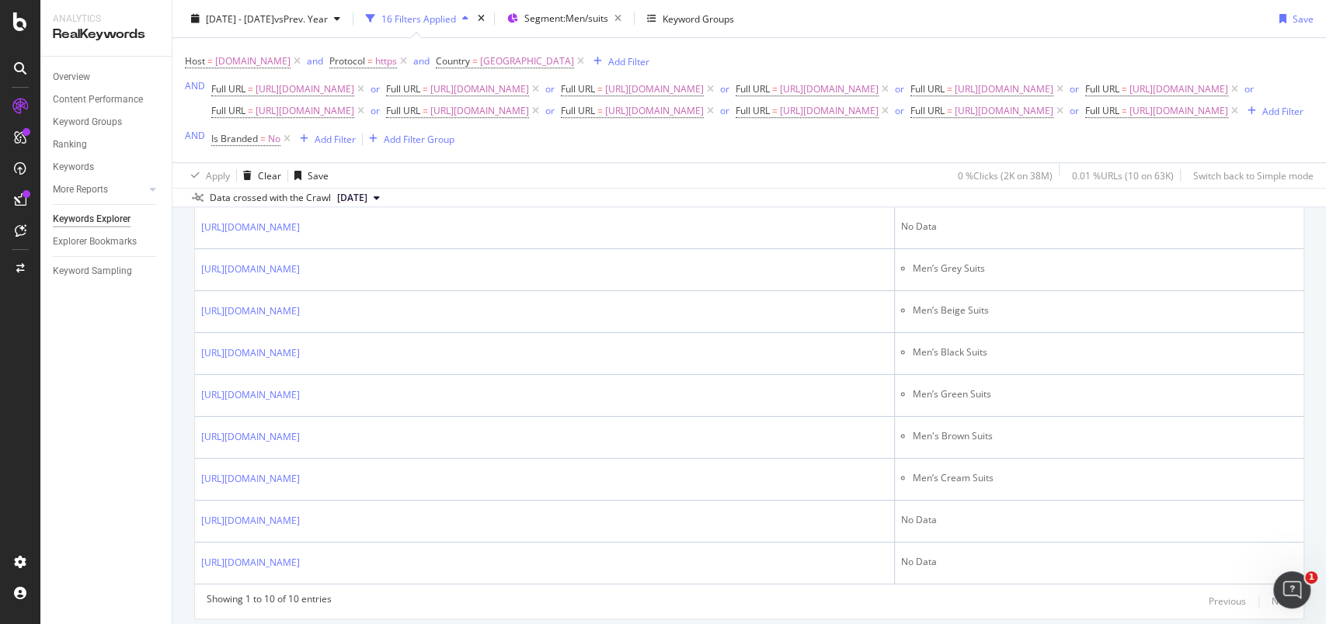
scroll to position [547, 0]
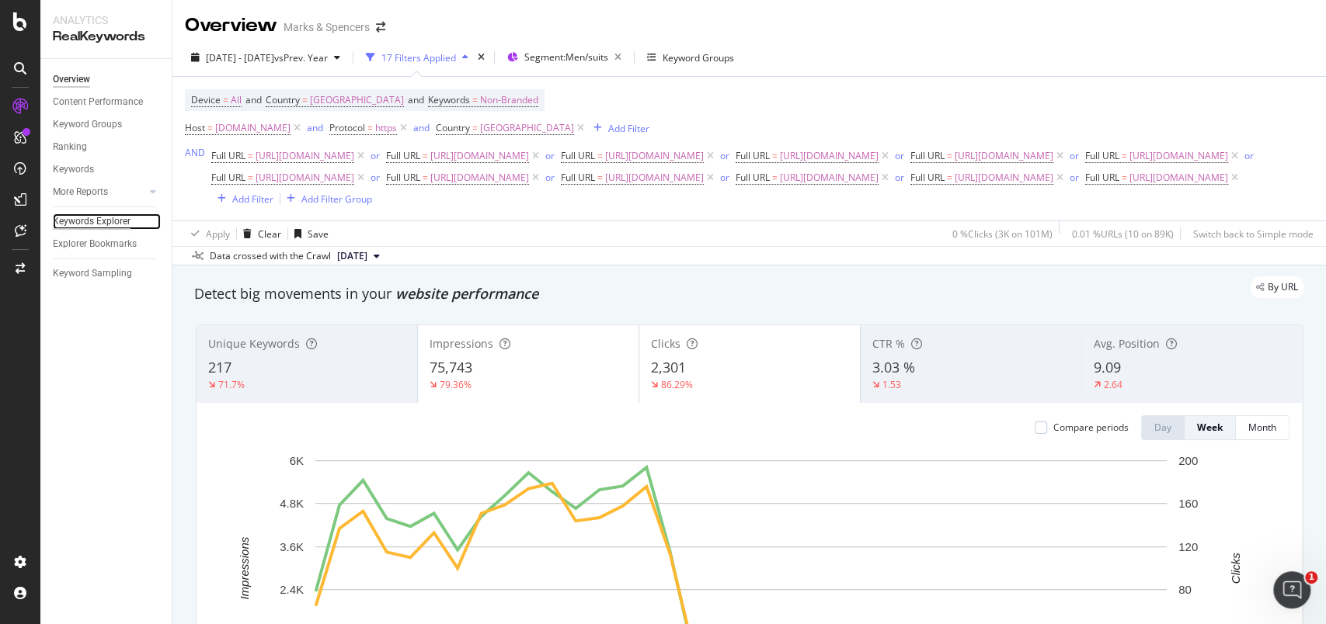
click at [108, 219] on div "Keywords Explorer" at bounding box center [92, 222] width 78 height 16
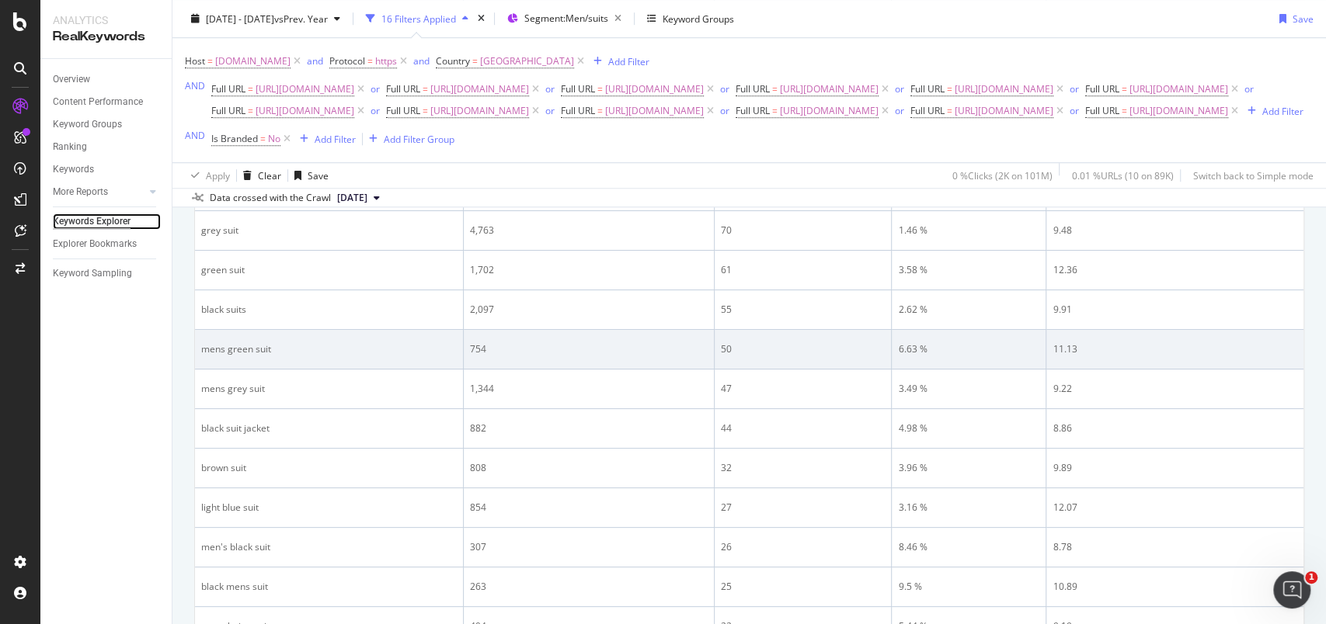
scroll to position [828, 0]
